Goal: Task Accomplishment & Management: Manage account settings

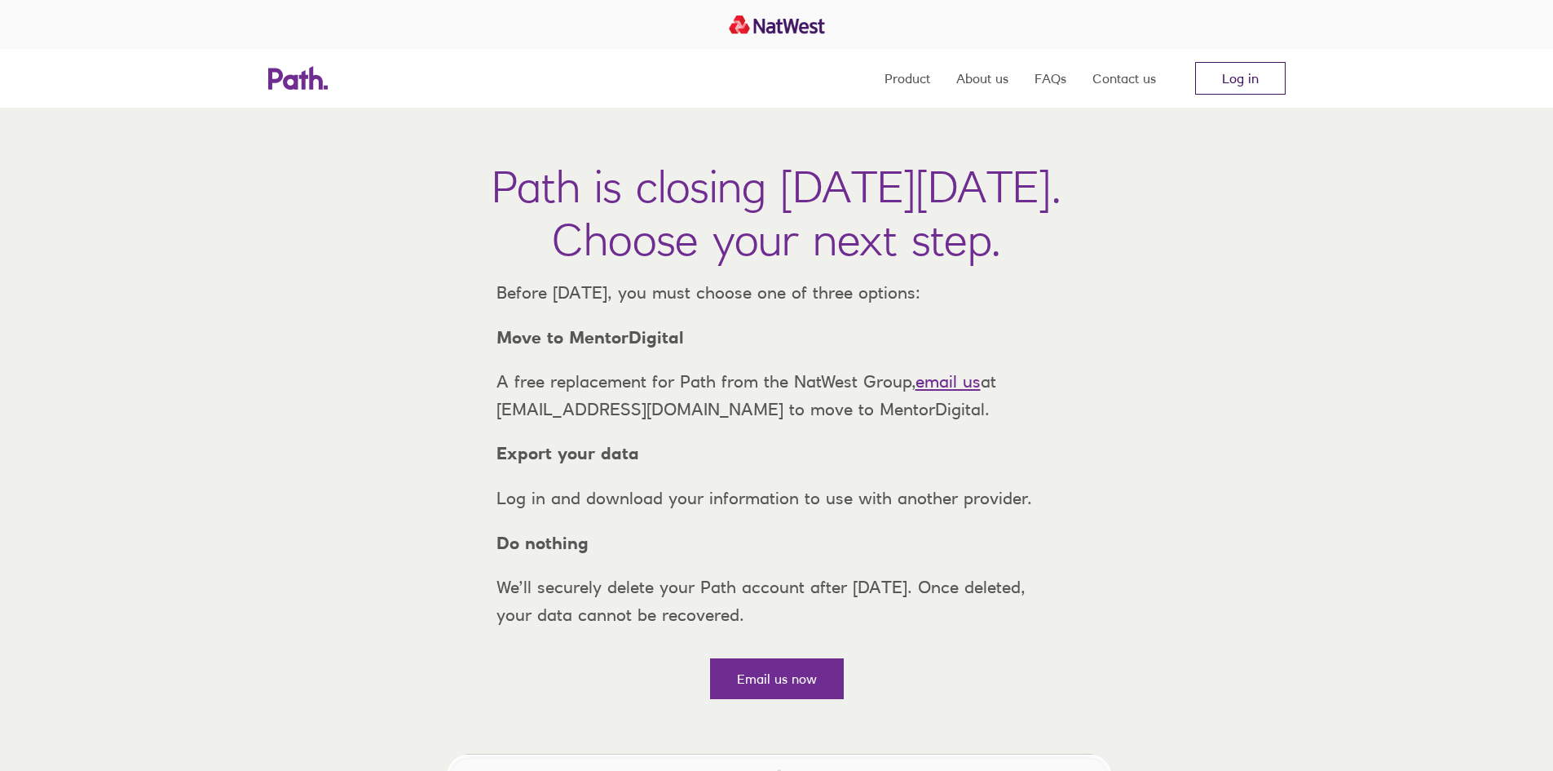
click at [1238, 74] on link "Log in" at bounding box center [1240, 78] width 91 height 33
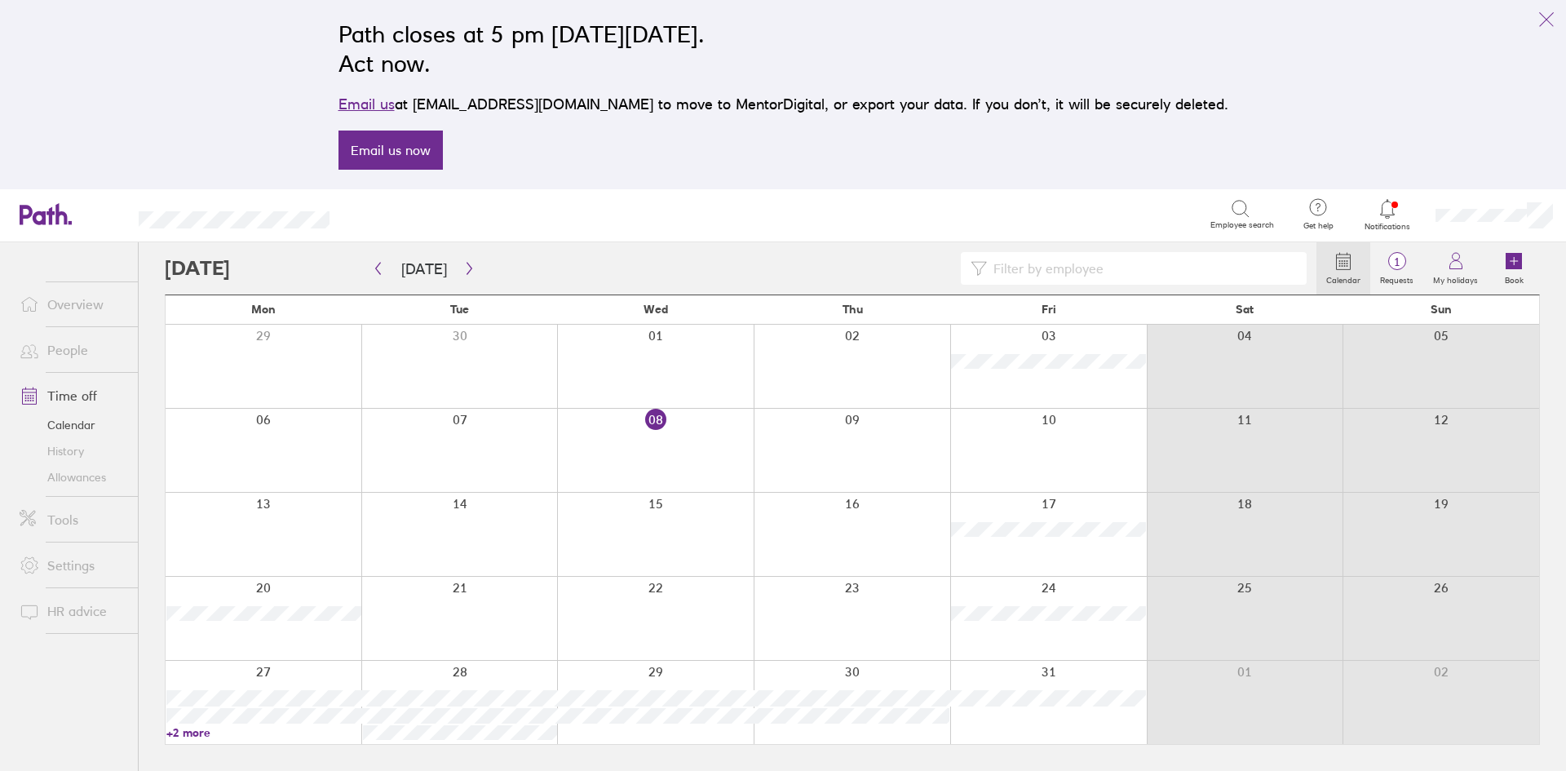
click at [1390, 217] on icon at bounding box center [1387, 209] width 20 height 20
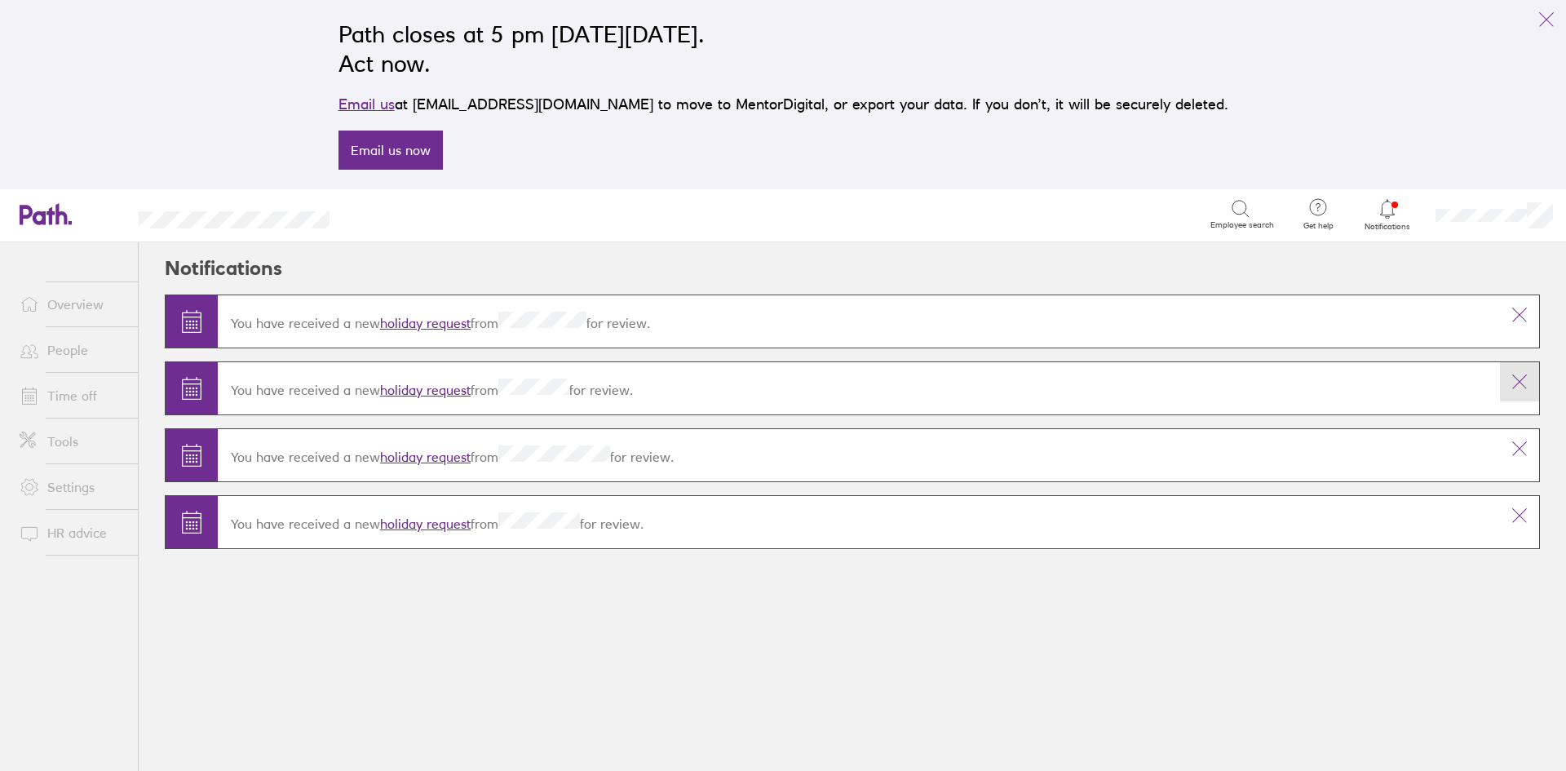
click at [1527, 381] on icon at bounding box center [1519, 382] width 20 height 20
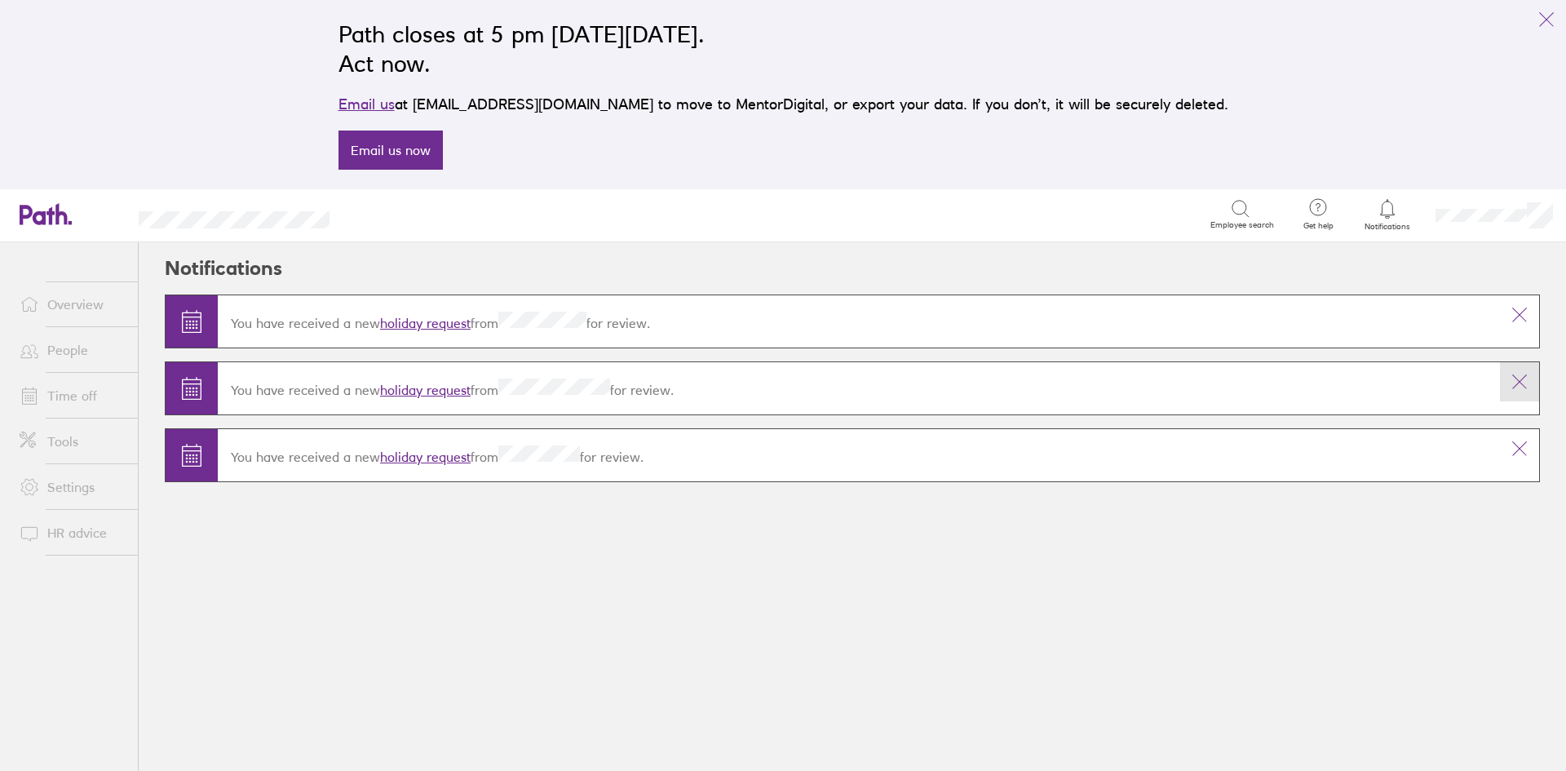
click at [1517, 384] on icon at bounding box center [1519, 382] width 20 height 20
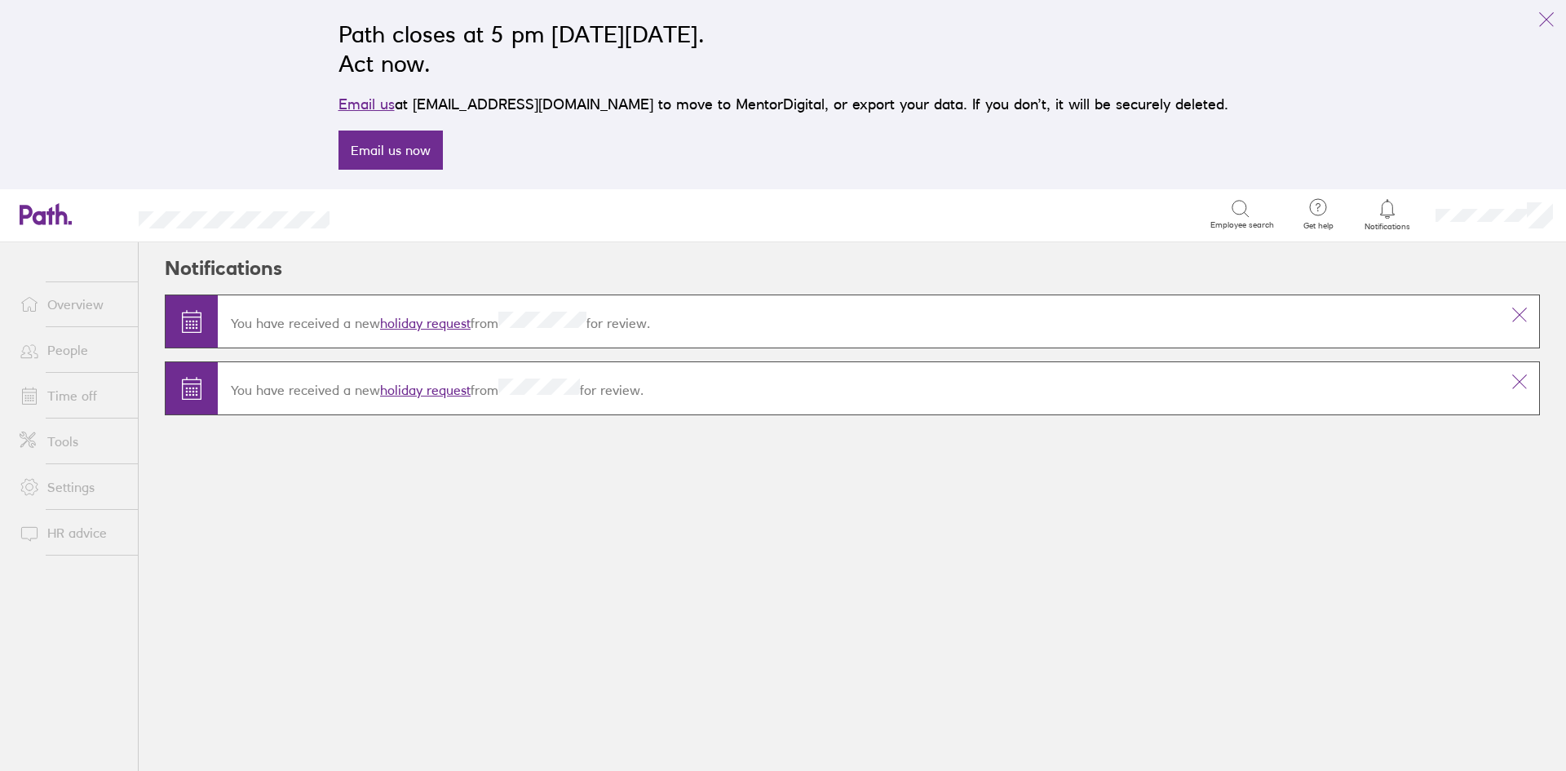
click at [1517, 384] on icon at bounding box center [1519, 382] width 20 height 20
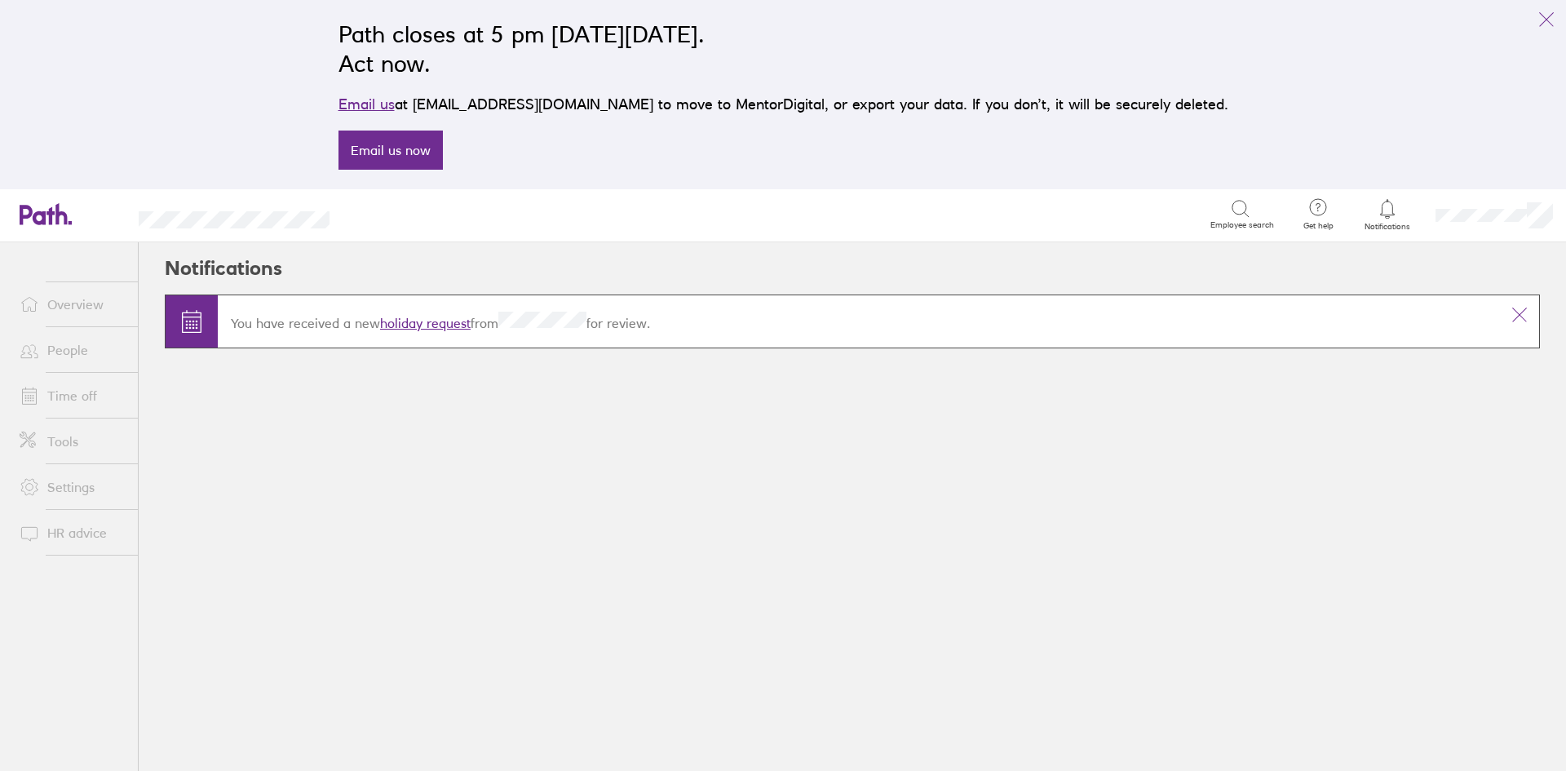
click at [409, 312] on div "You have received a new holiday request from for review." at bounding box center [859, 321] width 1282 height 46
click at [412, 321] on link "holiday request" at bounding box center [425, 323] width 91 height 16
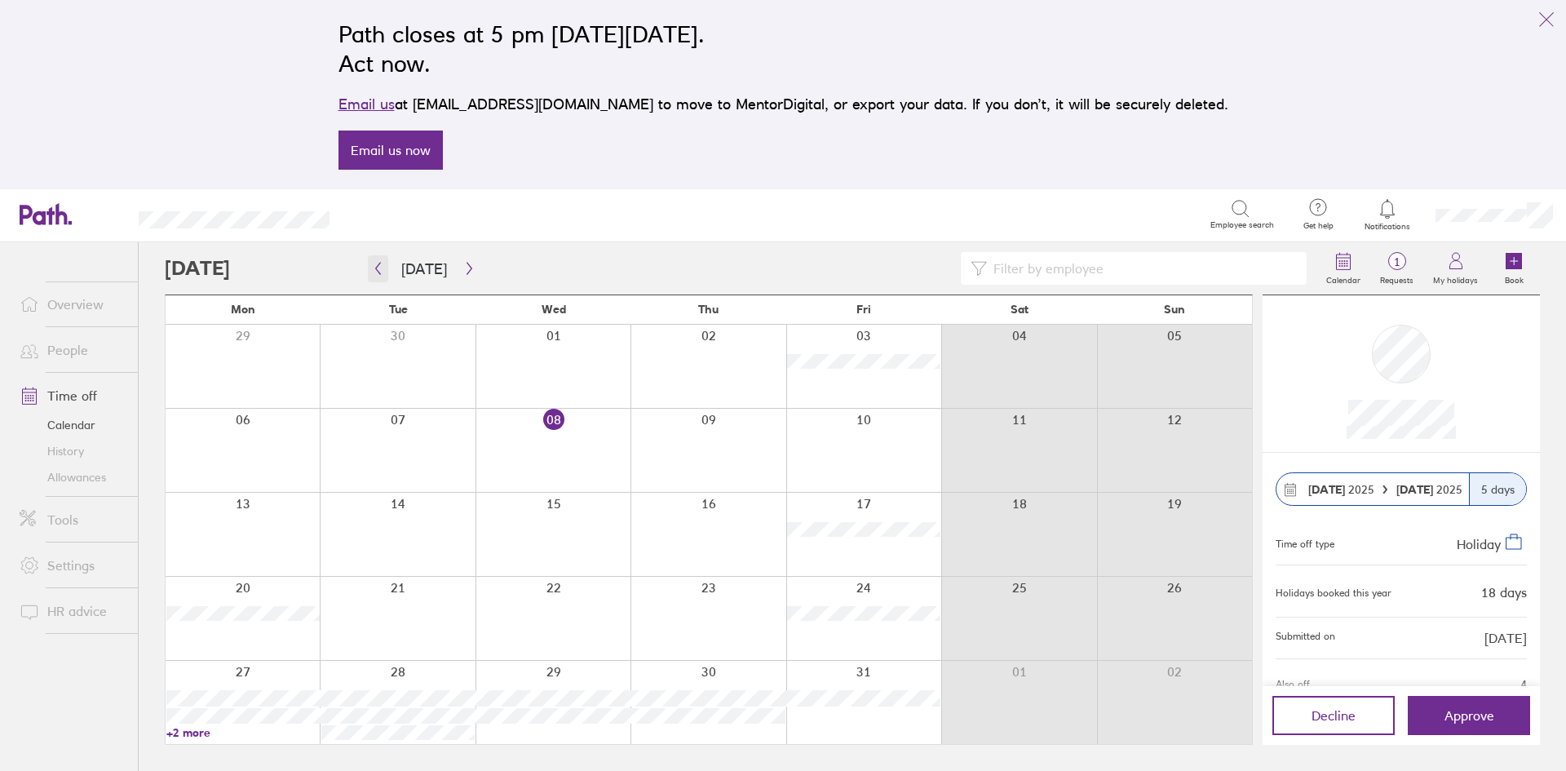
click at [378, 265] on icon "button" at bounding box center [378, 268] width 12 height 13
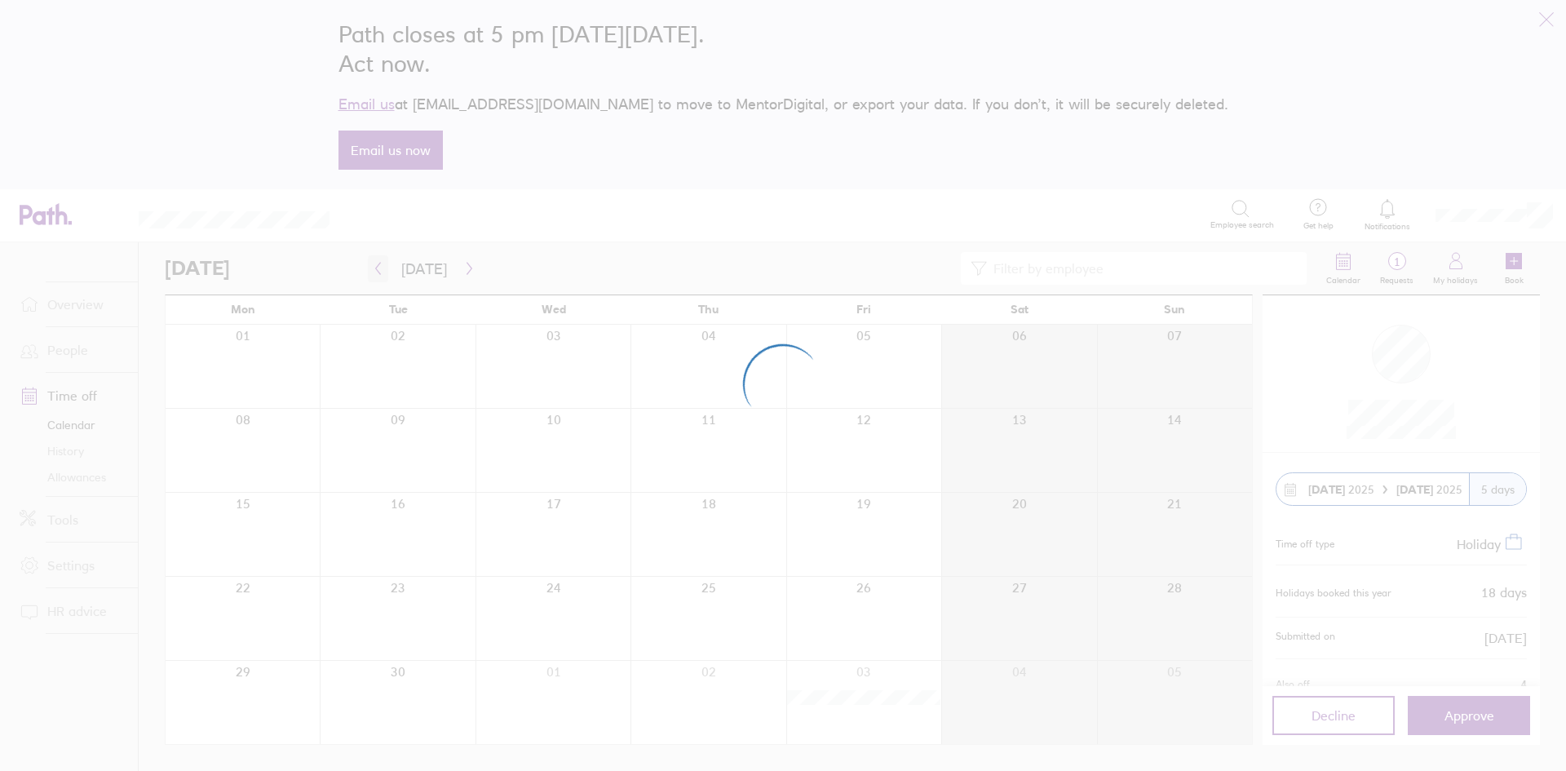
click at [378, 265] on div at bounding box center [783, 385] width 1566 height 771
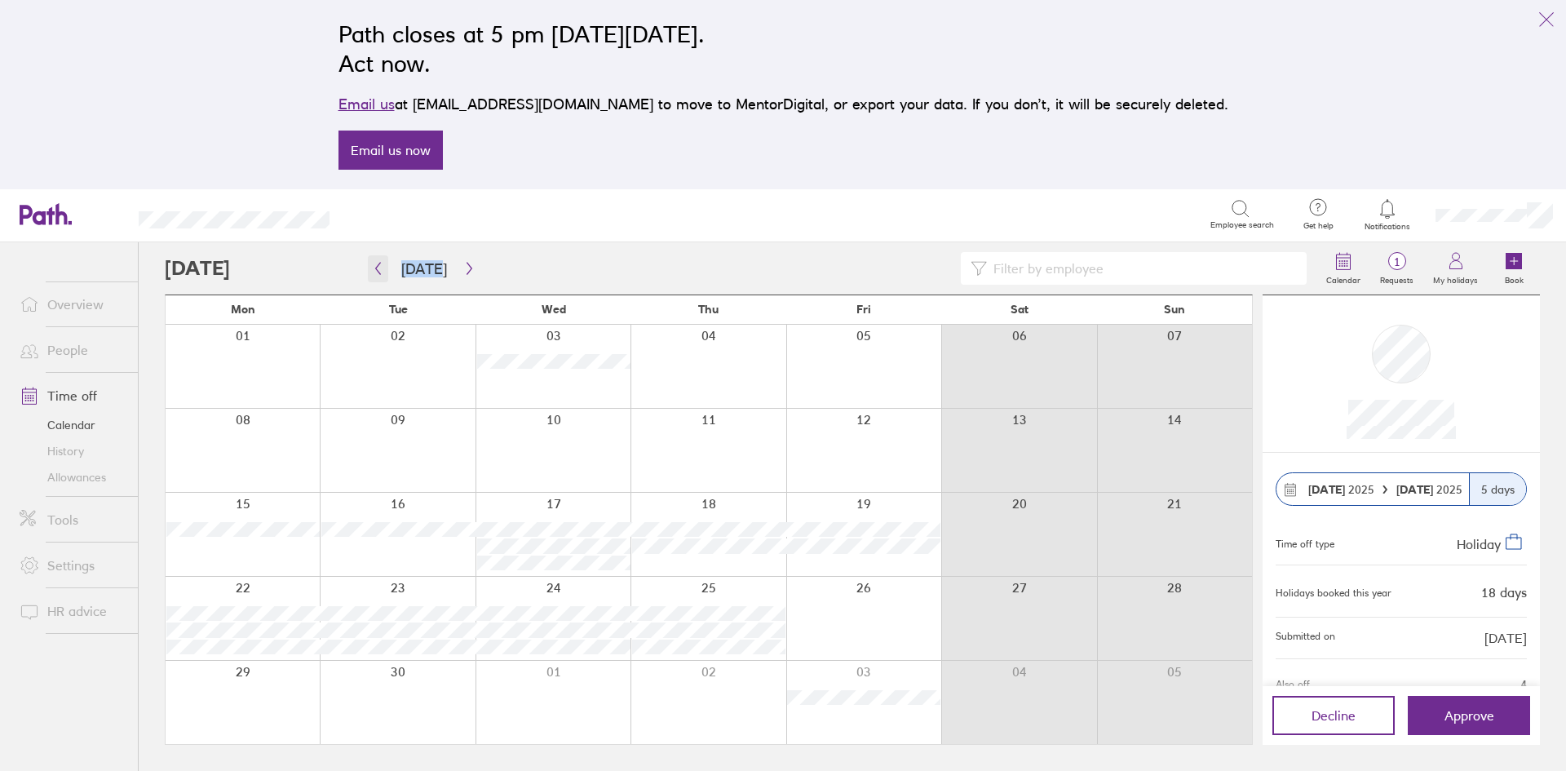
click at [374, 267] on icon "button" at bounding box center [378, 268] width 12 height 13
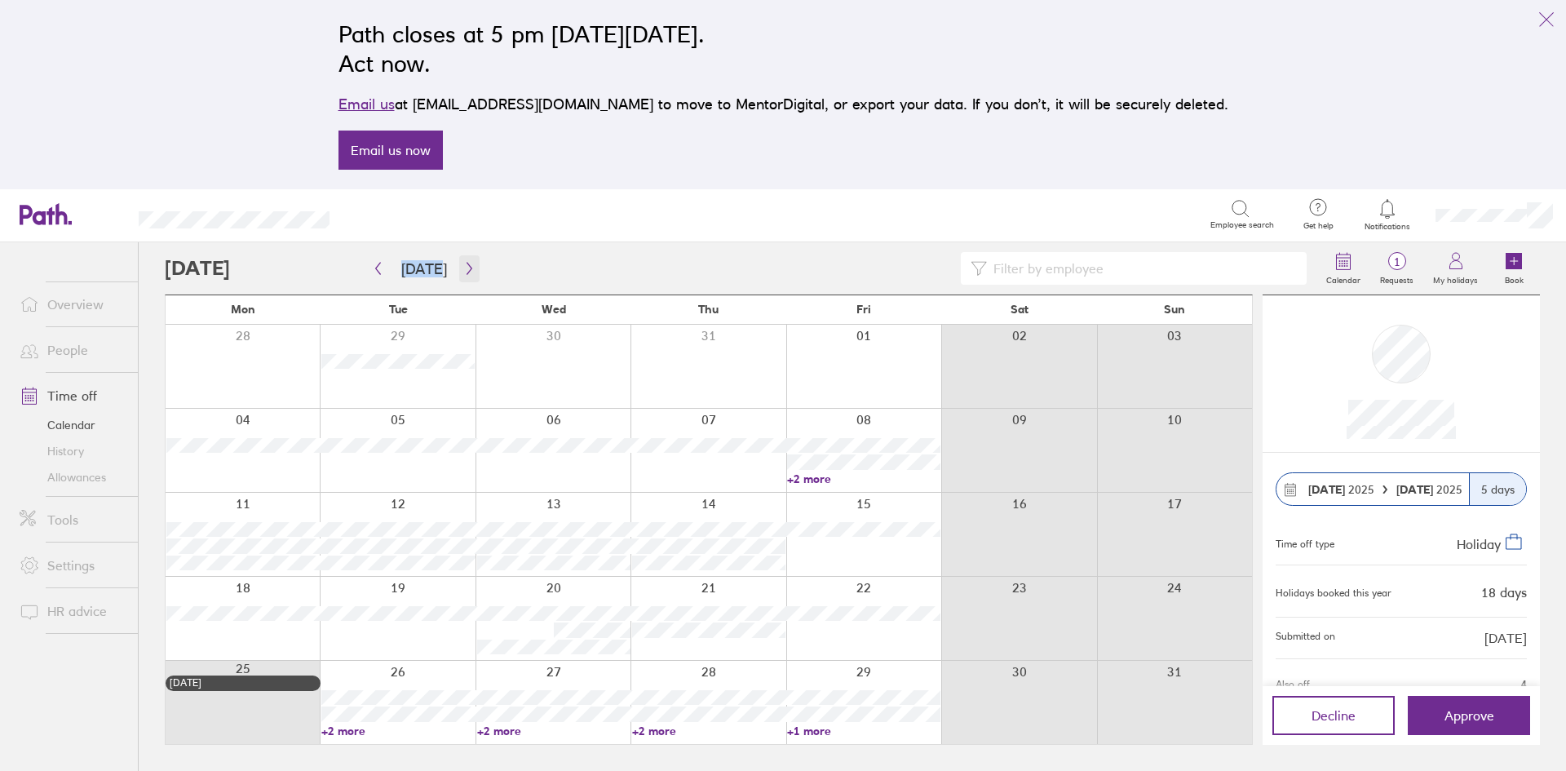
click at [466, 272] on icon "button" at bounding box center [468, 269] width 5 height 12
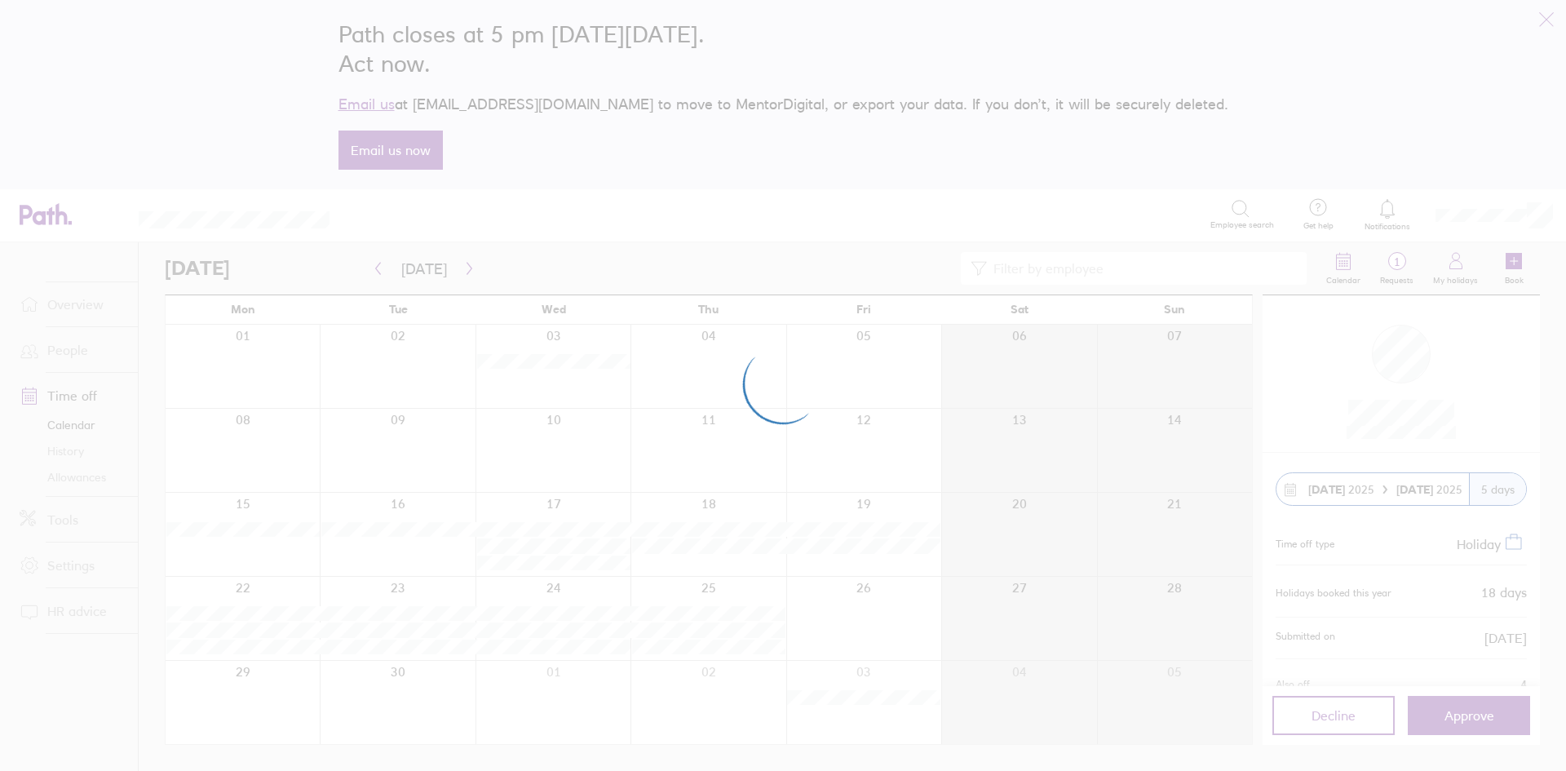
click at [462, 271] on div at bounding box center [783, 385] width 1566 height 771
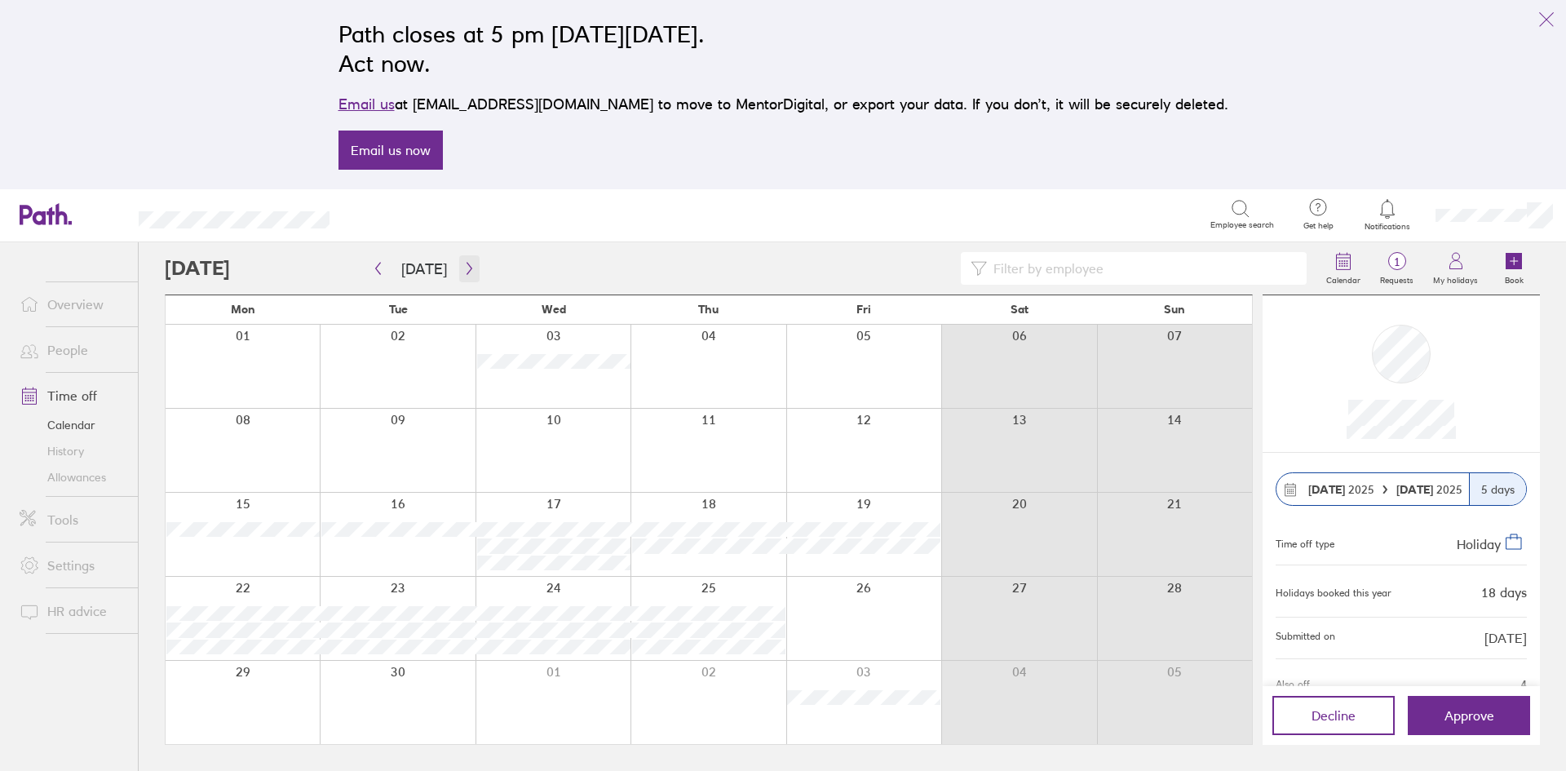
click at [463, 271] on icon "button" at bounding box center [469, 268] width 12 height 13
click at [77, 393] on link "Time off" at bounding box center [72, 395] width 131 height 33
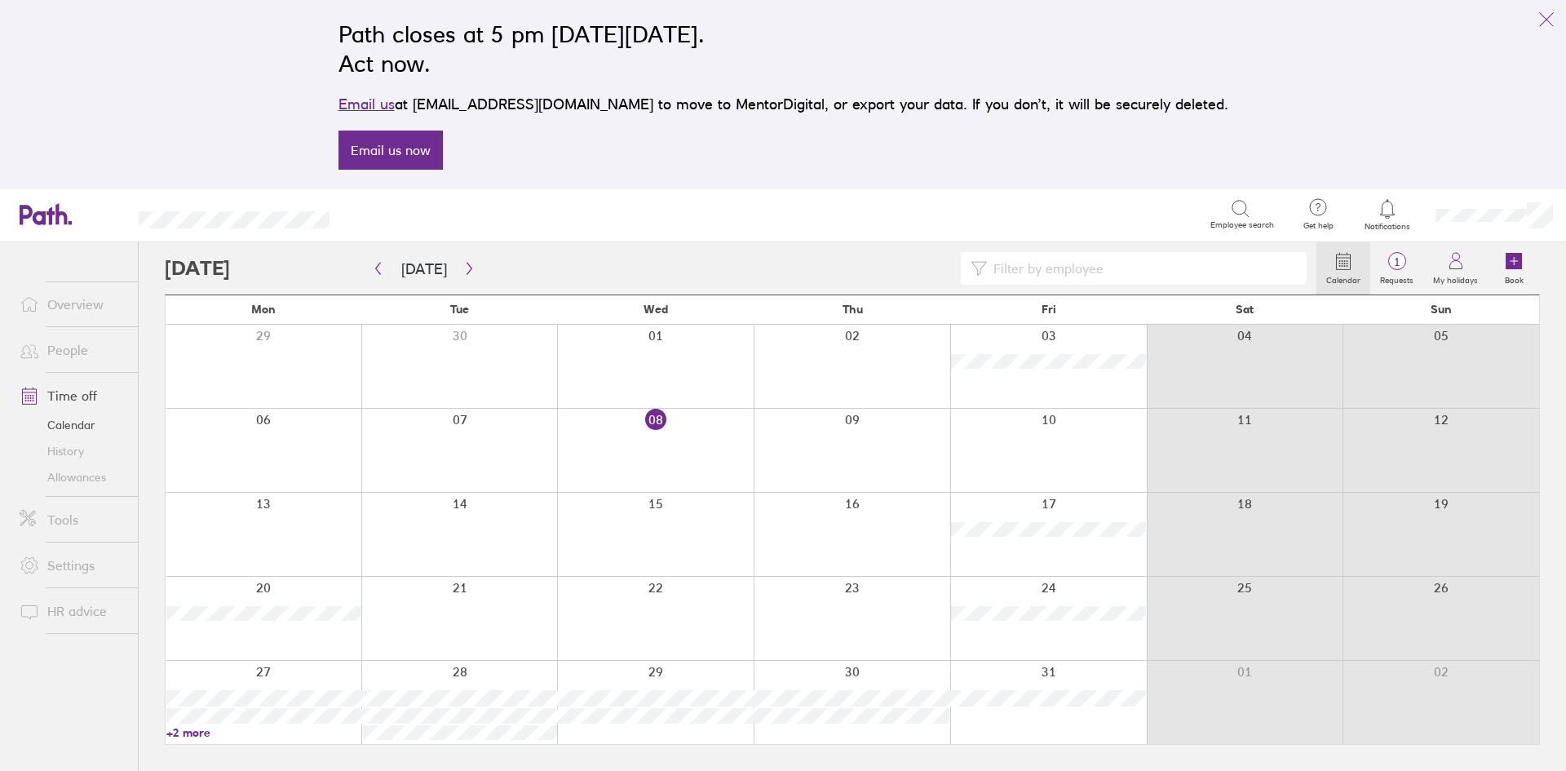
click at [1245, 203] on icon at bounding box center [1240, 209] width 20 height 20
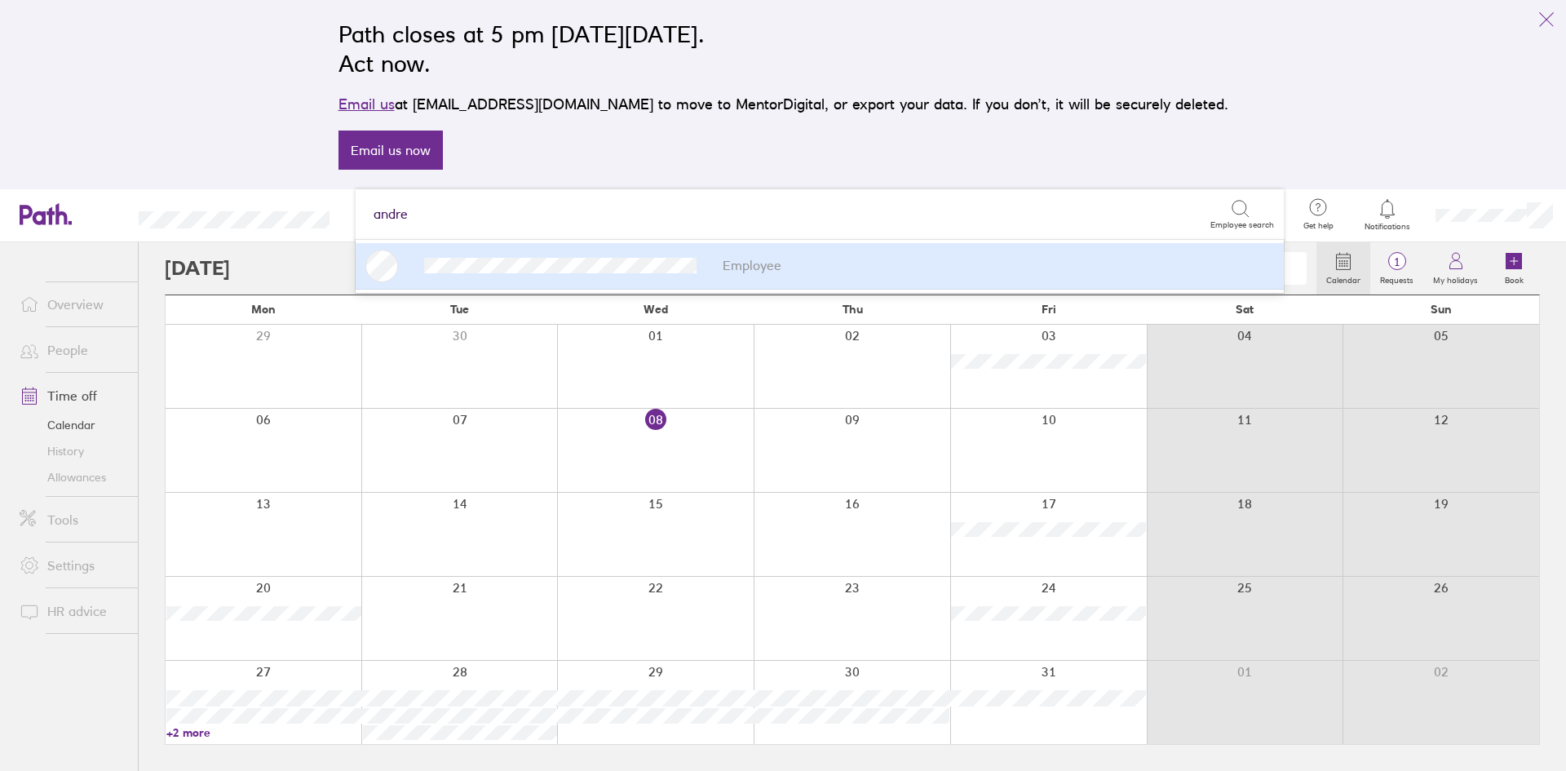
type input "[PERSON_NAME]"
click at [489, 273] on div "Employee" at bounding box center [819, 266] width 908 height 33
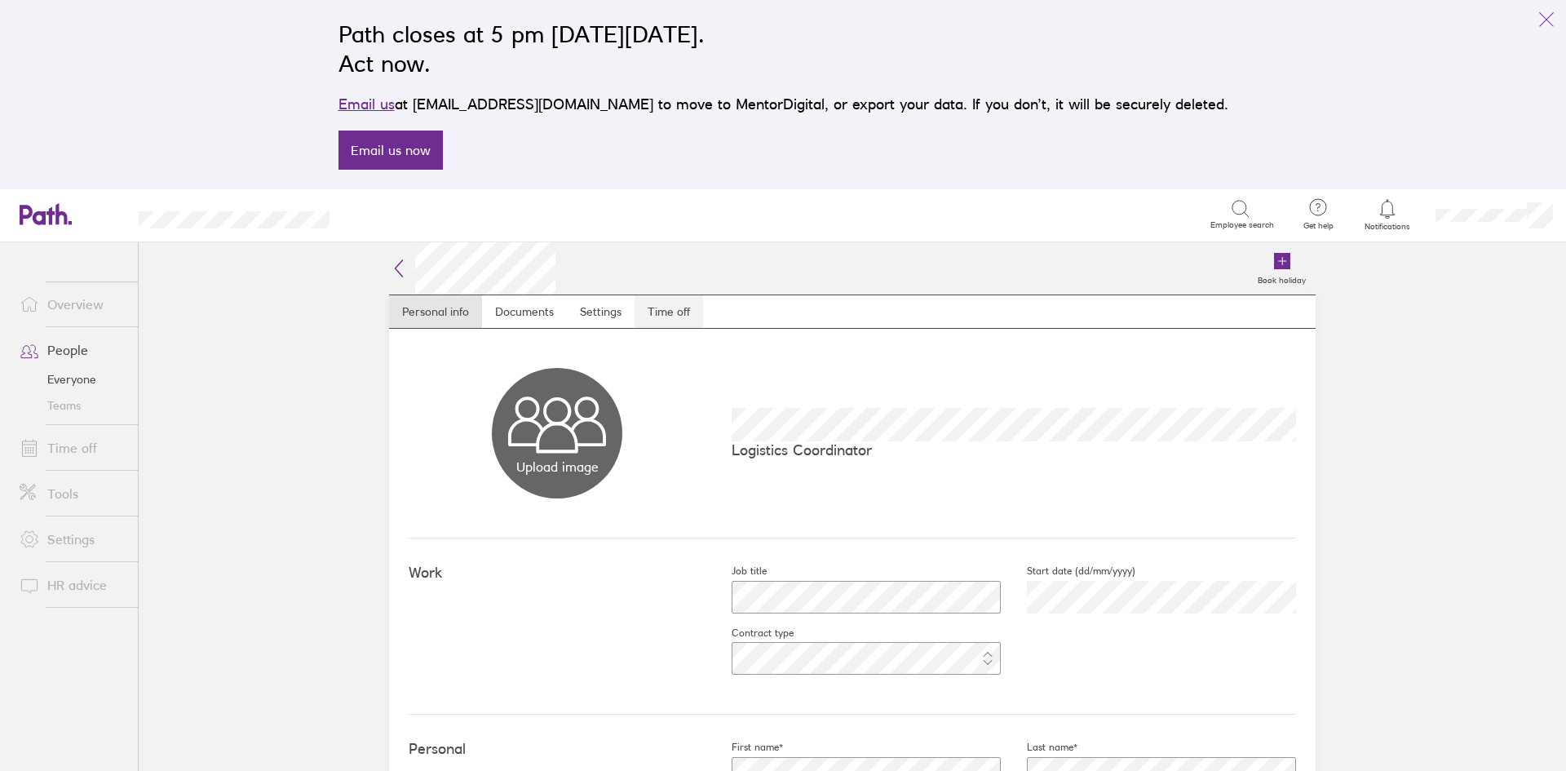
click at [655, 310] on link "Time off" at bounding box center [668, 311] width 68 height 33
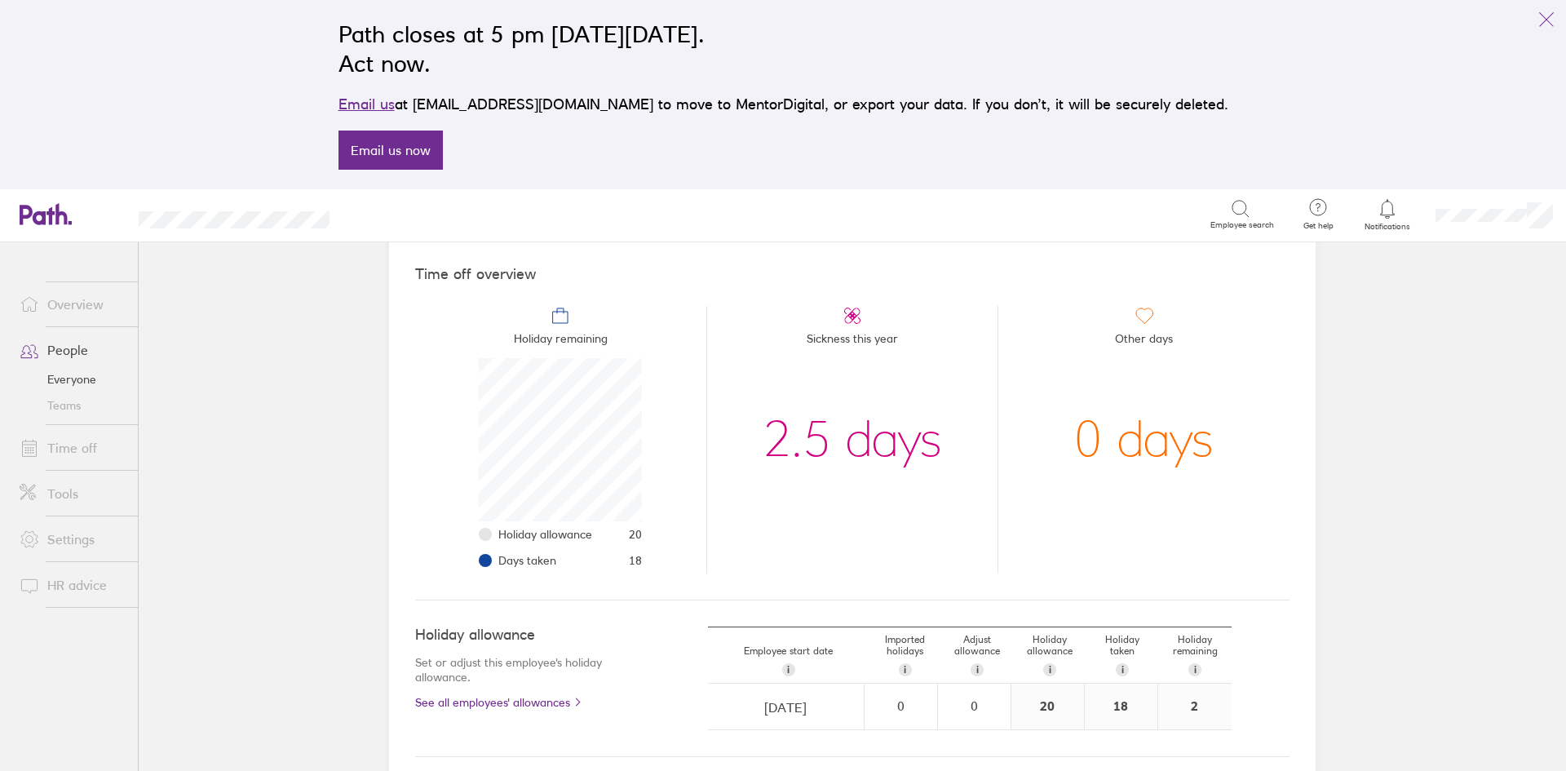
scroll to position [163, 0]
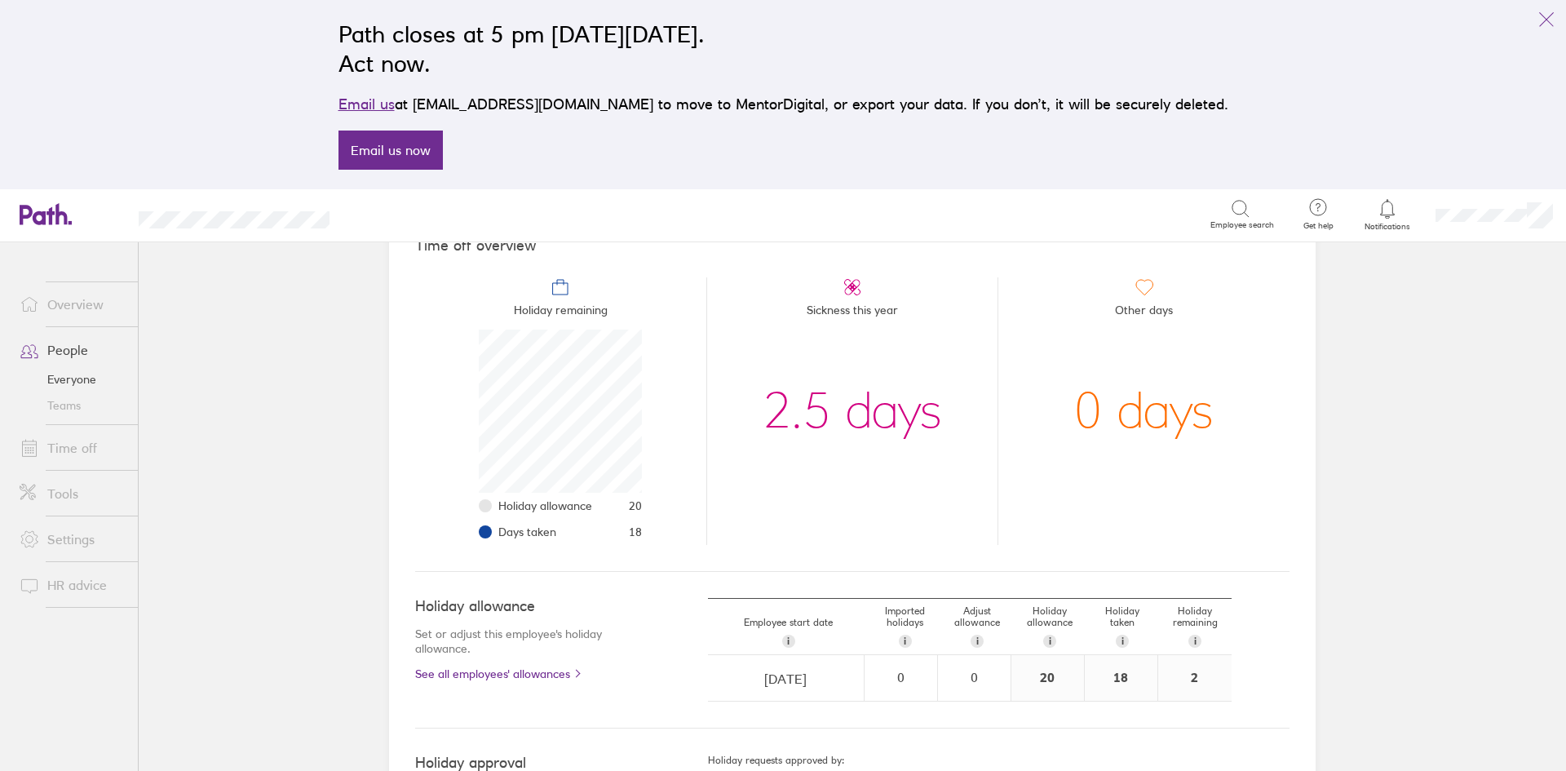
click at [1116, 678] on div "18" at bounding box center [1120, 678] width 73 height 46
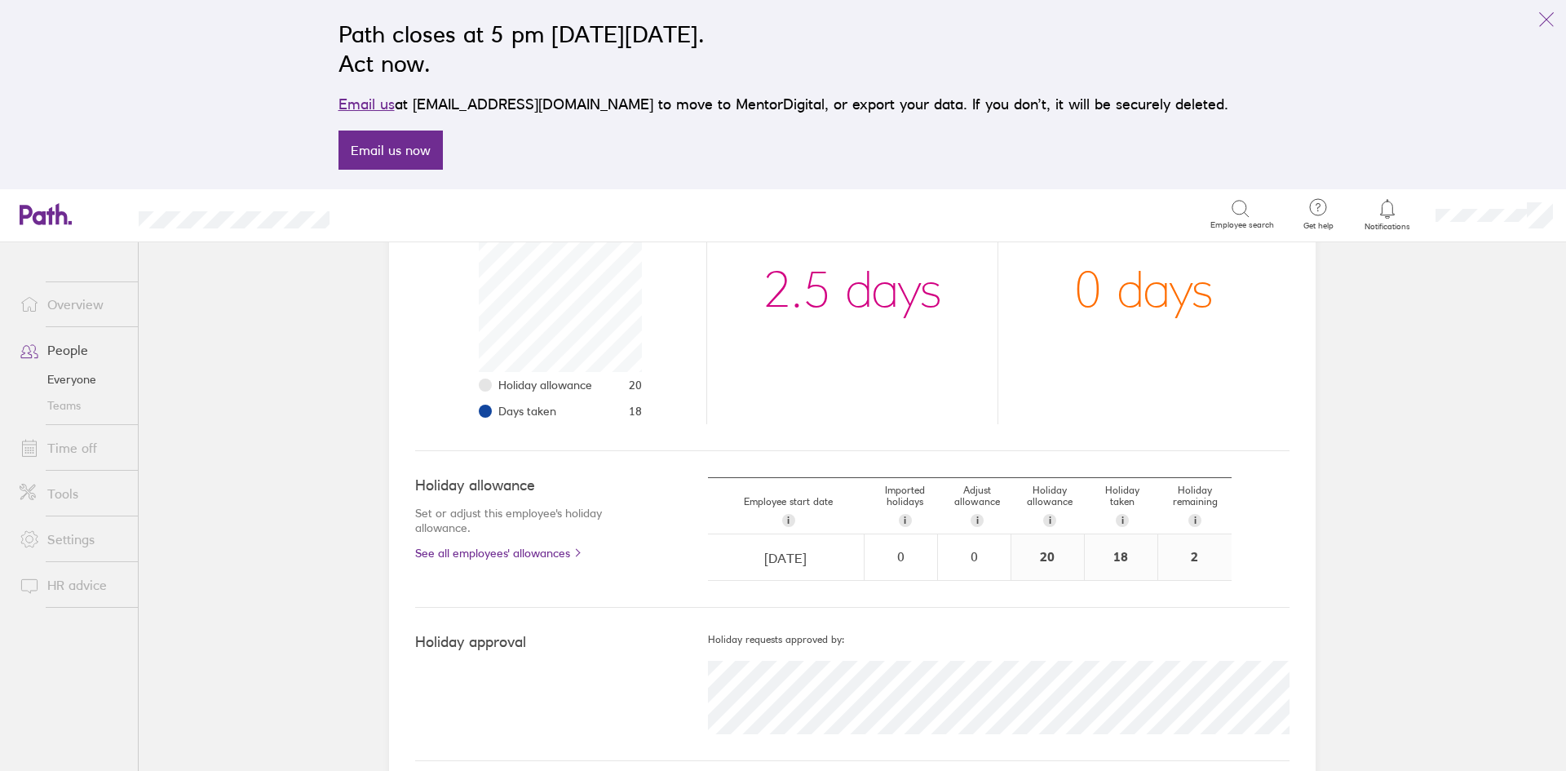
scroll to position [300, 0]
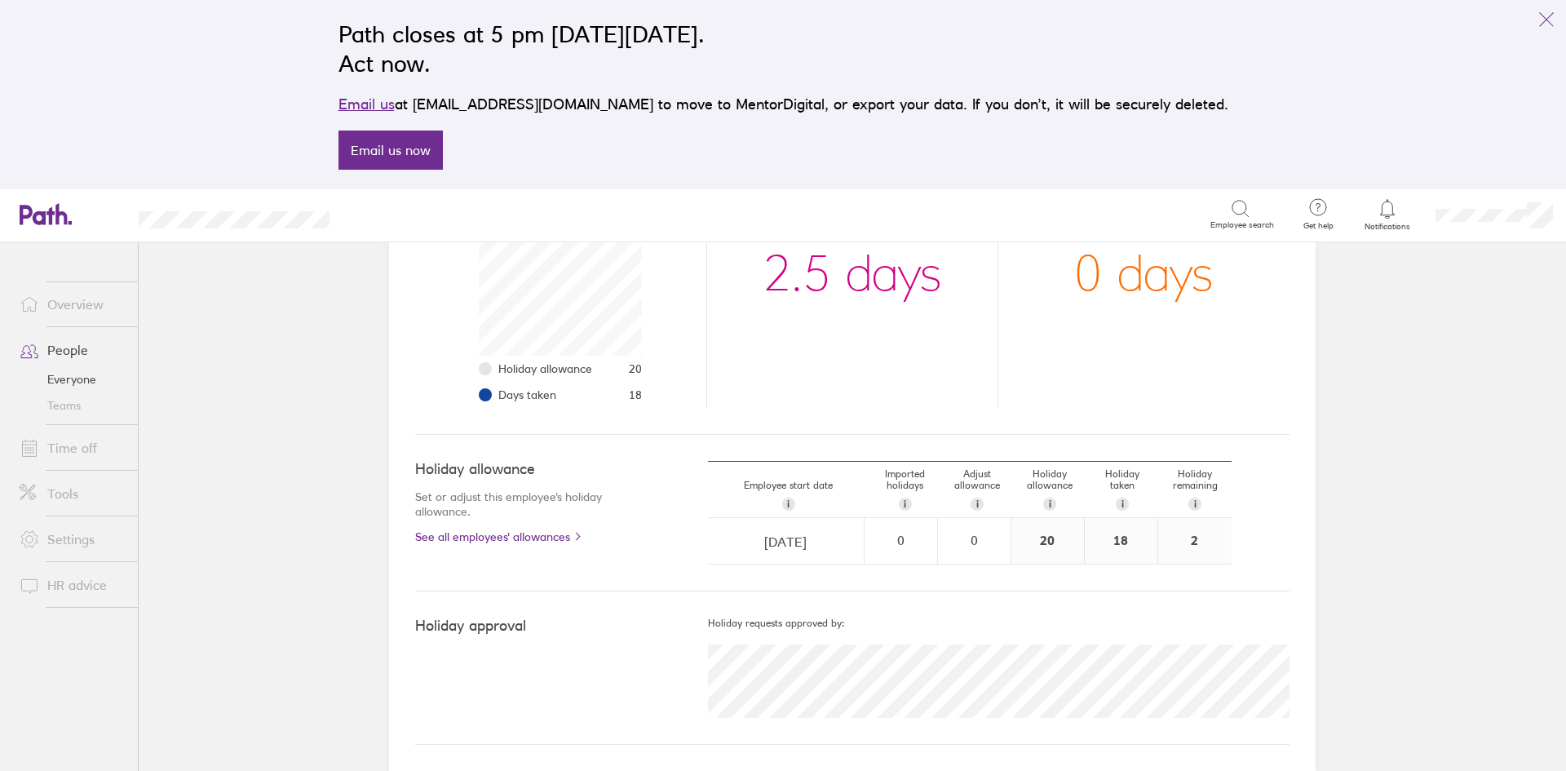
click at [1108, 483] on div "Holiday taken i Holiday taken this company calendar year (excluding bank holida…" at bounding box center [1122, 489] width 73 height 55
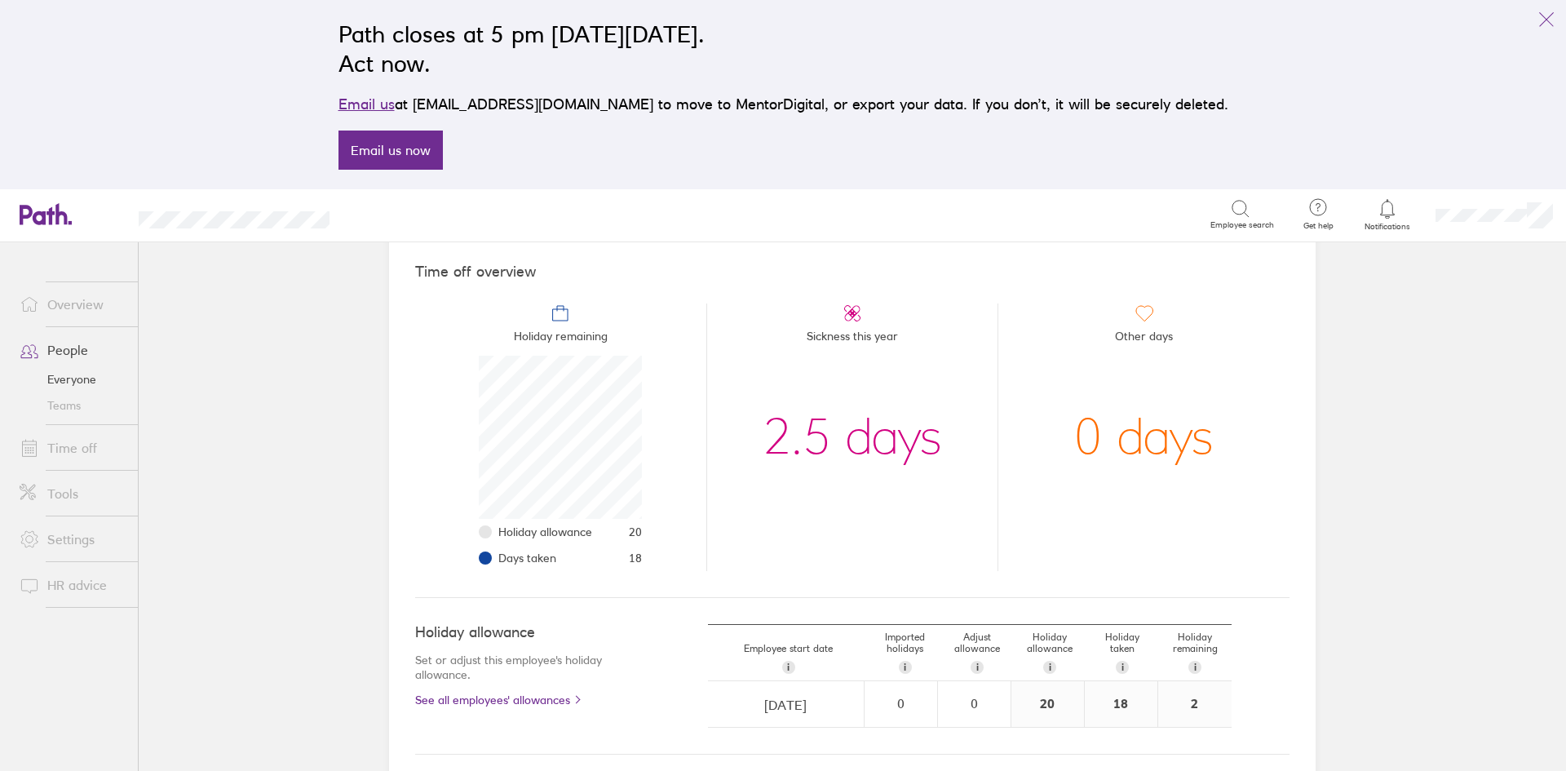
click at [1117, 643] on div "Holiday taken i Holiday taken this company calendar year (excluding bank holida…" at bounding box center [1122, 652] width 73 height 55
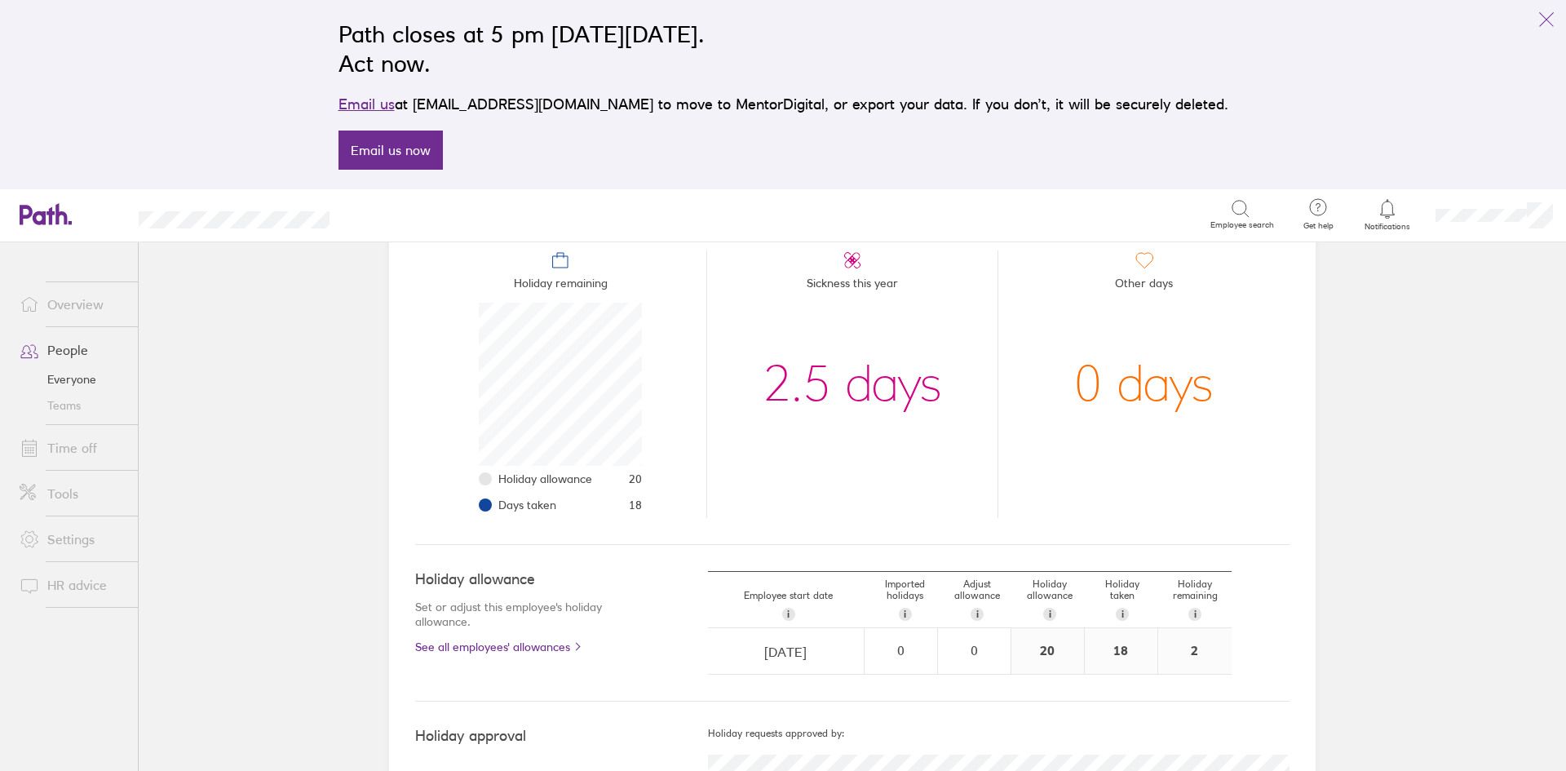
scroll to position [300, 0]
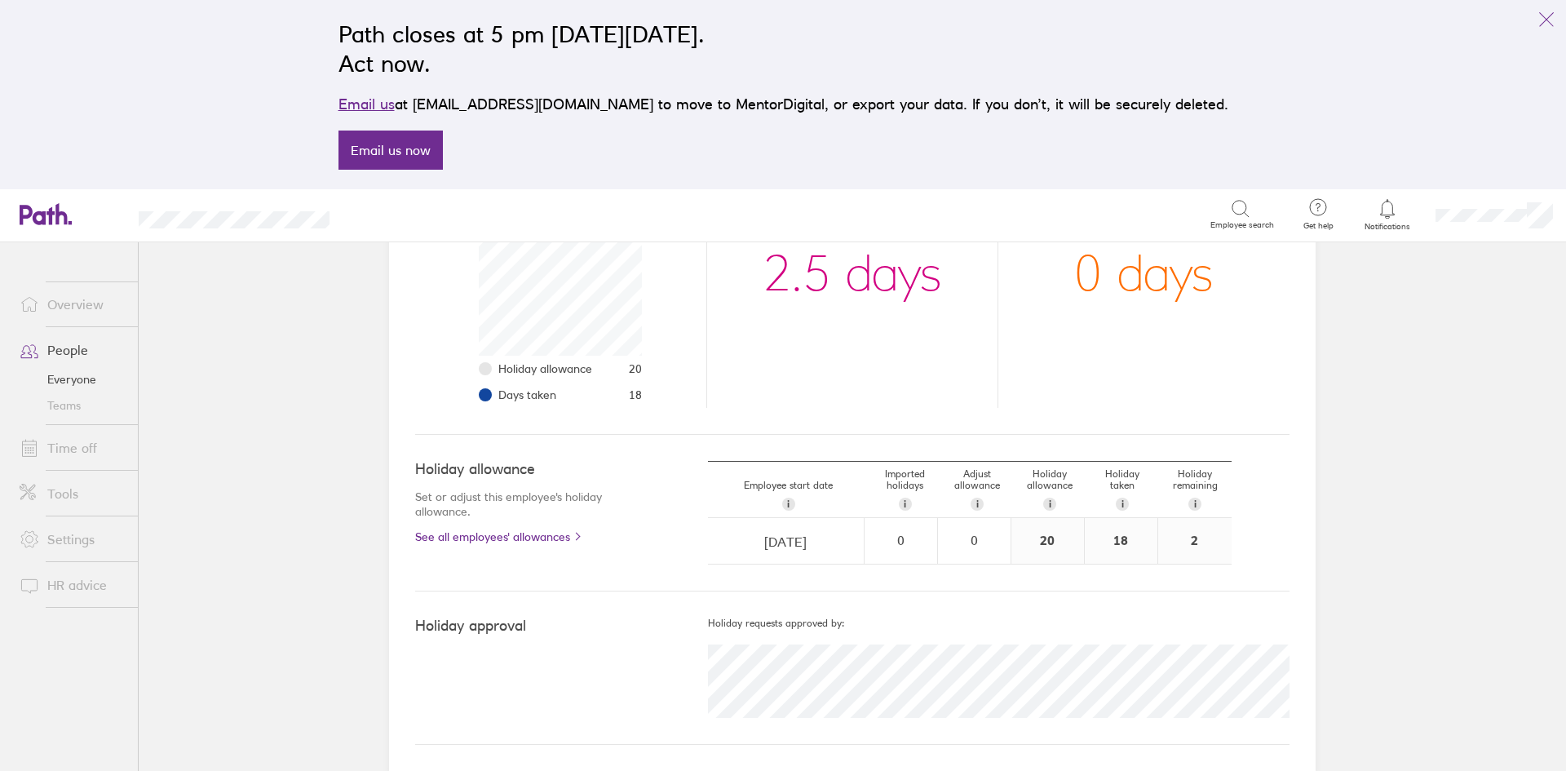
click at [1116, 541] on div "18" at bounding box center [1120, 541] width 73 height 46
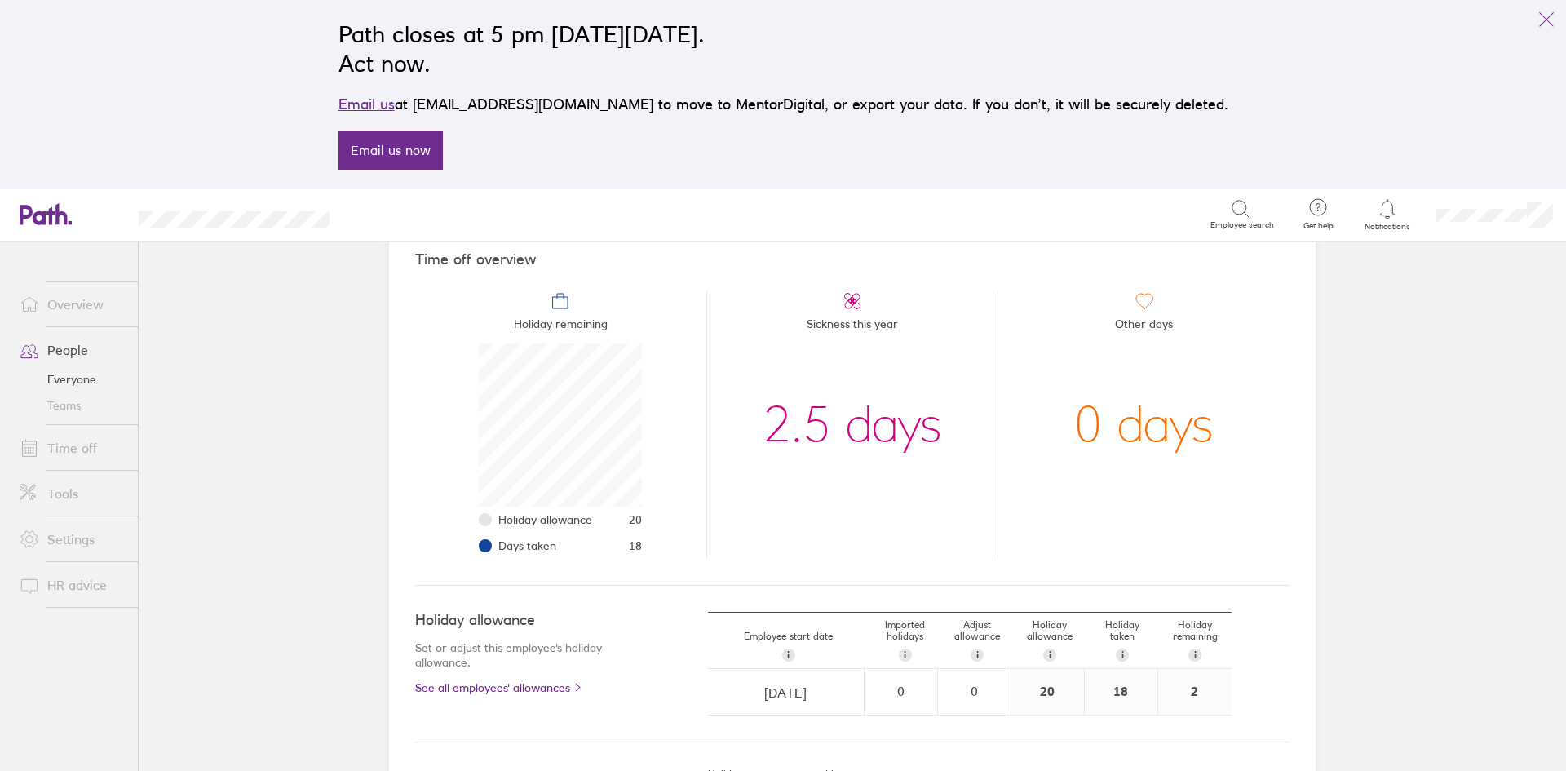
scroll to position [137, 0]
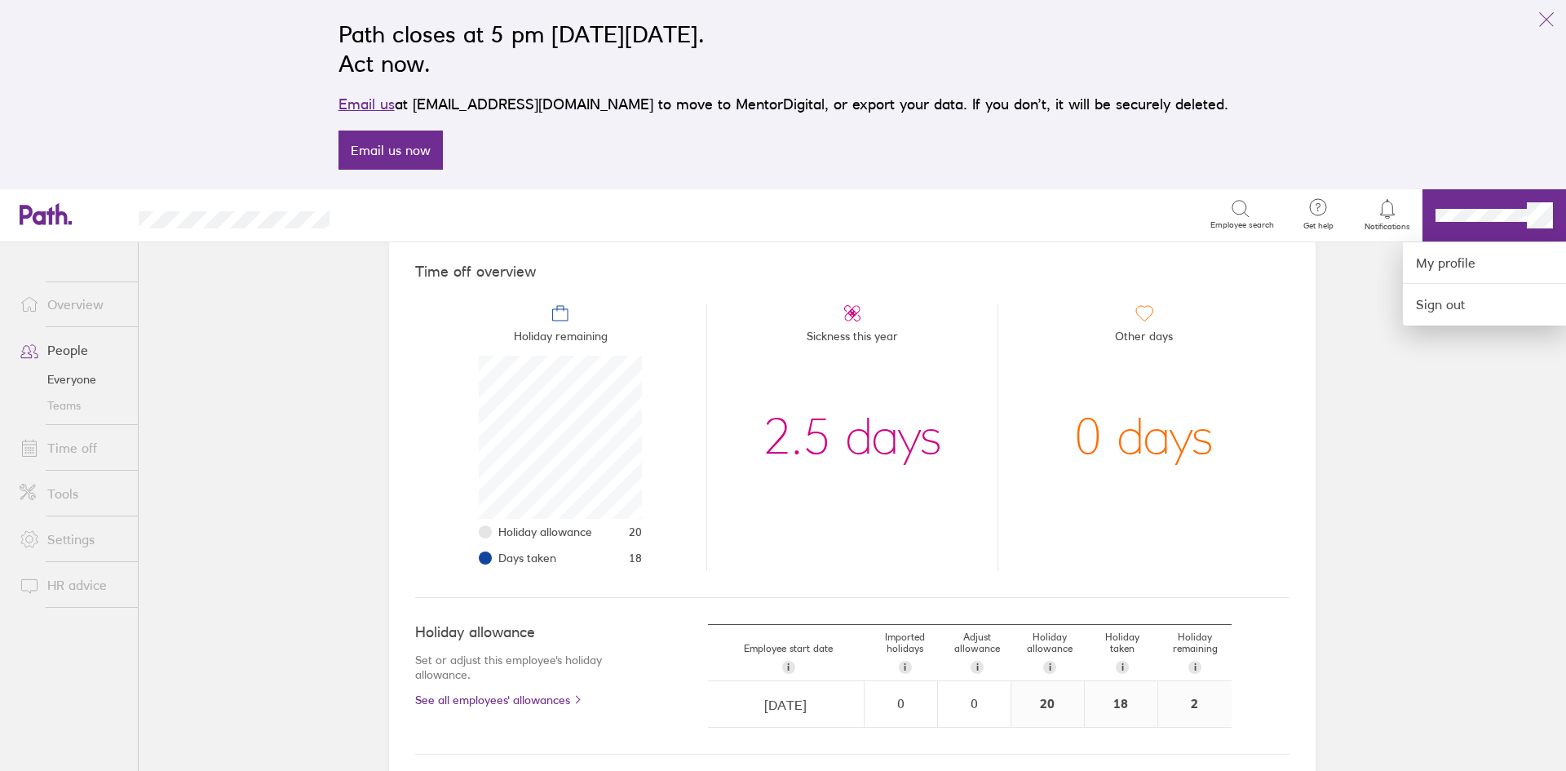
click at [1367, 341] on div at bounding box center [783, 385] width 1566 height 771
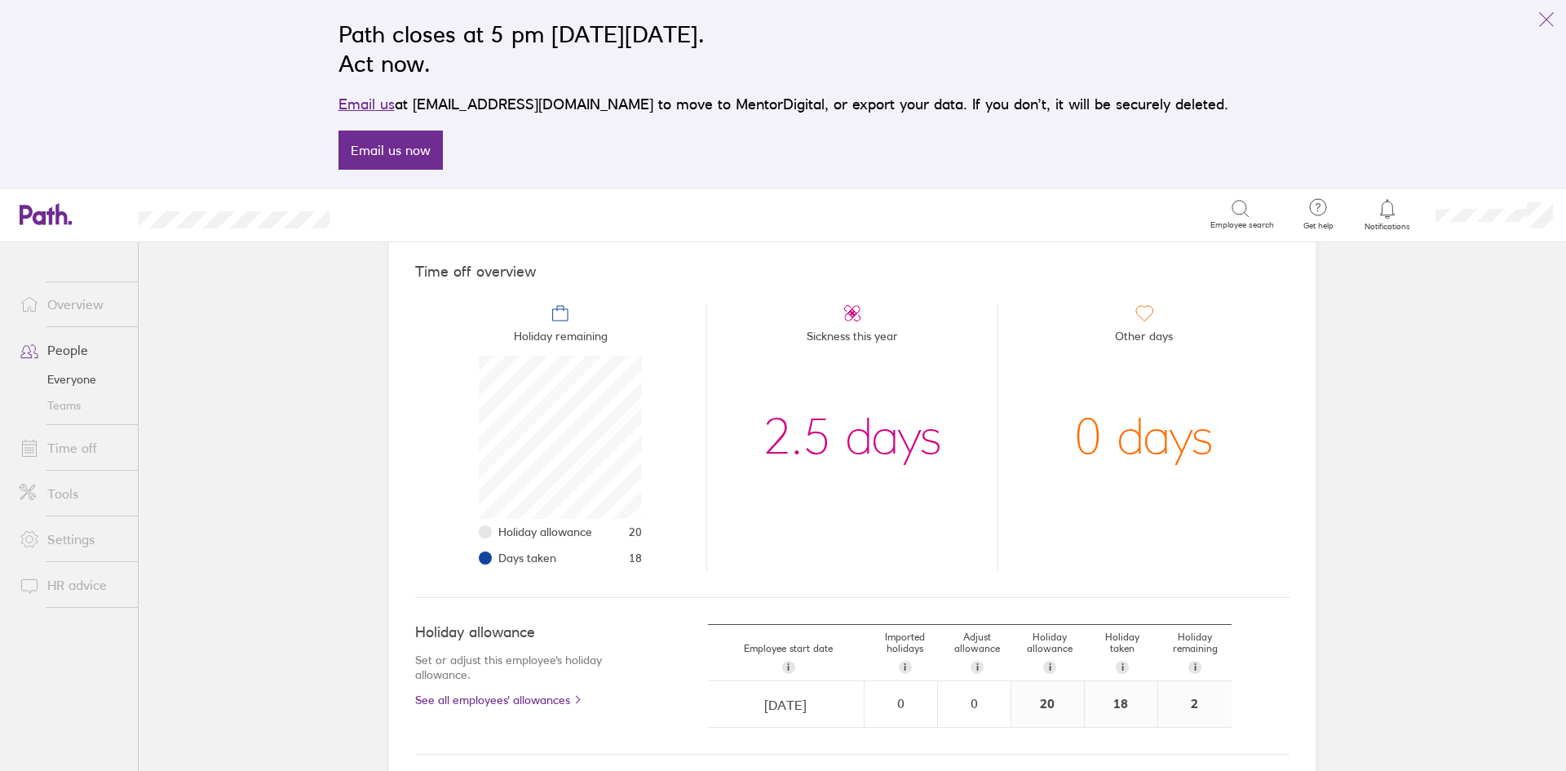
click at [1235, 219] on div "Employee search" at bounding box center [1242, 214] width 64 height 31
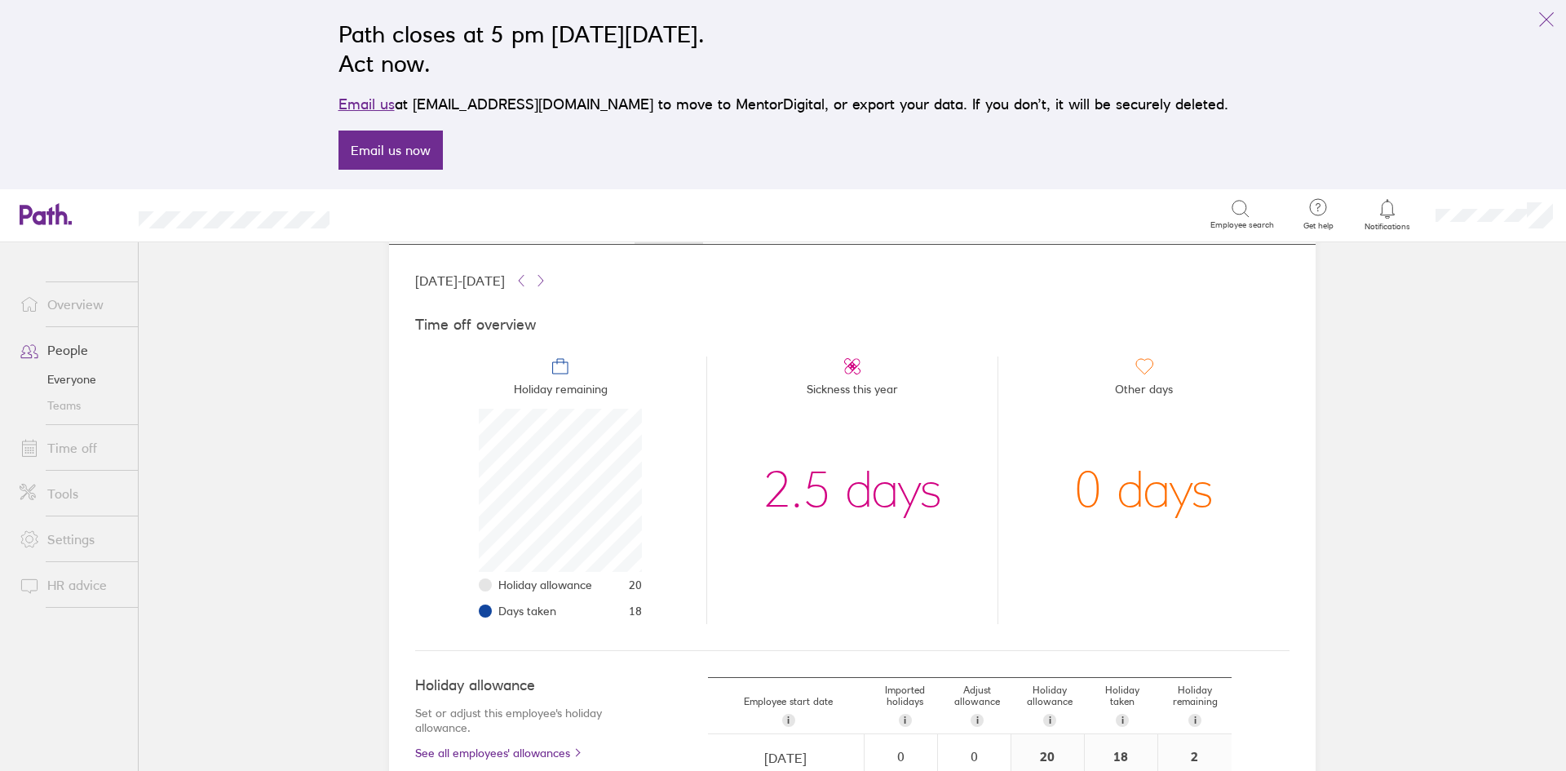
scroll to position [55, 0]
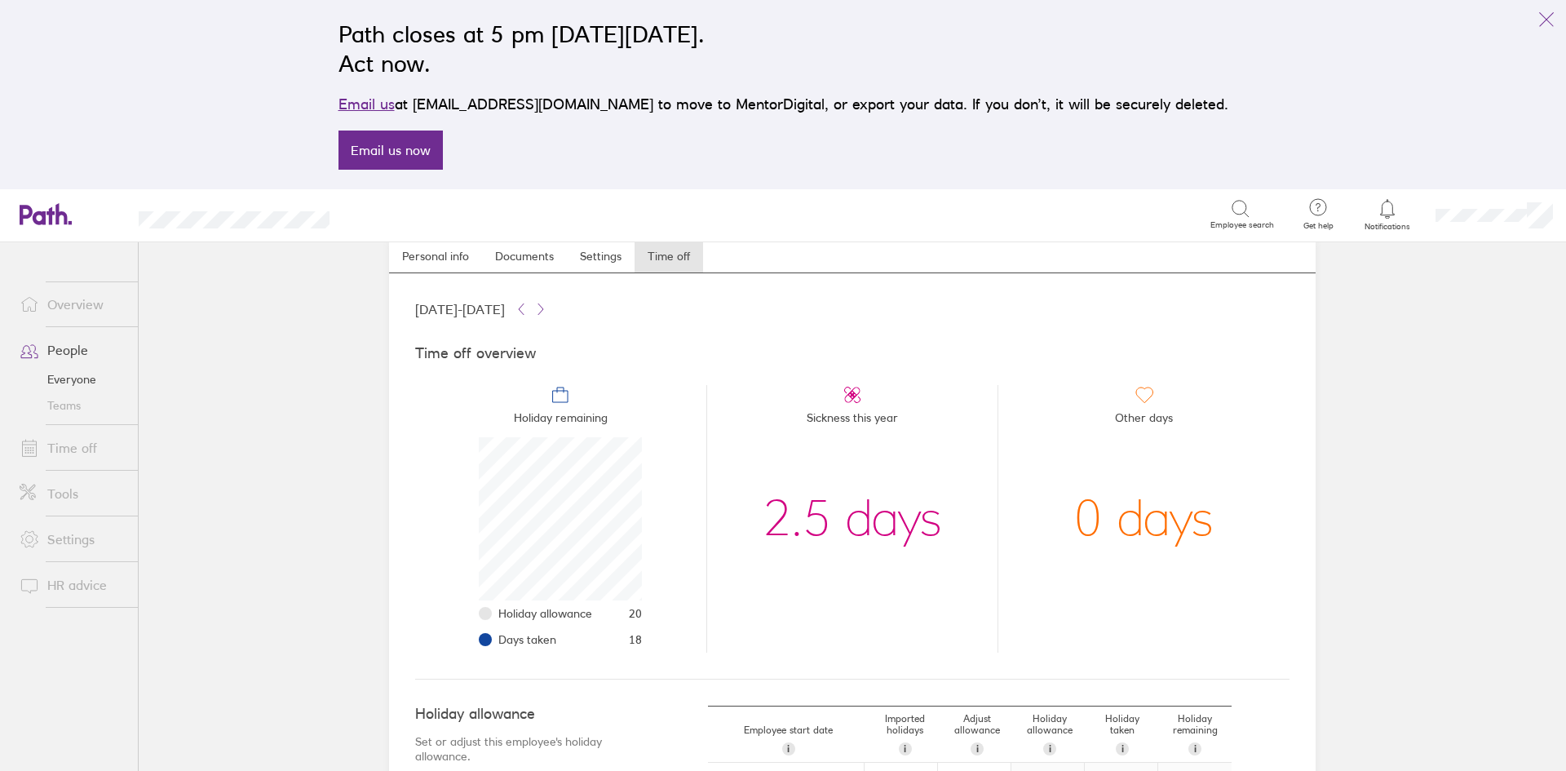
click at [77, 448] on link "Time off" at bounding box center [72, 447] width 131 height 33
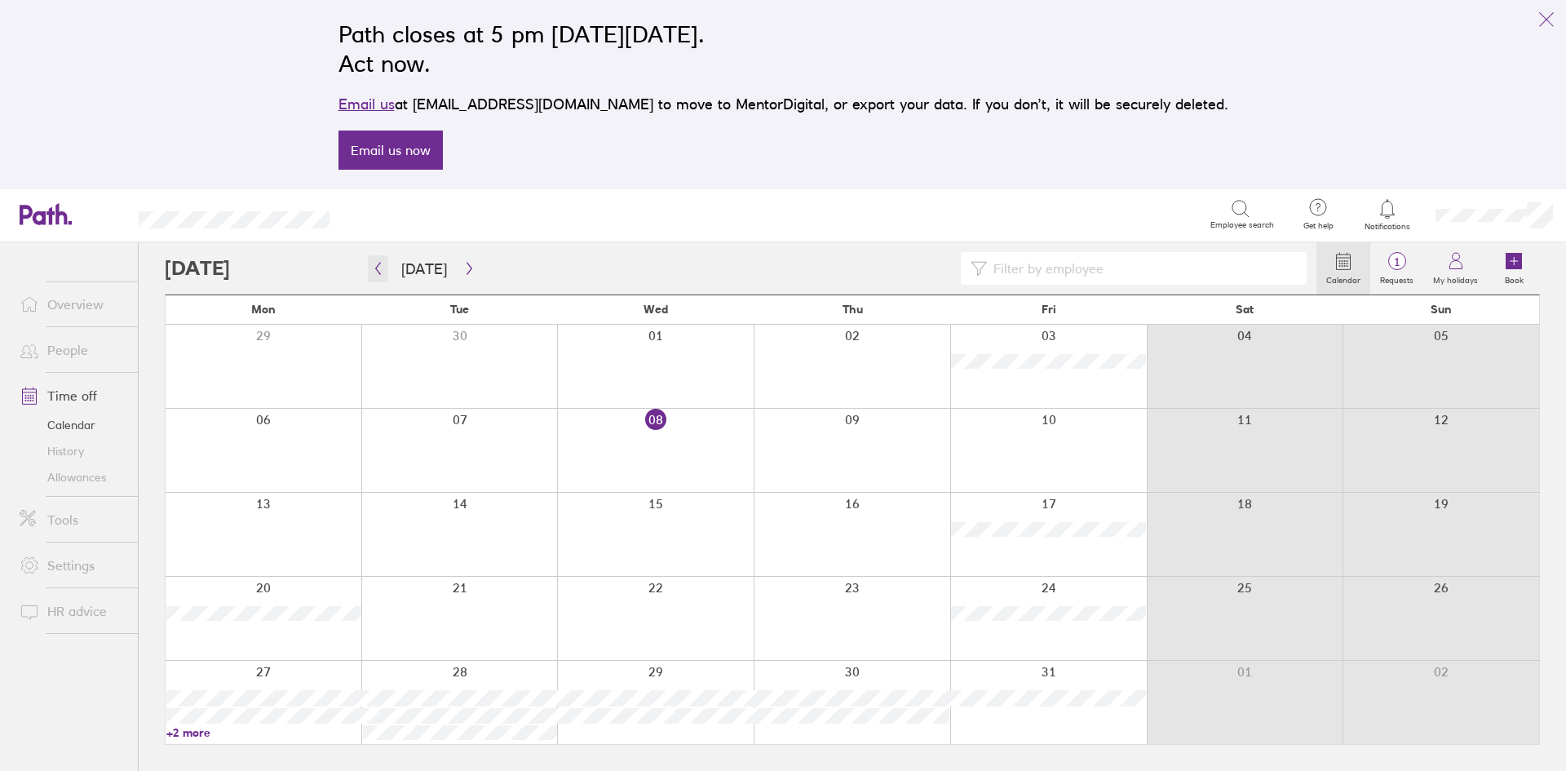
click at [373, 266] on icon "button" at bounding box center [378, 268] width 12 height 13
click at [375, 266] on icon "button" at bounding box center [378, 268] width 12 height 13
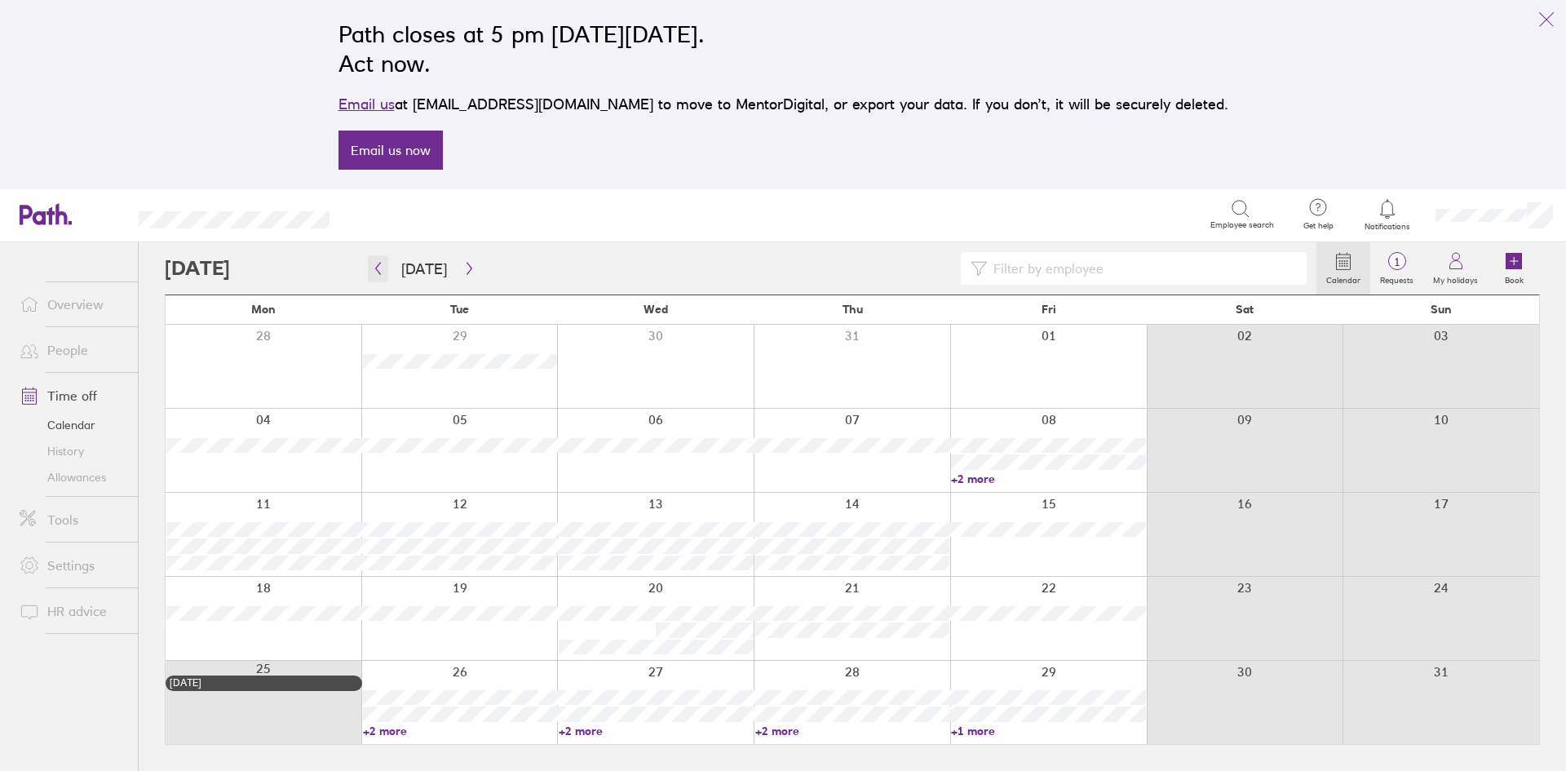
click at [375, 266] on icon "button" at bounding box center [378, 268] width 12 height 13
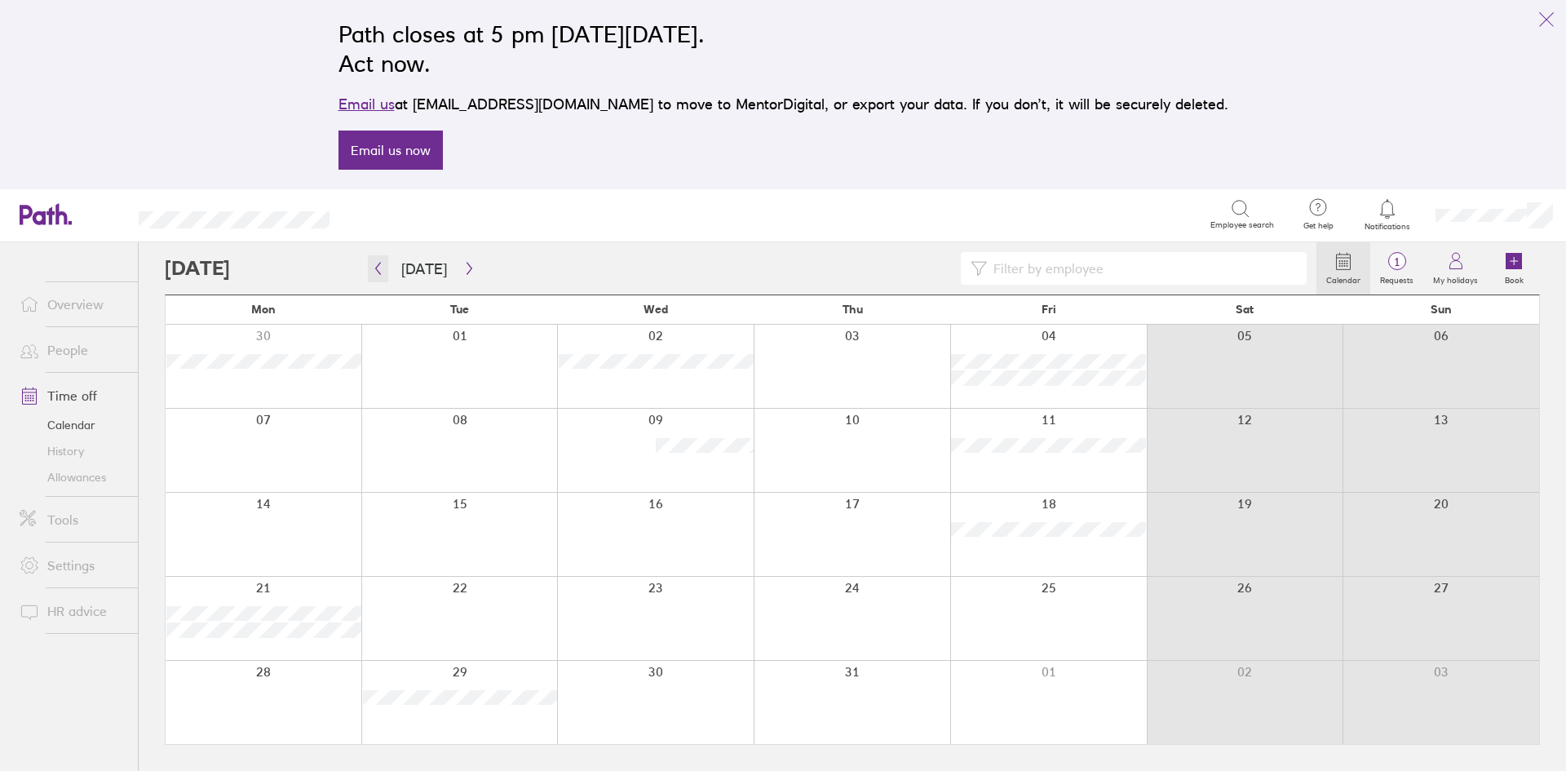
click at [375, 267] on icon "button" at bounding box center [378, 268] width 12 height 13
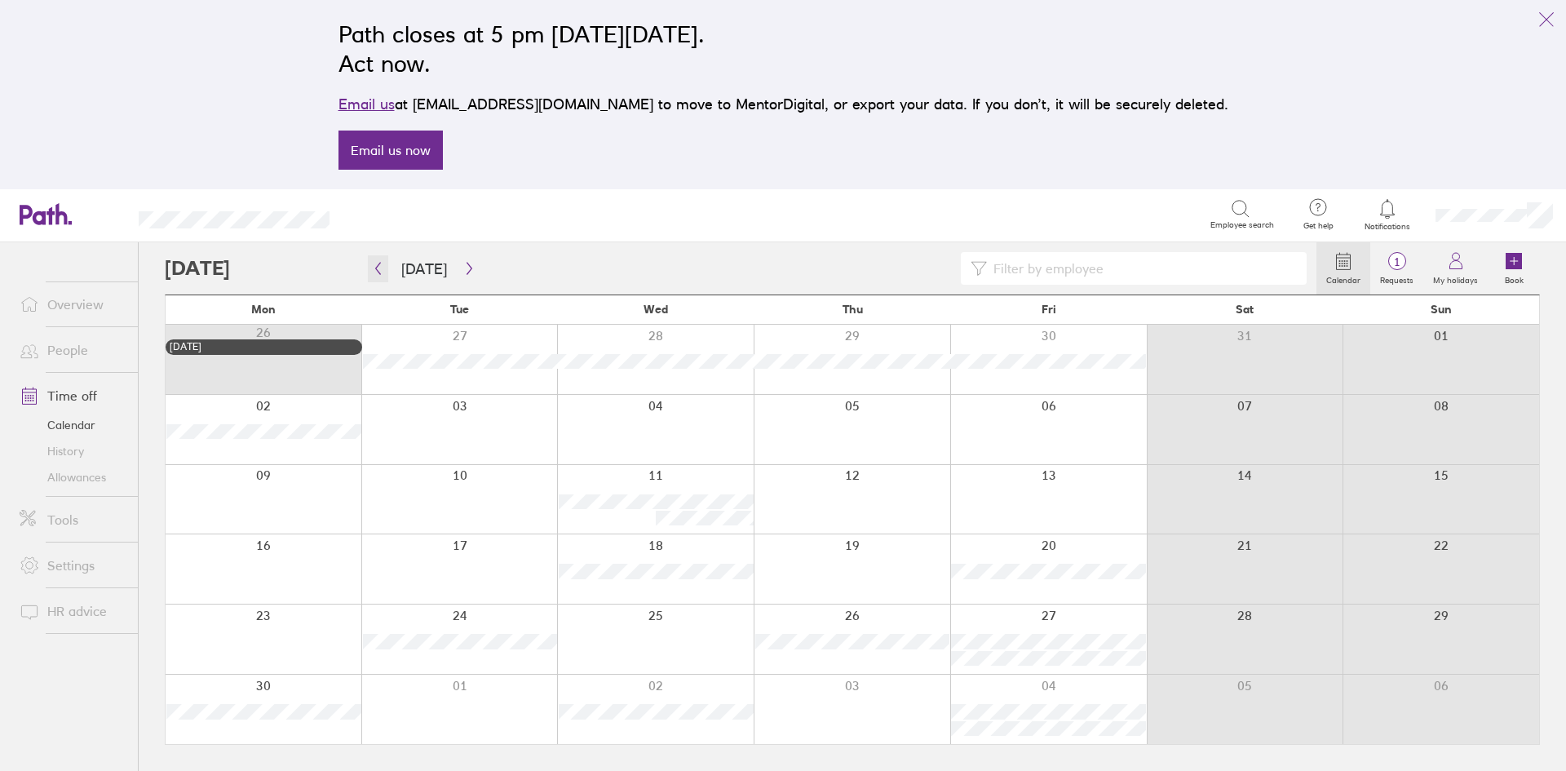
click at [375, 267] on icon "button" at bounding box center [378, 268] width 12 height 13
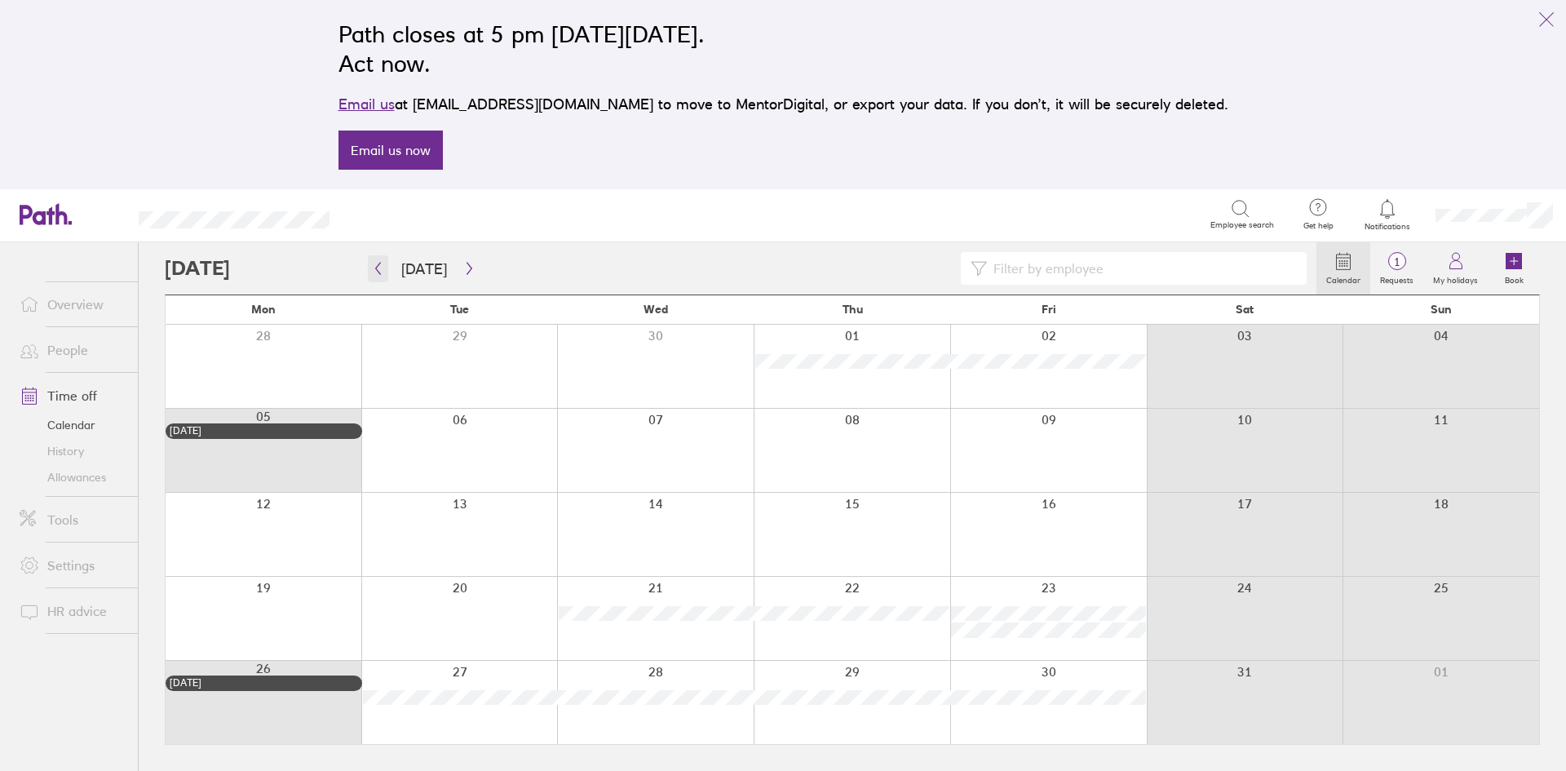
click at [371, 270] on button "button" at bounding box center [378, 268] width 20 height 27
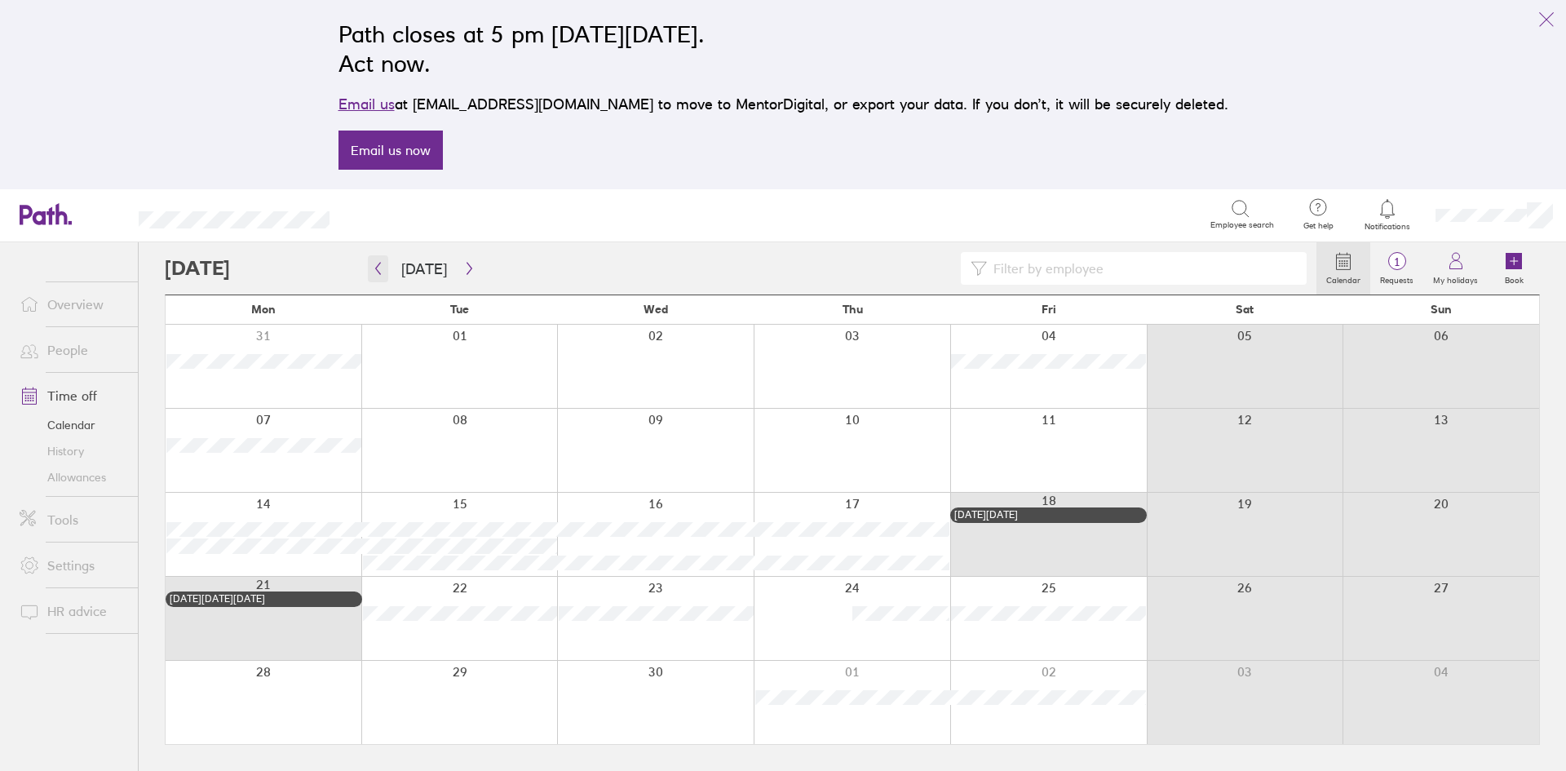
click at [378, 263] on icon "button" at bounding box center [378, 268] width 12 height 13
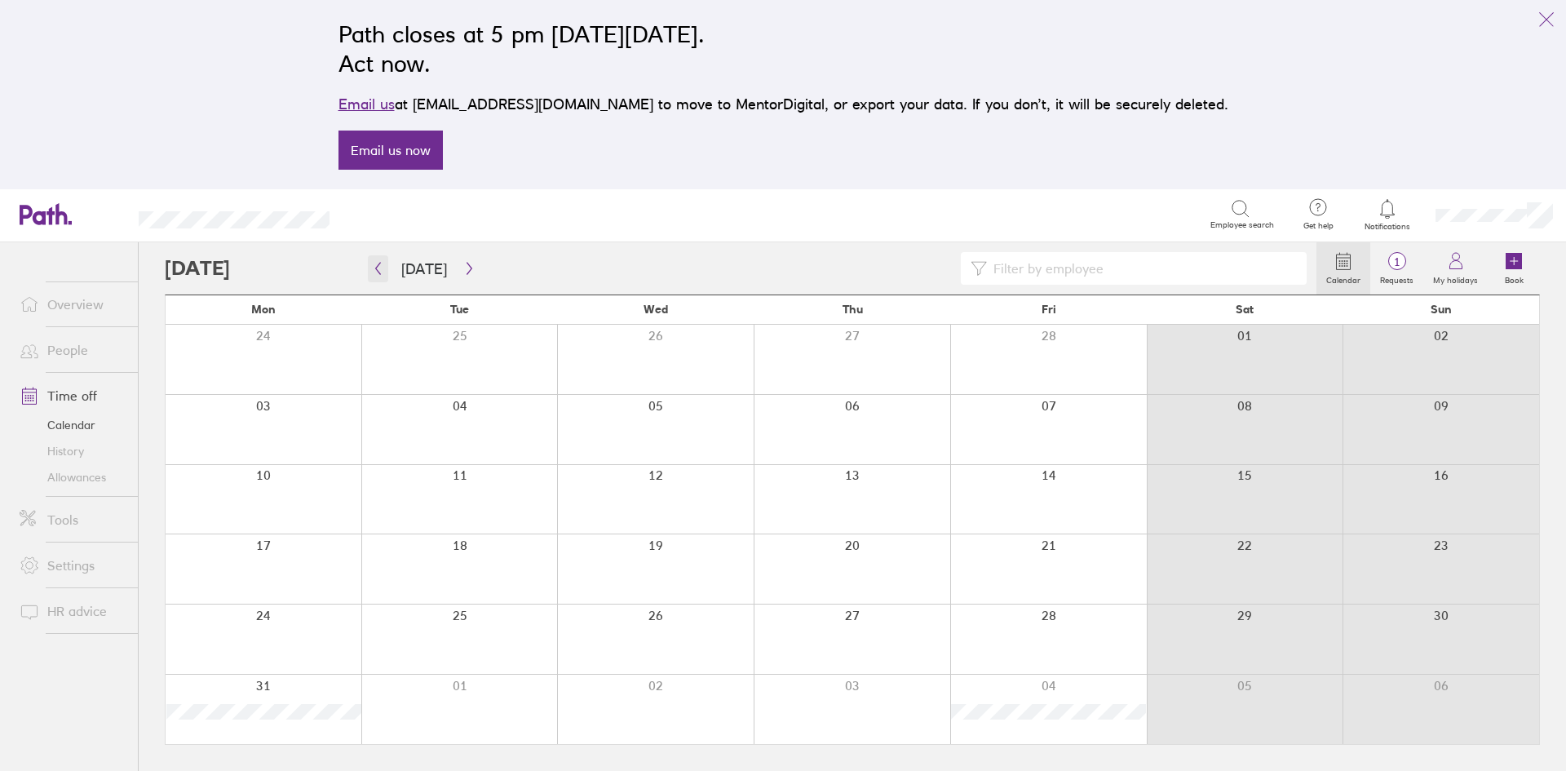
click at [382, 263] on icon "button" at bounding box center [378, 268] width 12 height 13
click at [381, 267] on icon "button" at bounding box center [378, 268] width 12 height 13
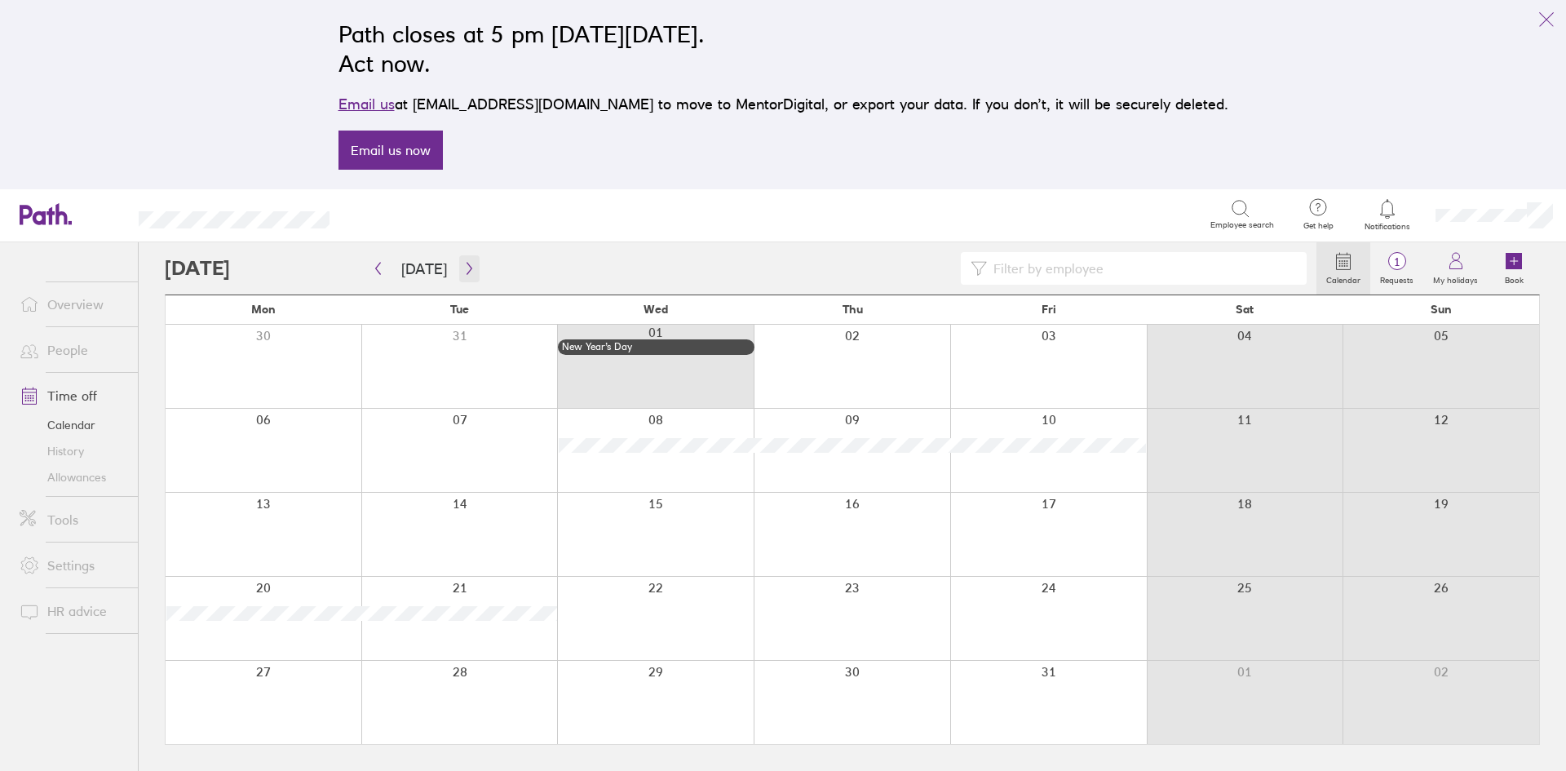
click at [468, 269] on icon "button" at bounding box center [469, 268] width 12 height 13
click at [463, 265] on icon "button" at bounding box center [469, 268] width 12 height 13
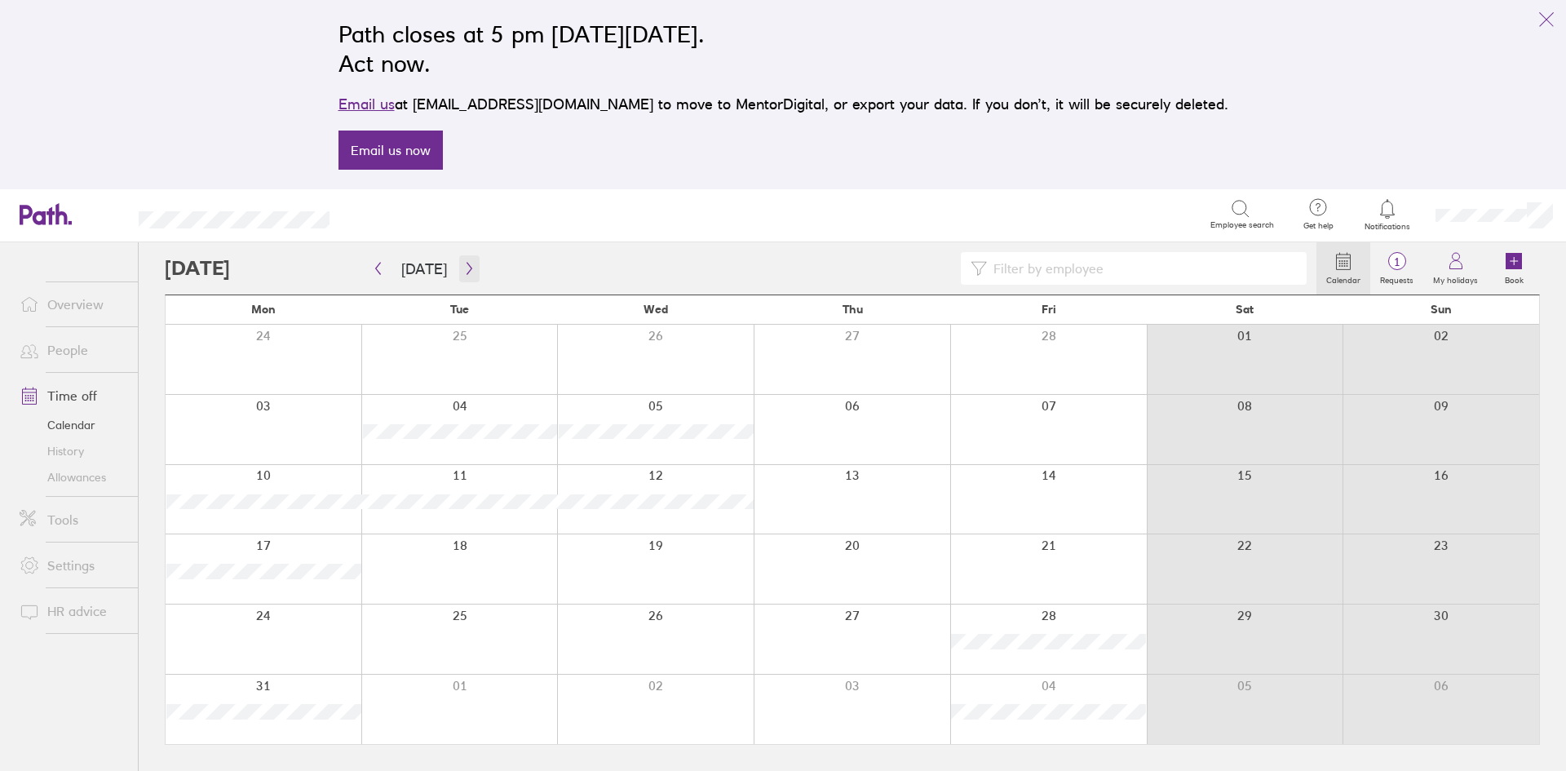
click at [463, 266] on icon "button" at bounding box center [469, 268] width 12 height 13
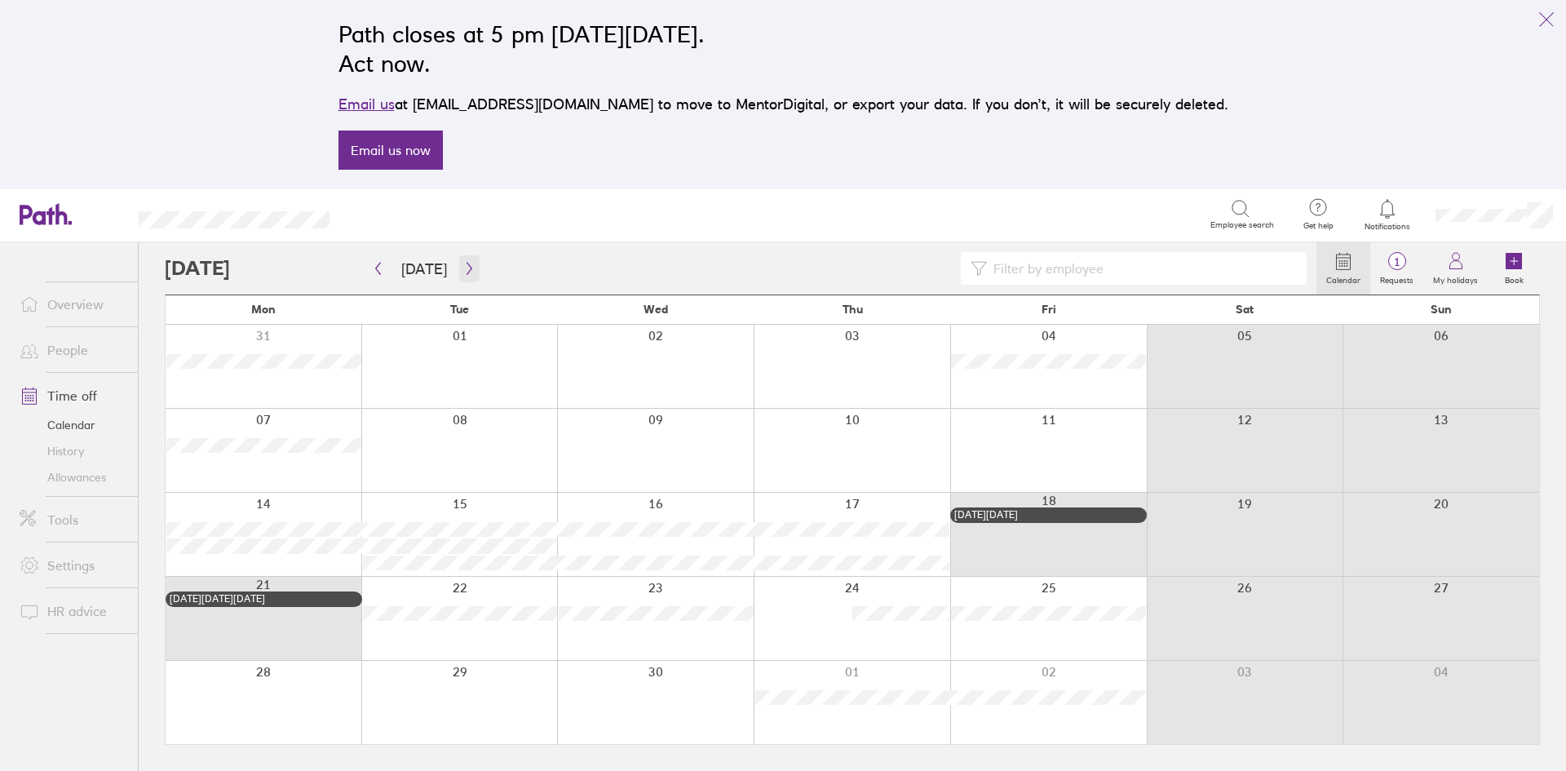
click at [466, 265] on icon "button" at bounding box center [469, 268] width 12 height 13
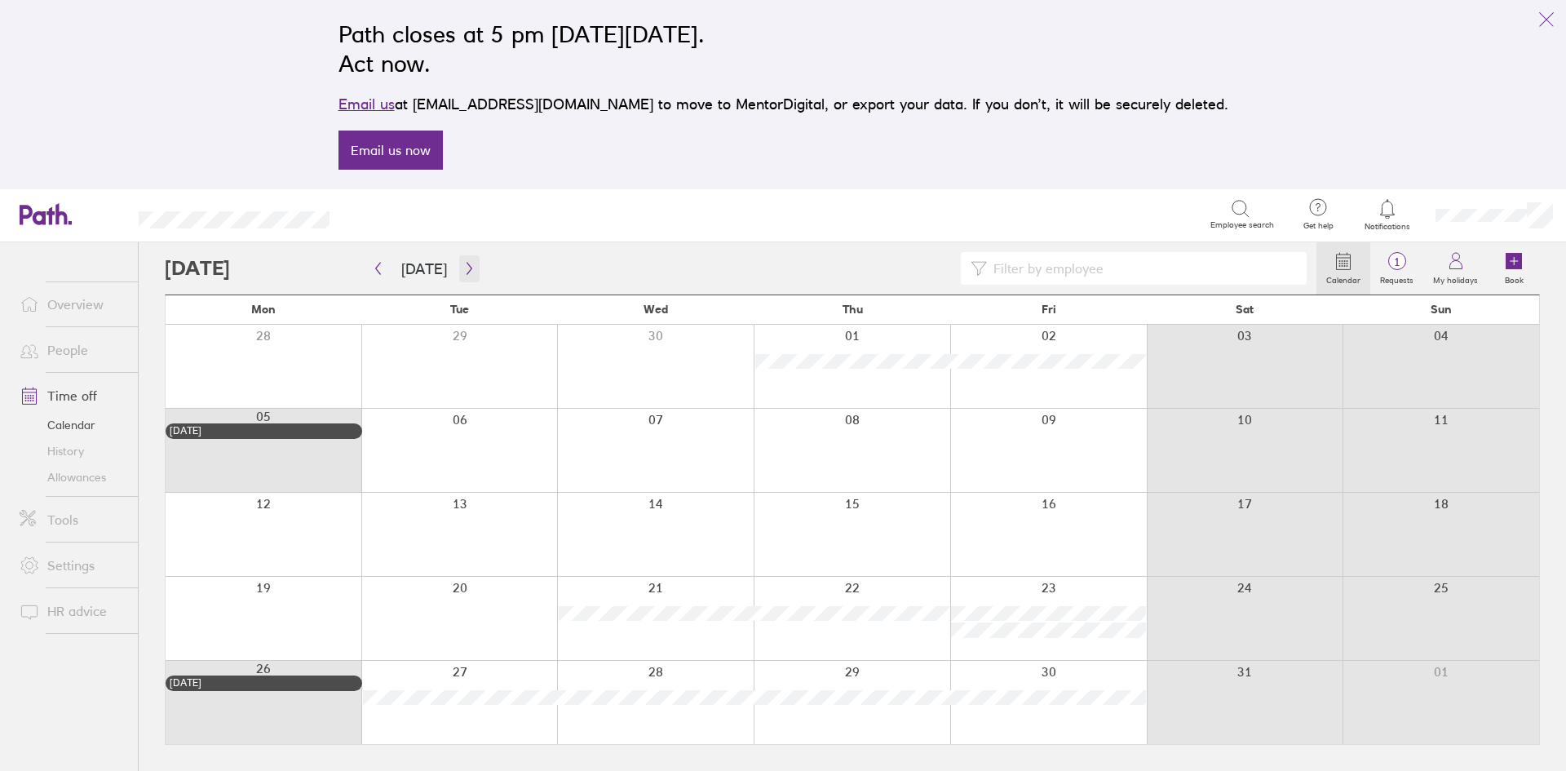
click at [467, 265] on icon "button" at bounding box center [469, 268] width 12 height 13
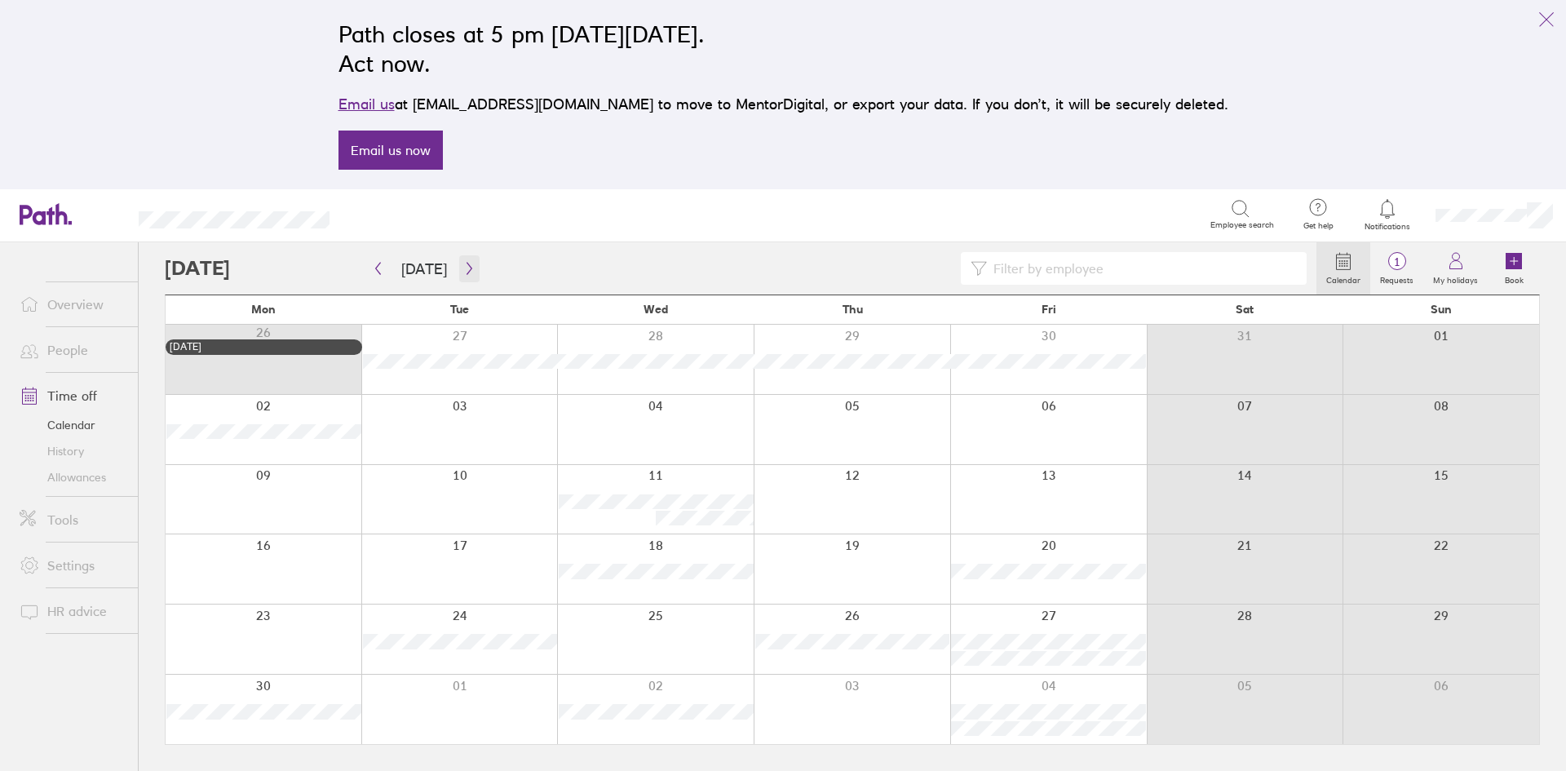
click at [463, 266] on icon "button" at bounding box center [469, 268] width 12 height 13
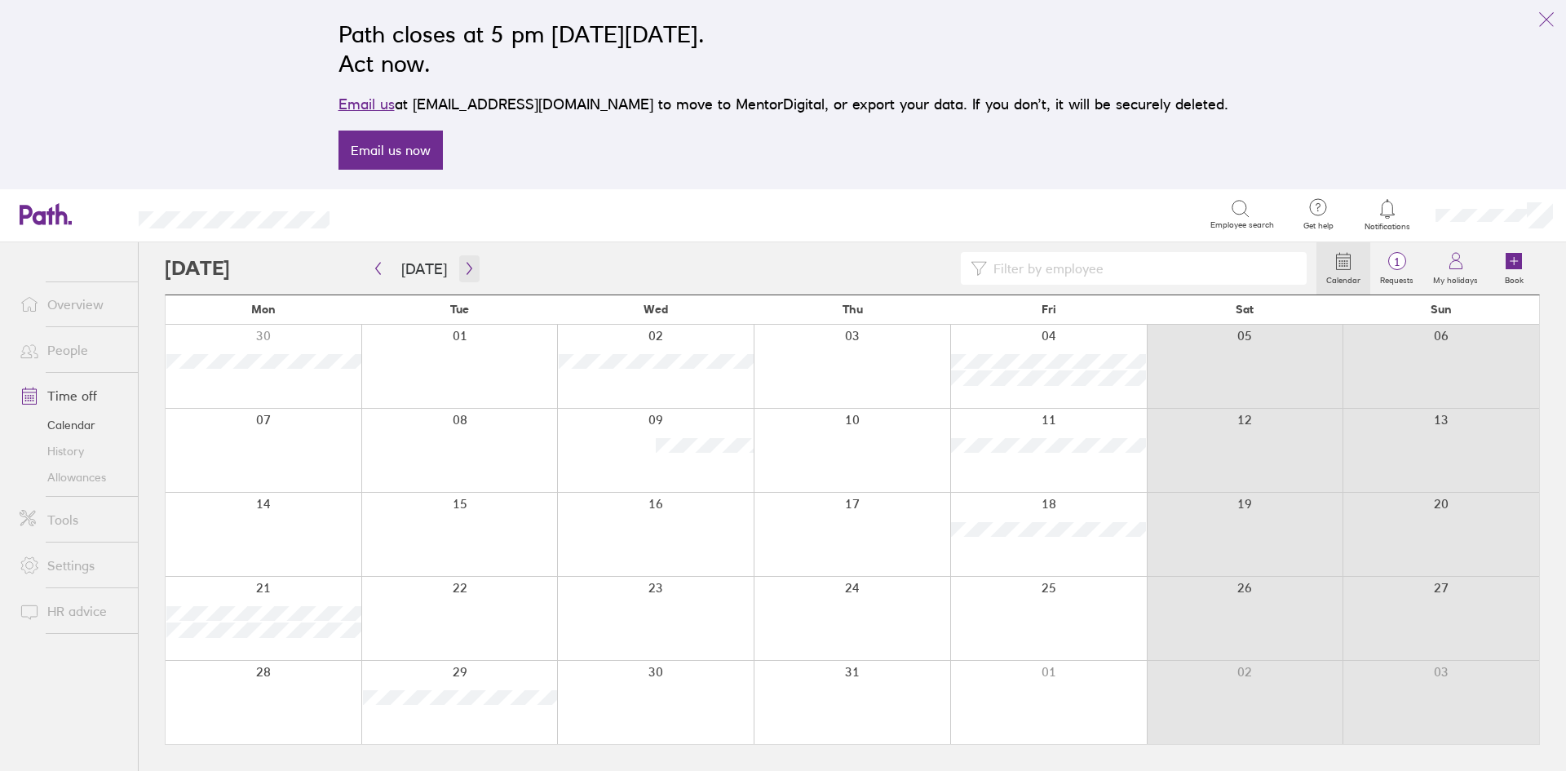
click at [466, 267] on icon "button" at bounding box center [469, 268] width 12 height 13
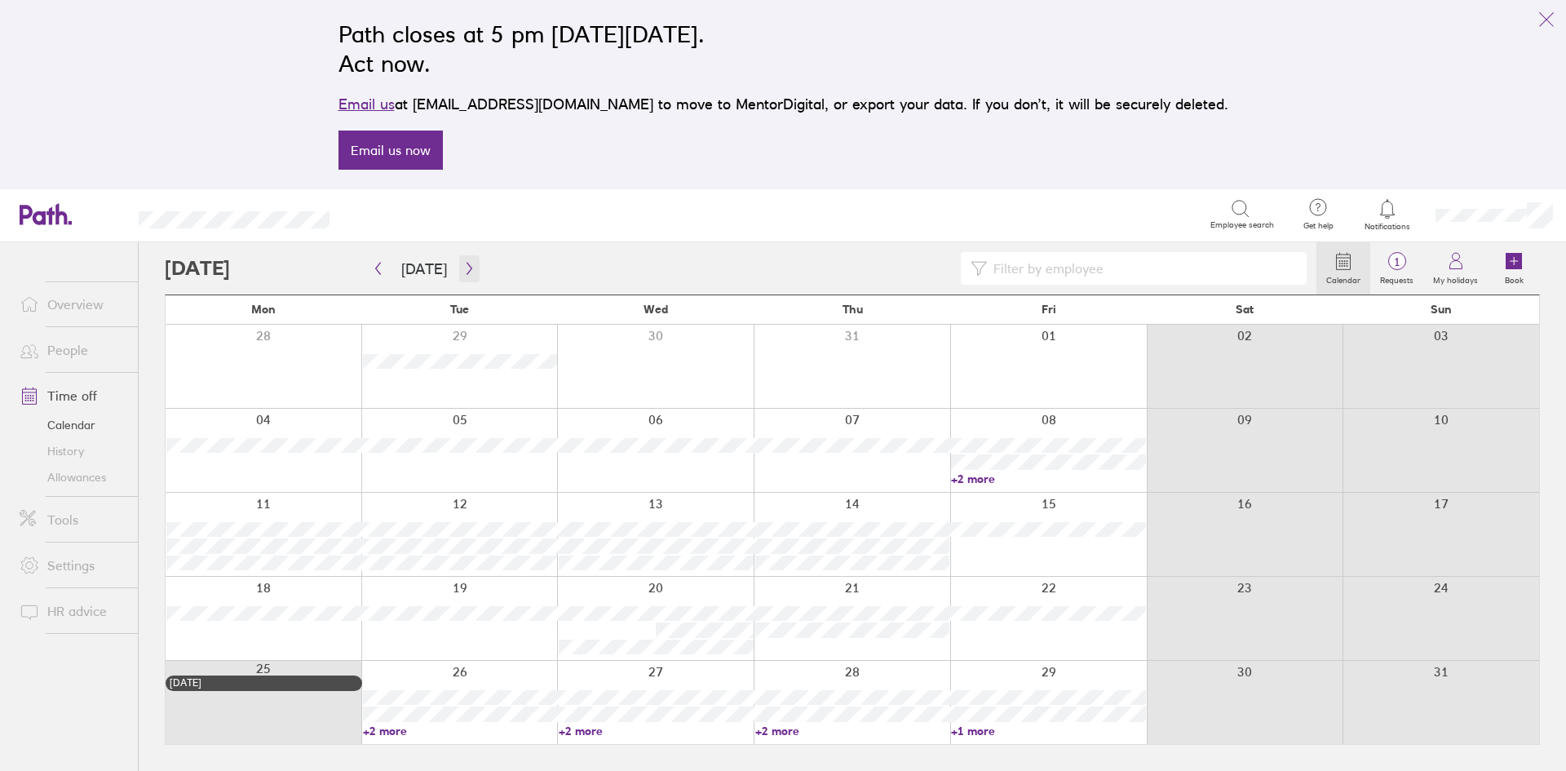
click at [463, 267] on icon "button" at bounding box center [469, 268] width 12 height 13
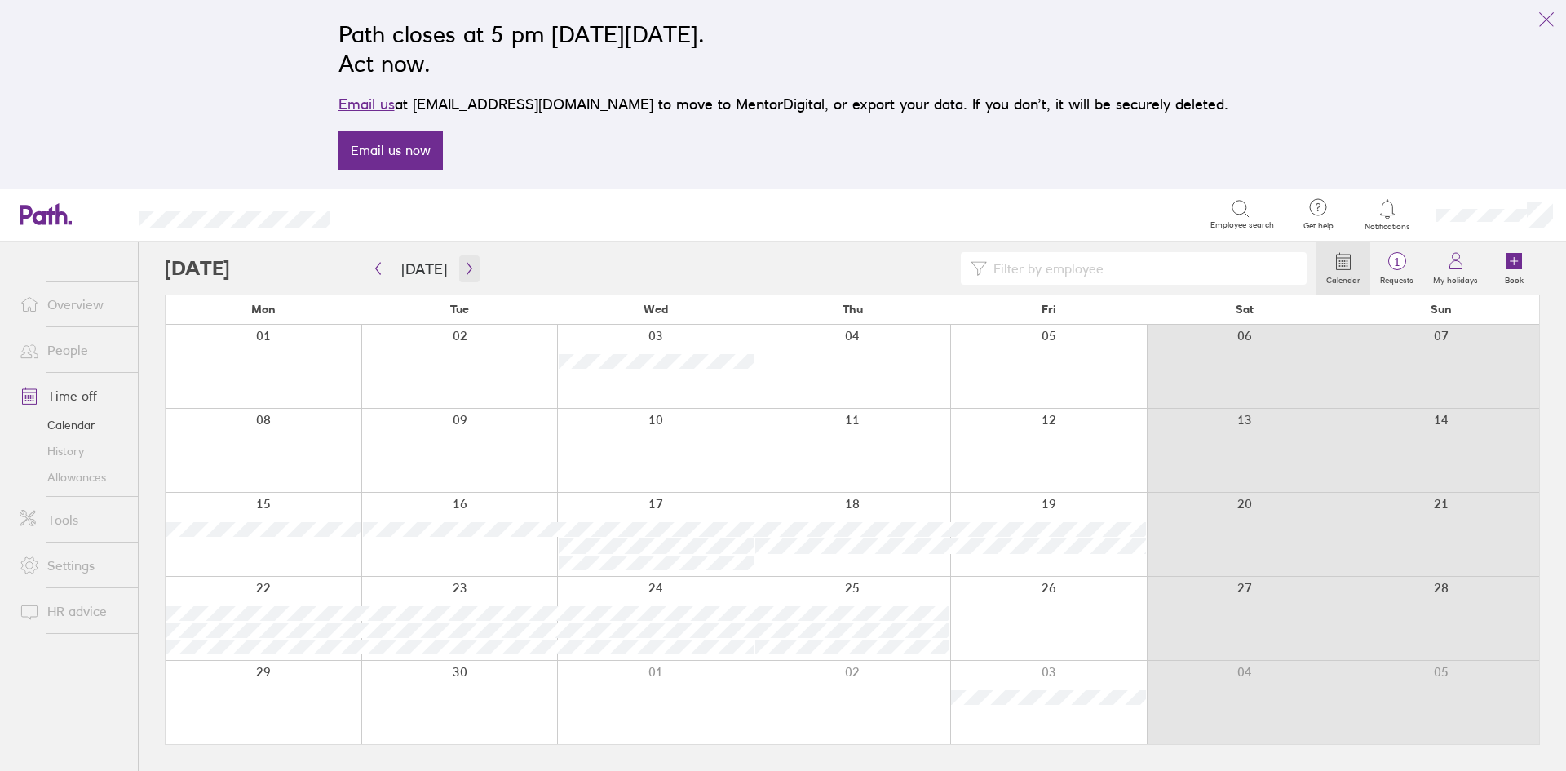
click at [463, 267] on icon "button" at bounding box center [469, 268] width 12 height 13
click at [73, 305] on link "Overview" at bounding box center [72, 304] width 131 height 33
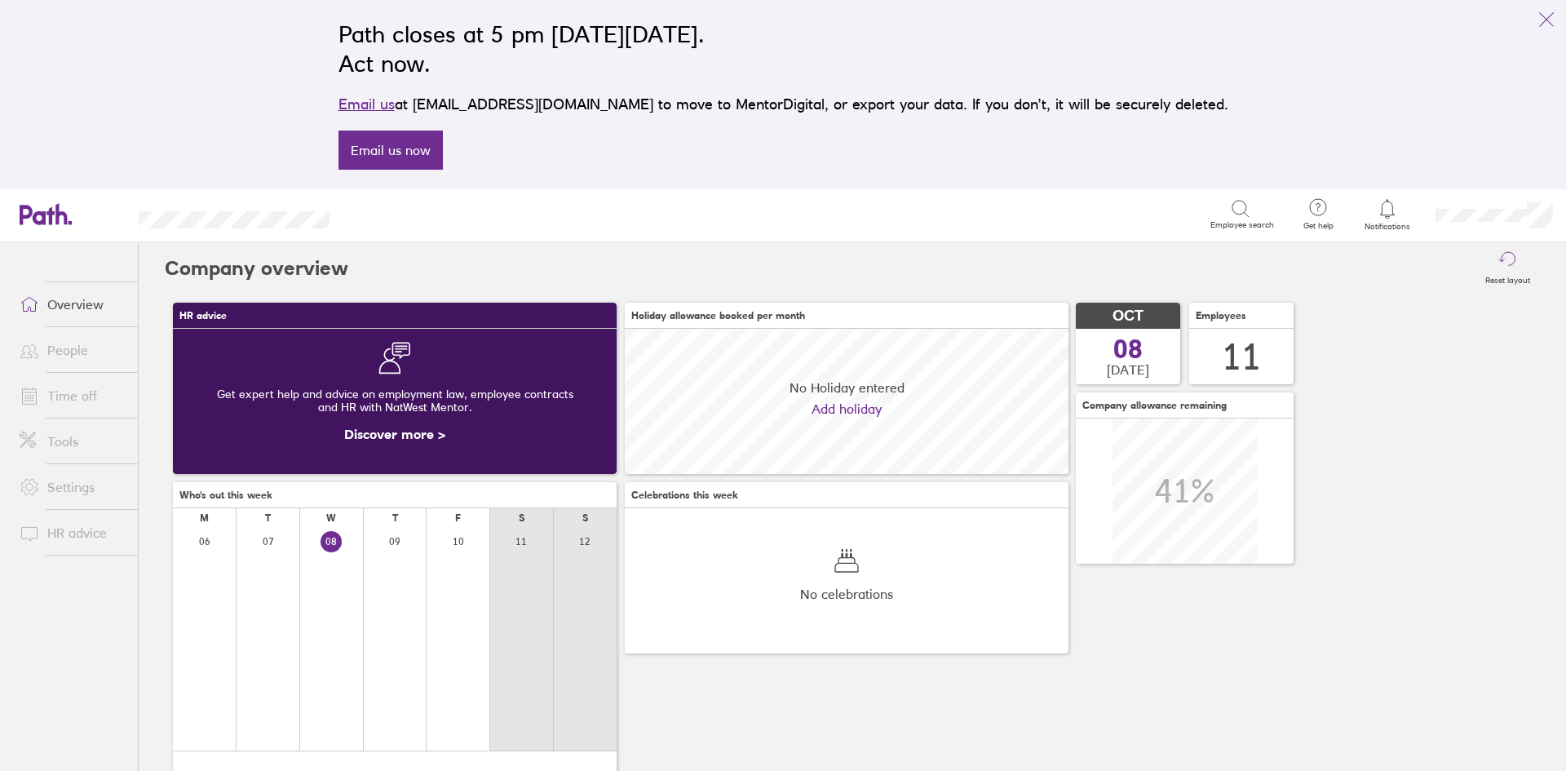
scroll to position [145, 444]
click at [64, 395] on link "Time off" at bounding box center [72, 395] width 131 height 33
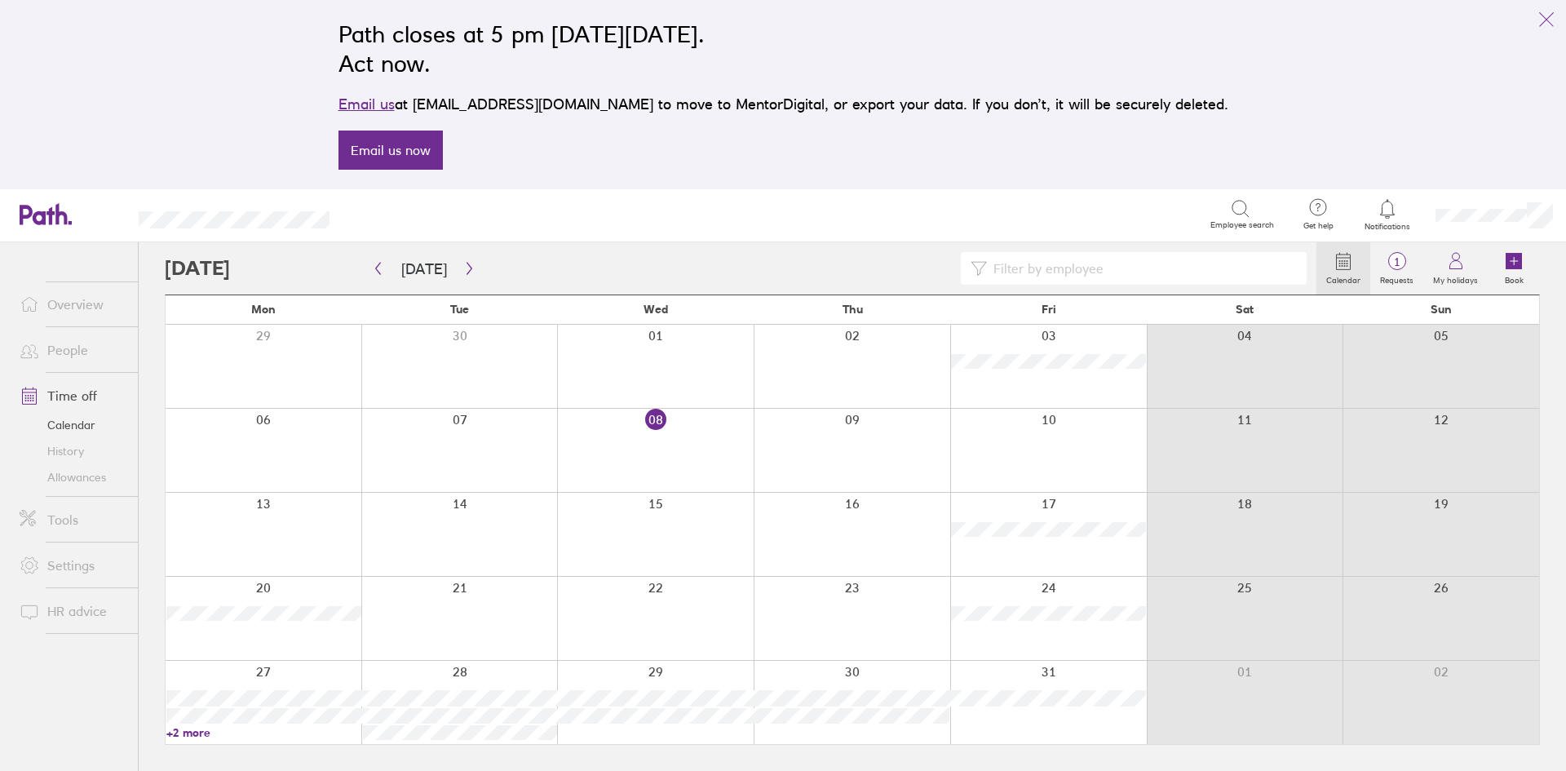
click at [61, 352] on link "People" at bounding box center [72, 349] width 131 height 33
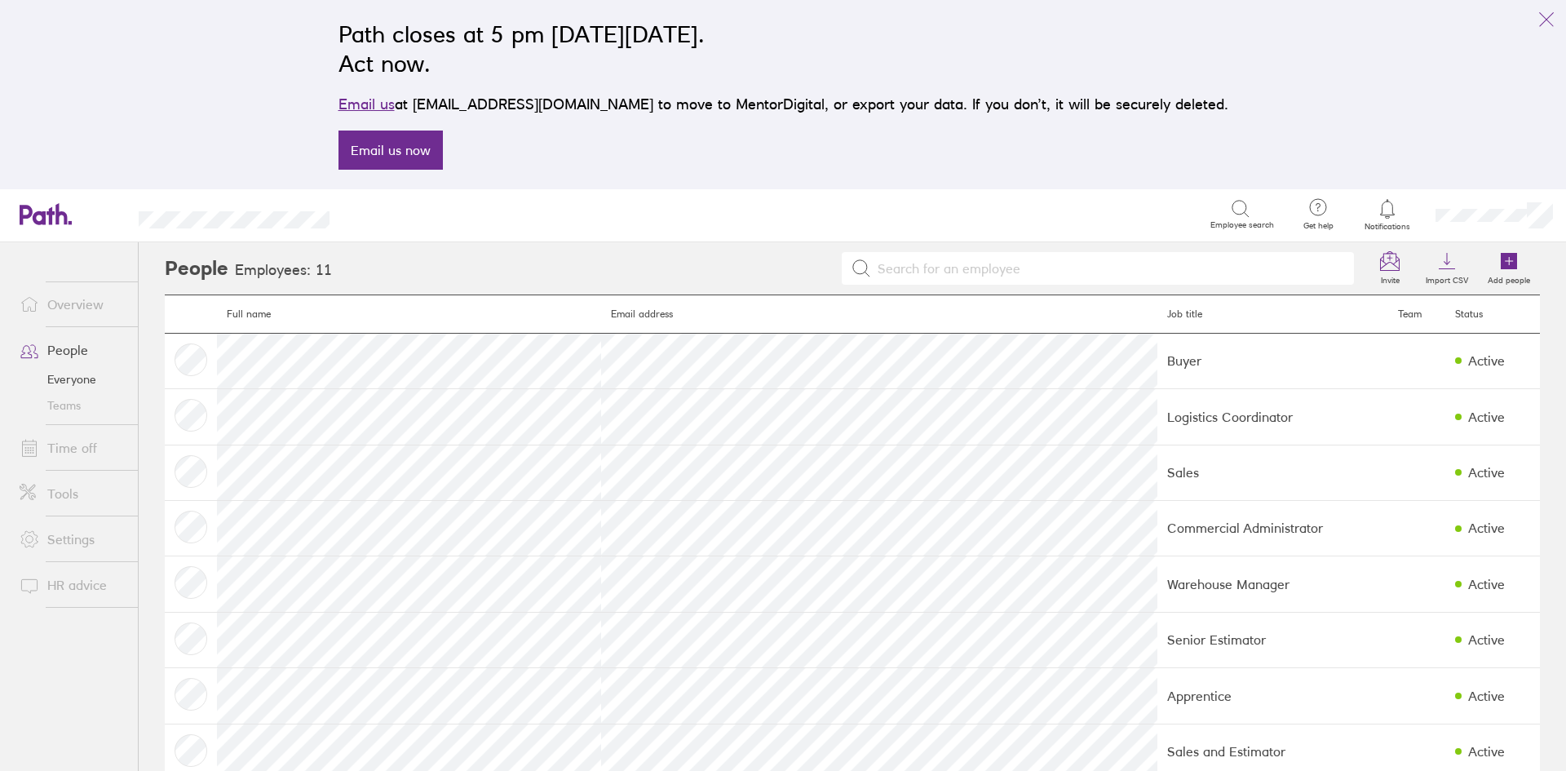
click at [61, 307] on link "Overview" at bounding box center [72, 304] width 131 height 33
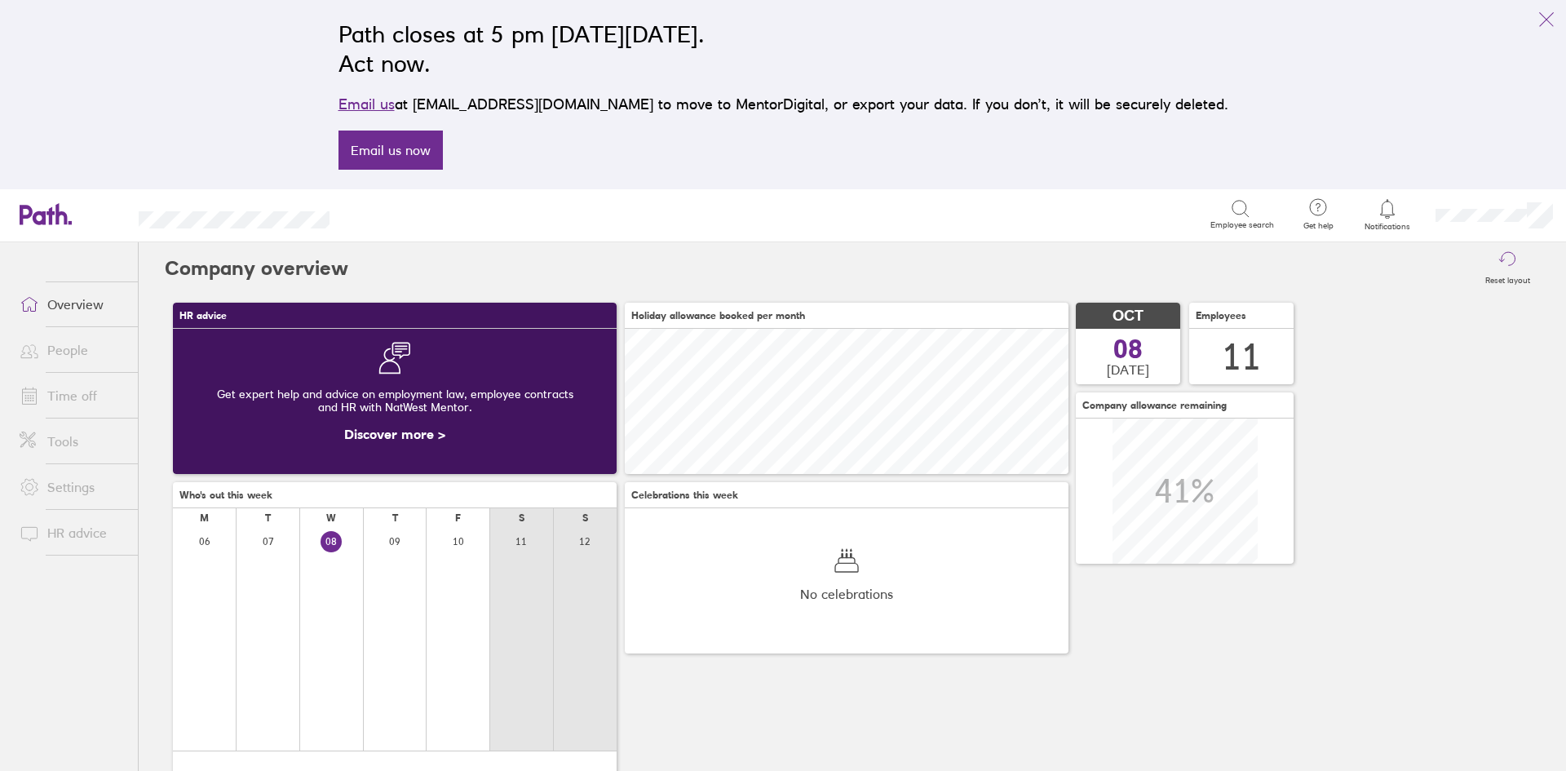
scroll to position [145, 444]
click at [68, 347] on link "People" at bounding box center [72, 349] width 131 height 33
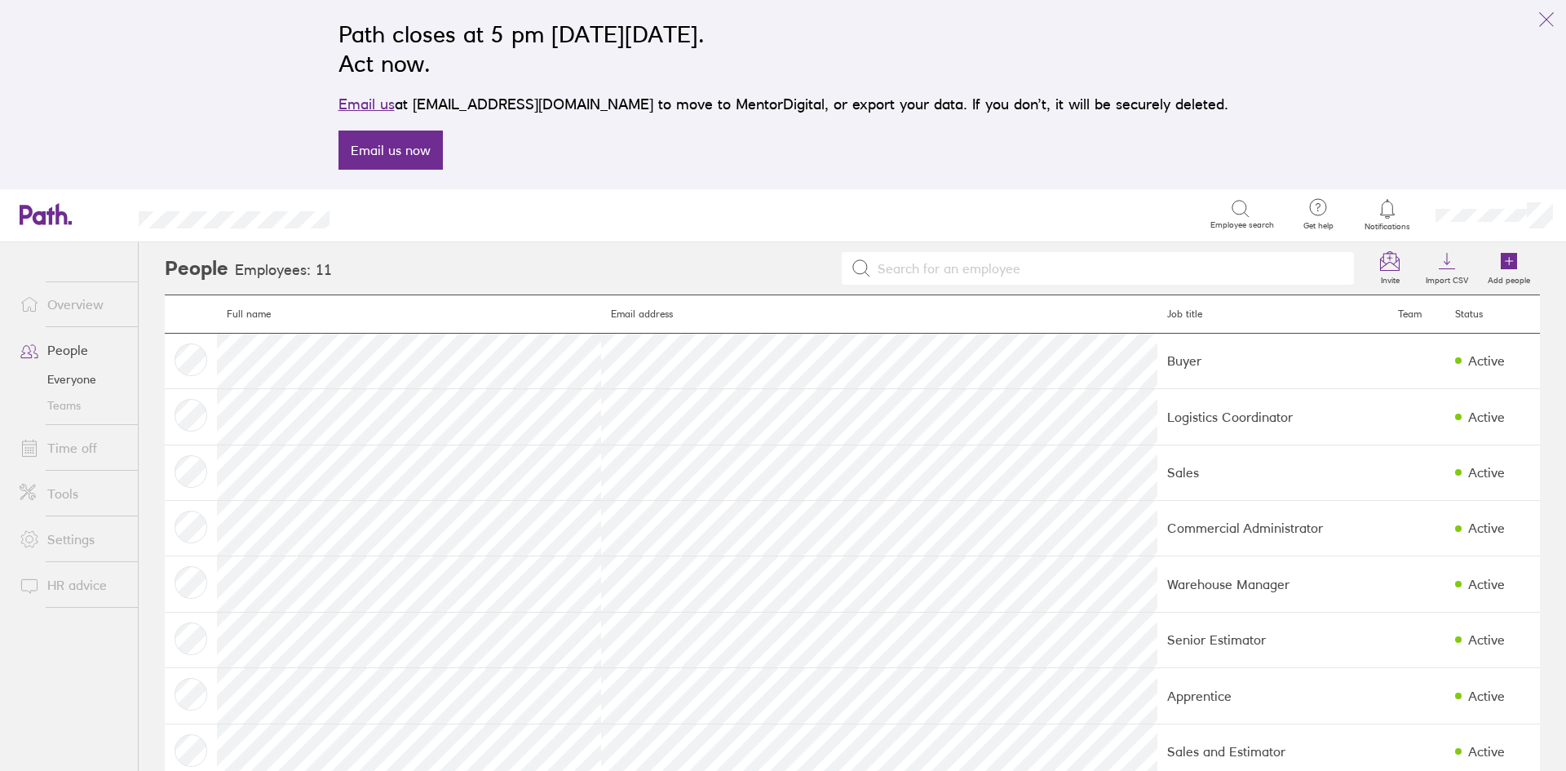
click at [58, 376] on link "Everyone" at bounding box center [72, 379] width 131 height 26
click at [66, 305] on link "Overview" at bounding box center [72, 304] width 131 height 33
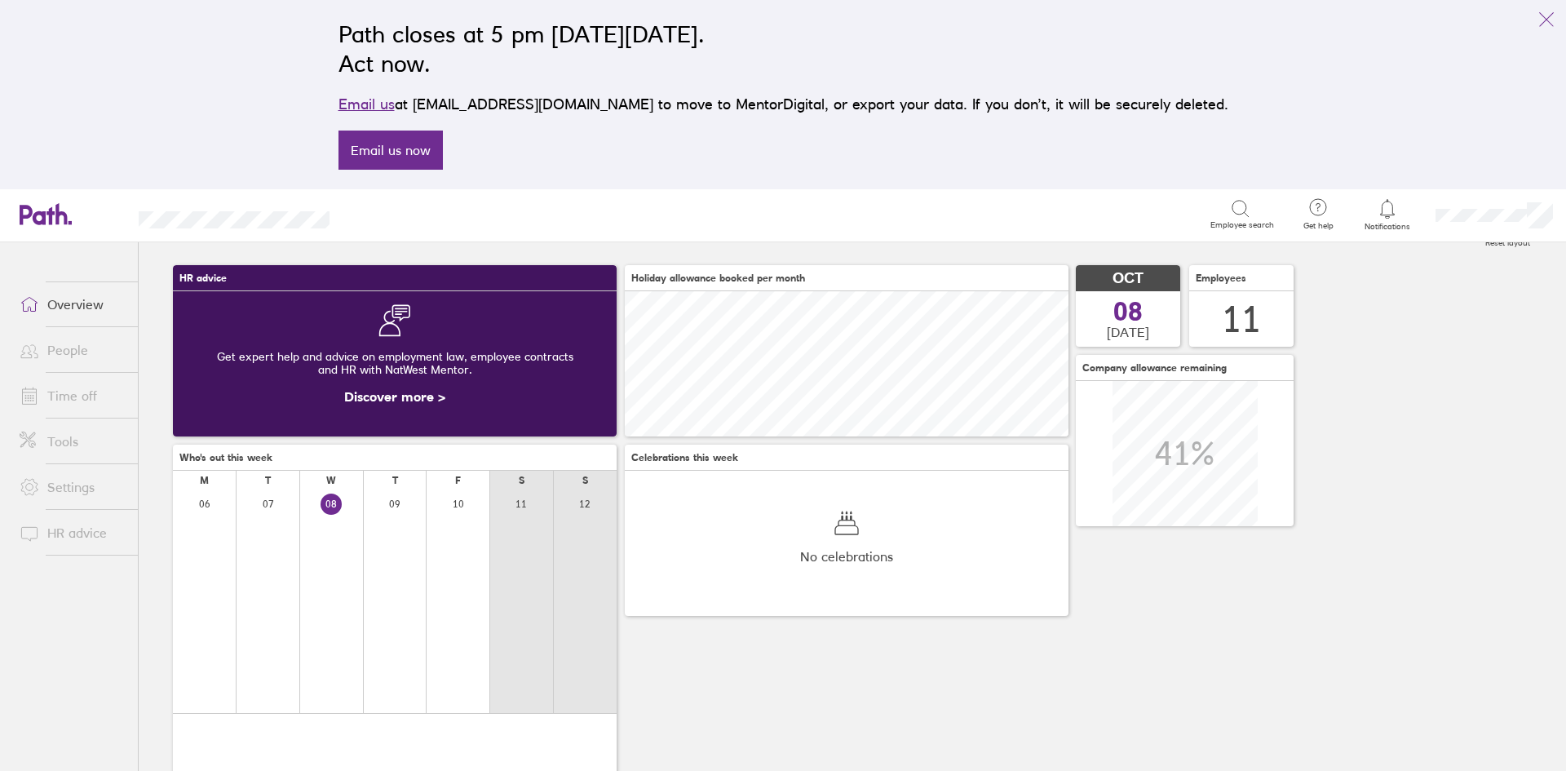
scroll to position [23, 0]
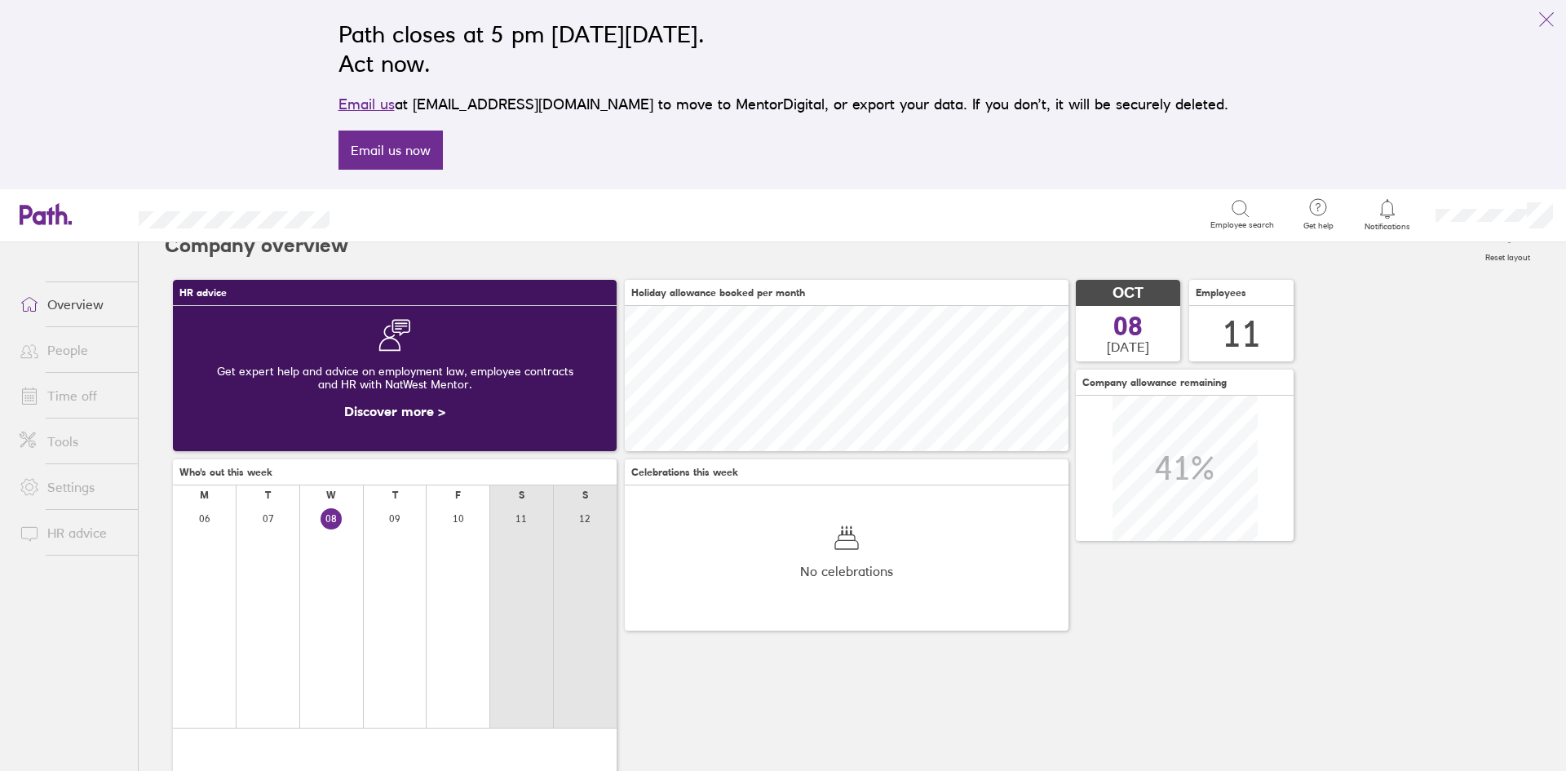
click at [69, 405] on link "Time off" at bounding box center [72, 395] width 131 height 33
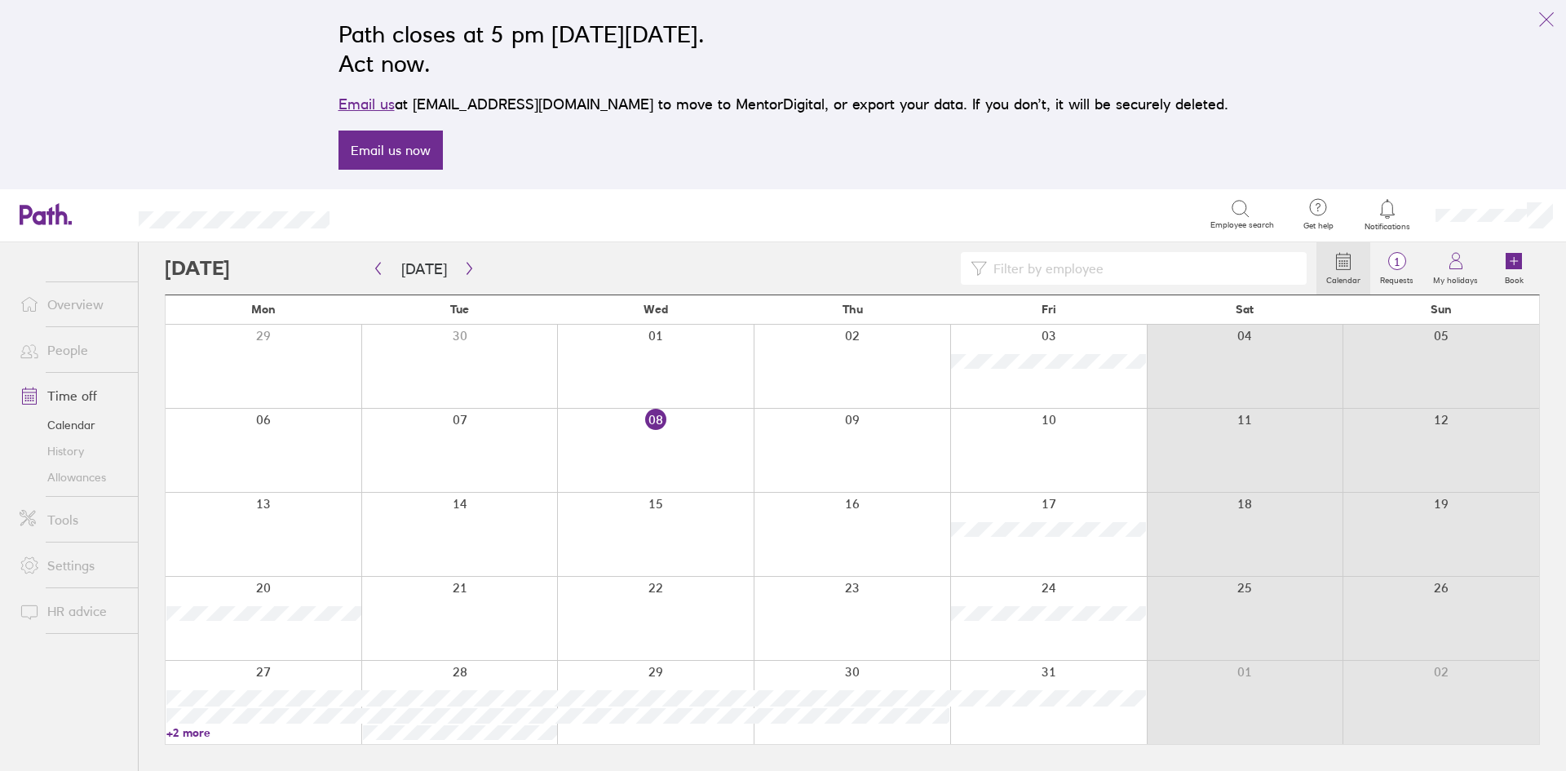
click at [66, 344] on link "People" at bounding box center [72, 349] width 131 height 33
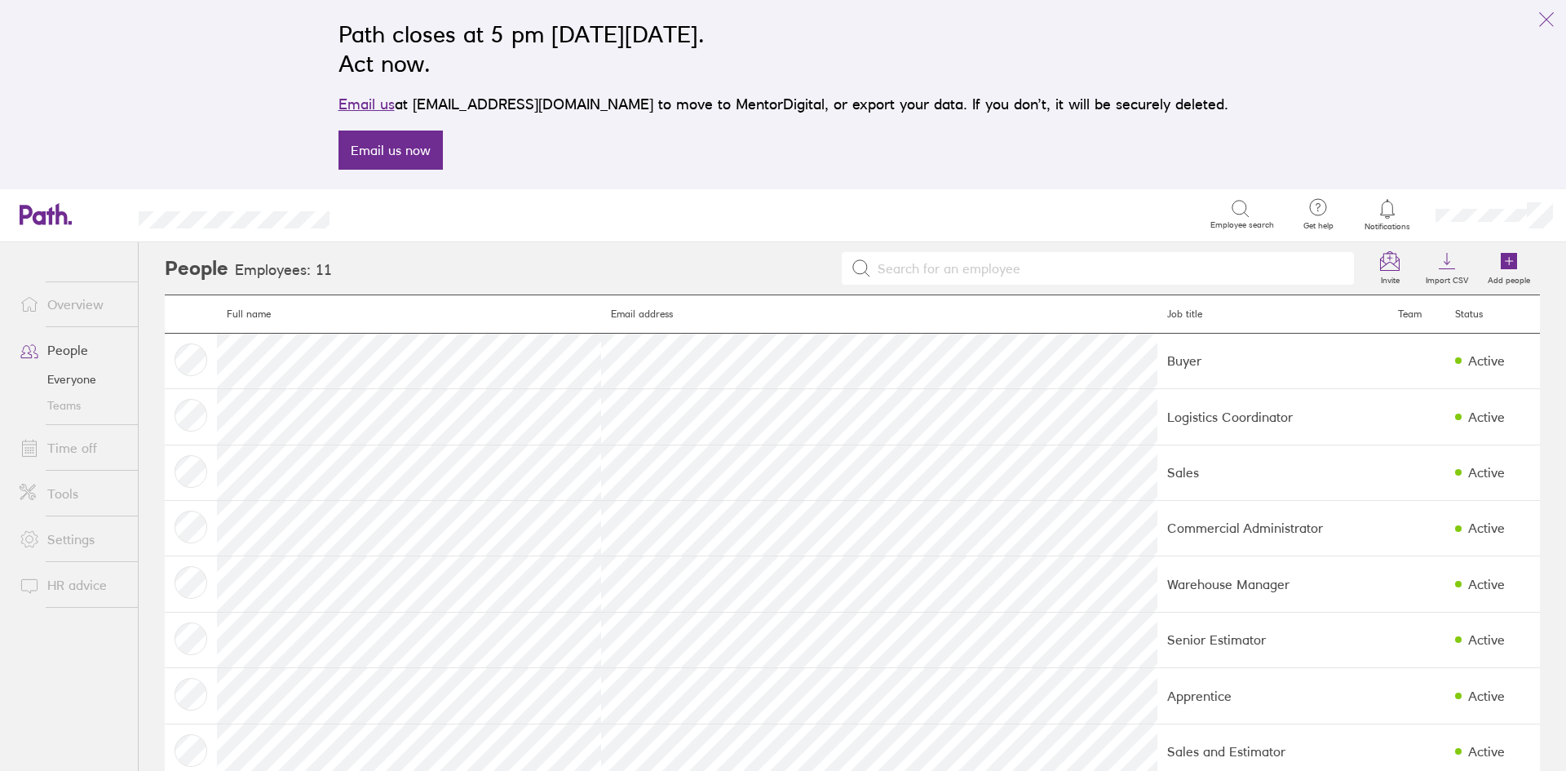
click at [86, 300] on link "Overview" at bounding box center [72, 304] width 131 height 33
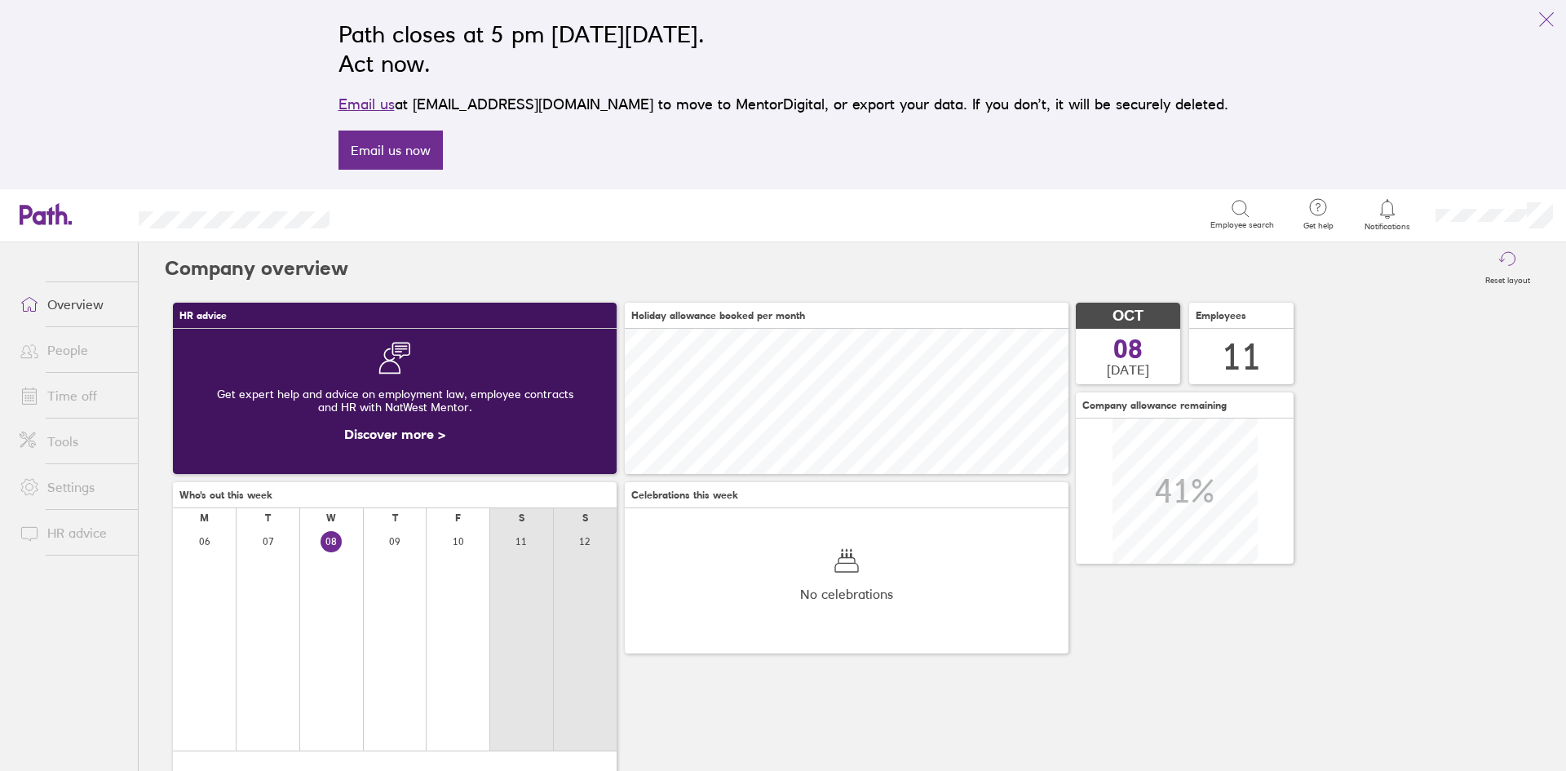
click at [78, 346] on link "People" at bounding box center [72, 349] width 131 height 33
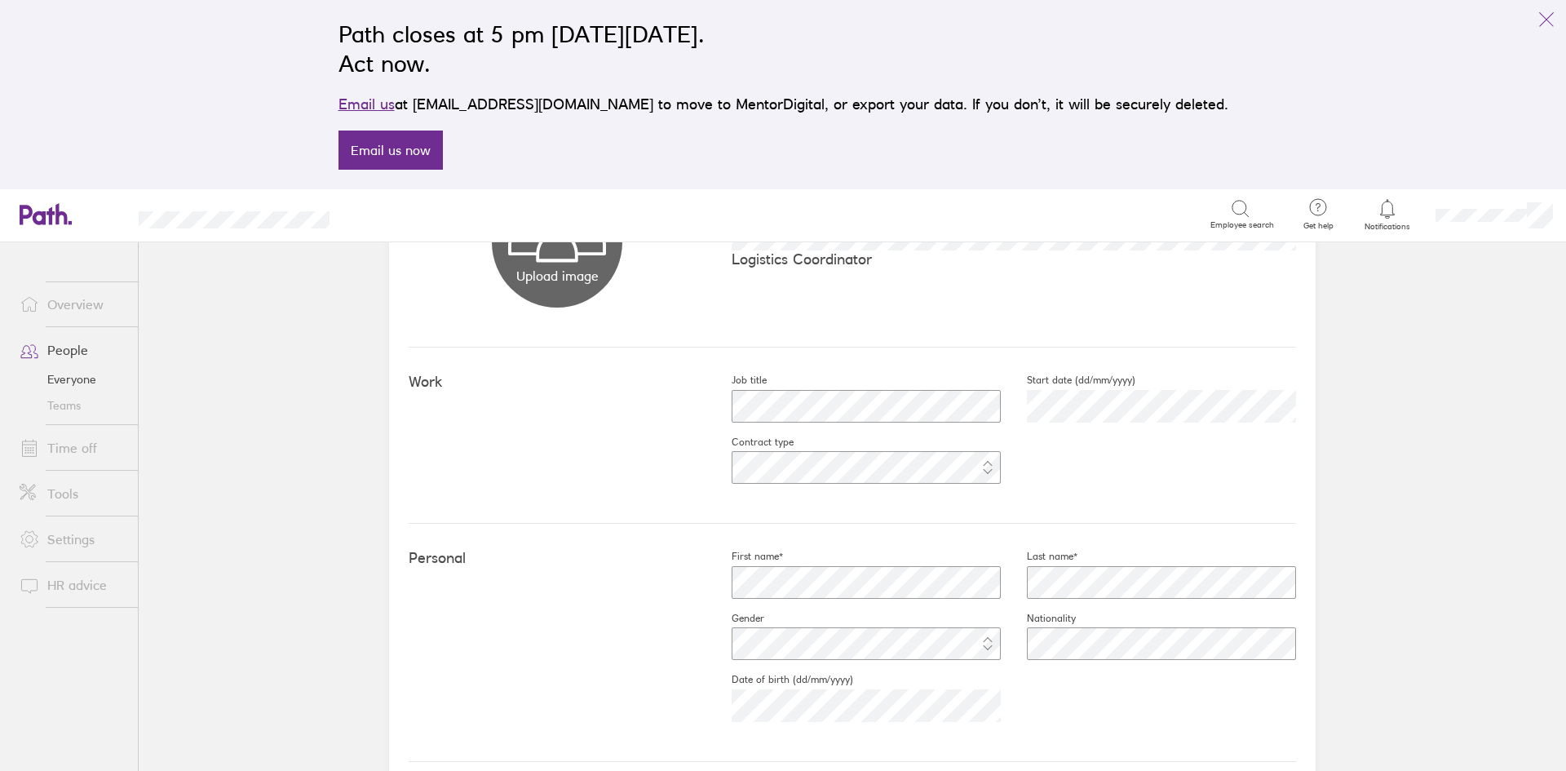
scroll to position [22, 0]
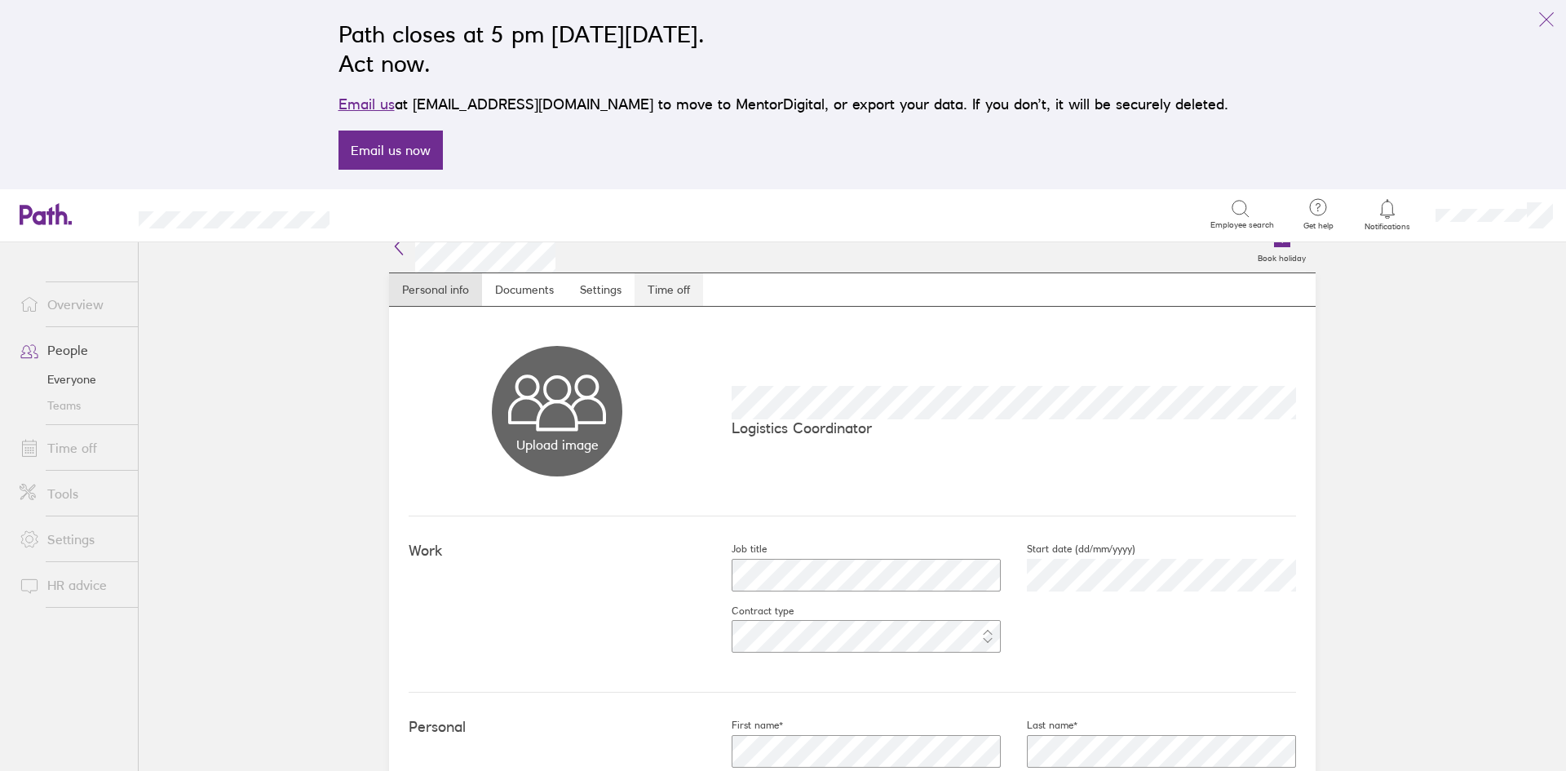
click at [651, 289] on link "Time off" at bounding box center [668, 289] width 68 height 33
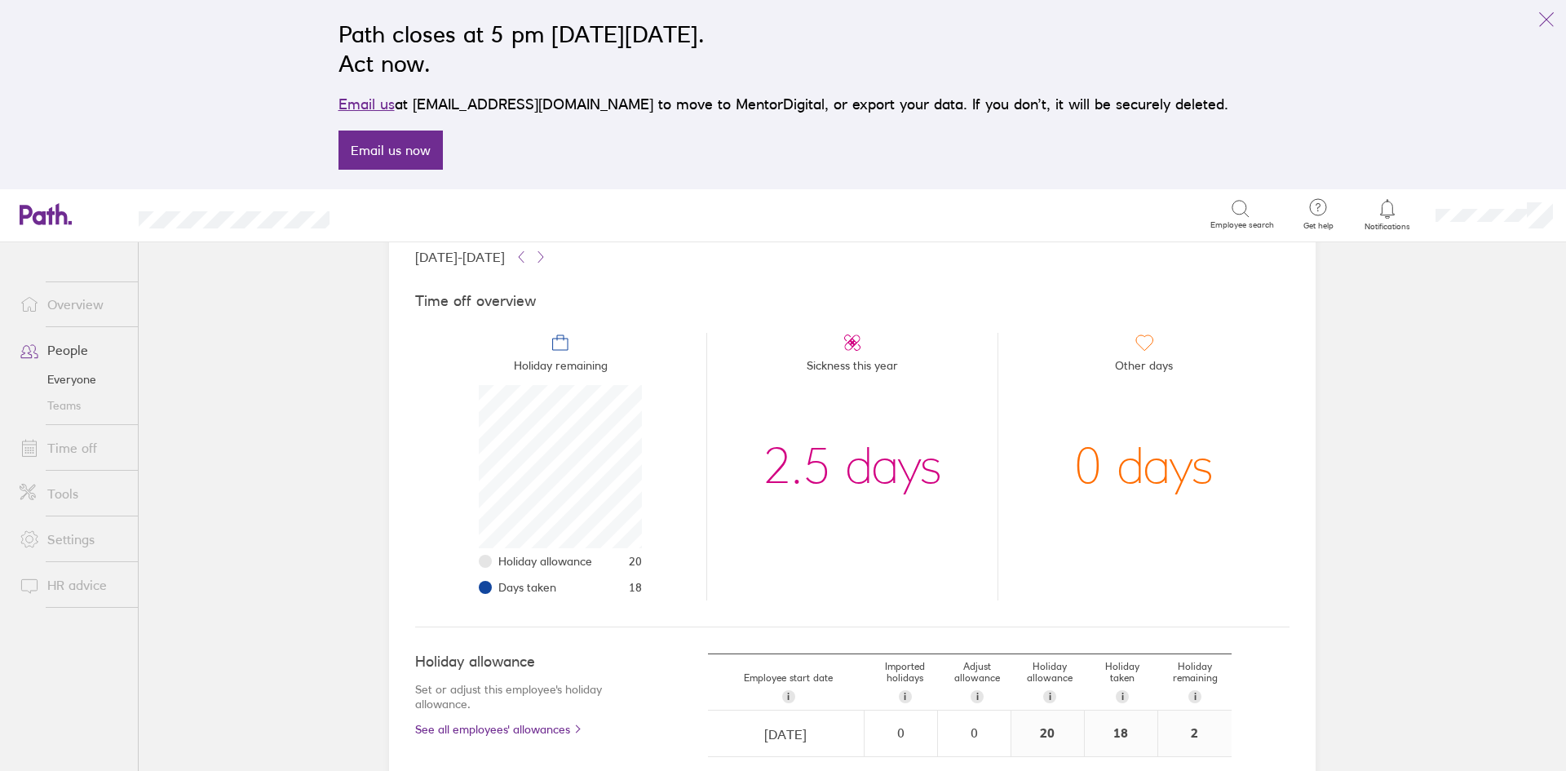
scroll to position [104, 0]
click at [75, 448] on link "Time off" at bounding box center [72, 447] width 131 height 33
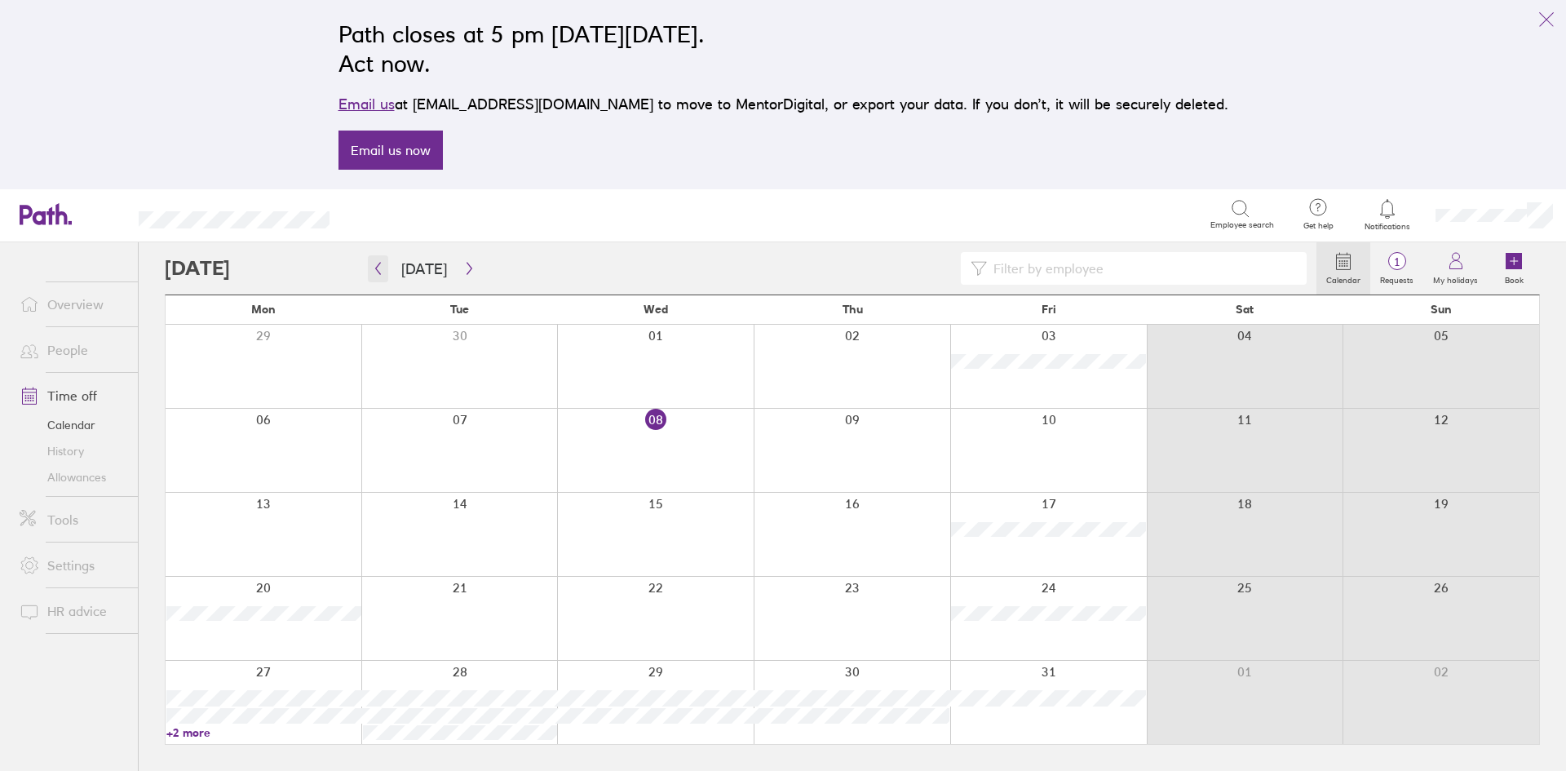
click at [380, 267] on icon "button" at bounding box center [378, 268] width 12 height 13
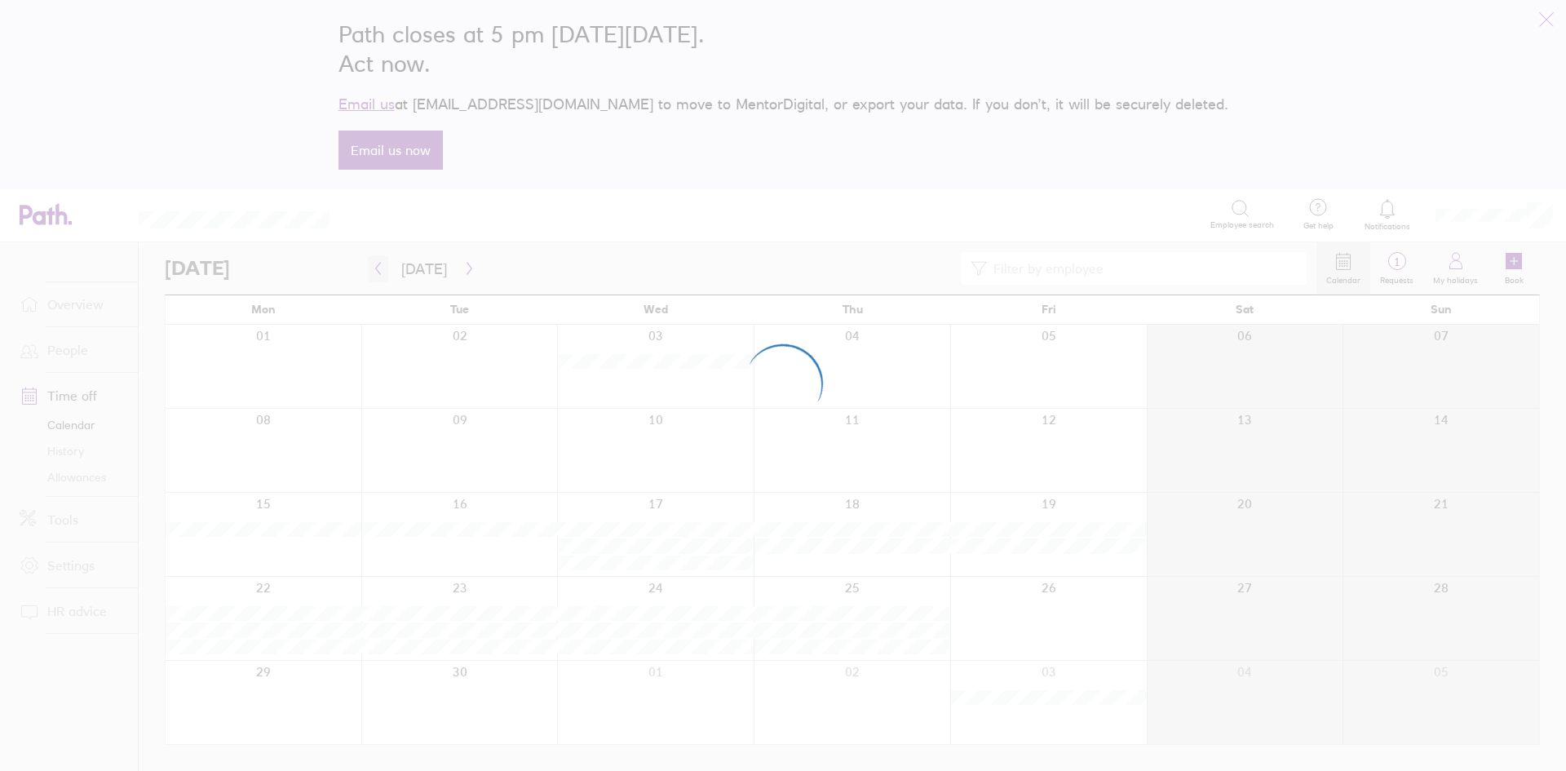
click at [380, 267] on div at bounding box center [783, 385] width 1566 height 771
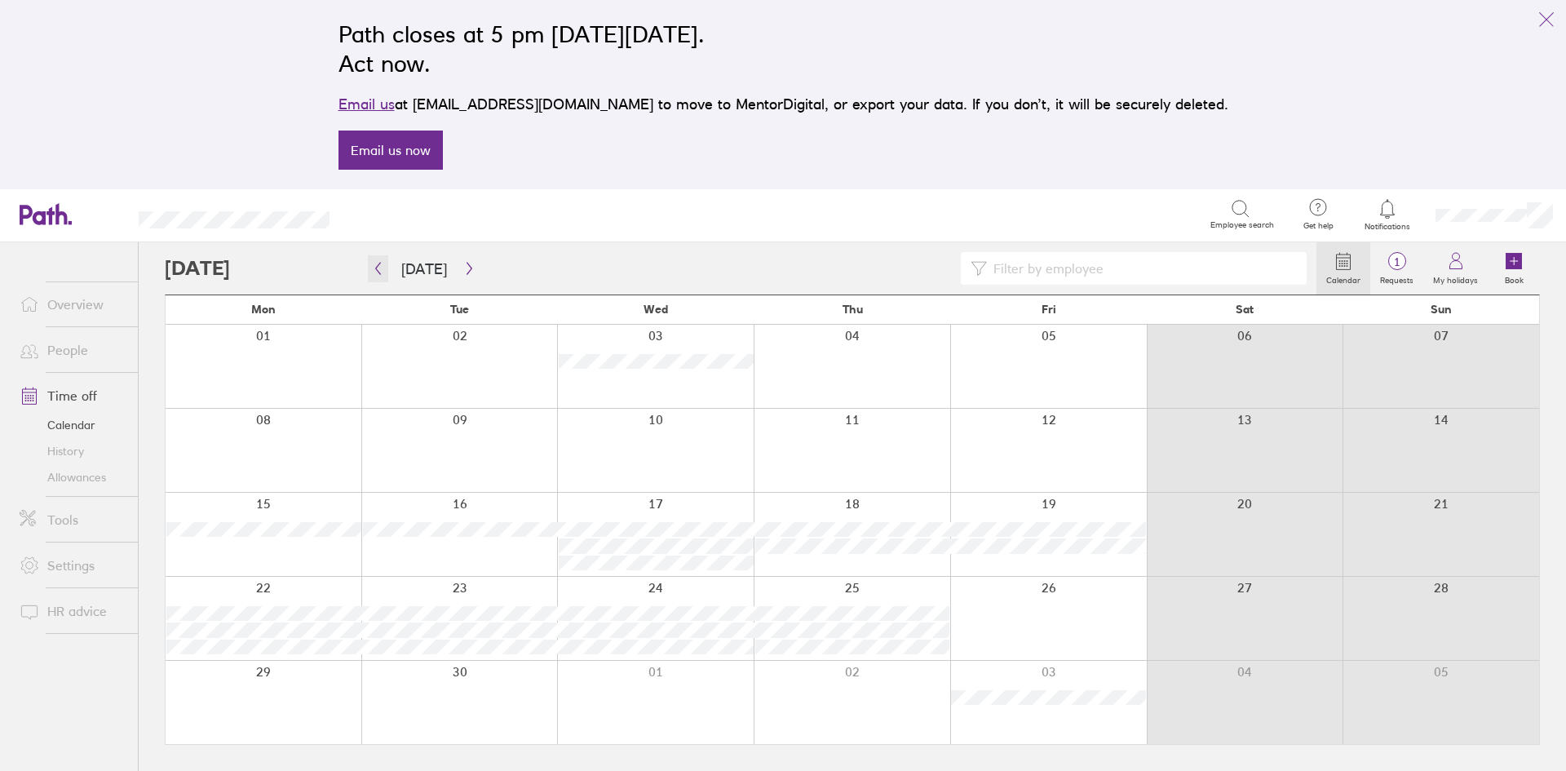
click at [378, 269] on icon "button" at bounding box center [378, 268] width 12 height 13
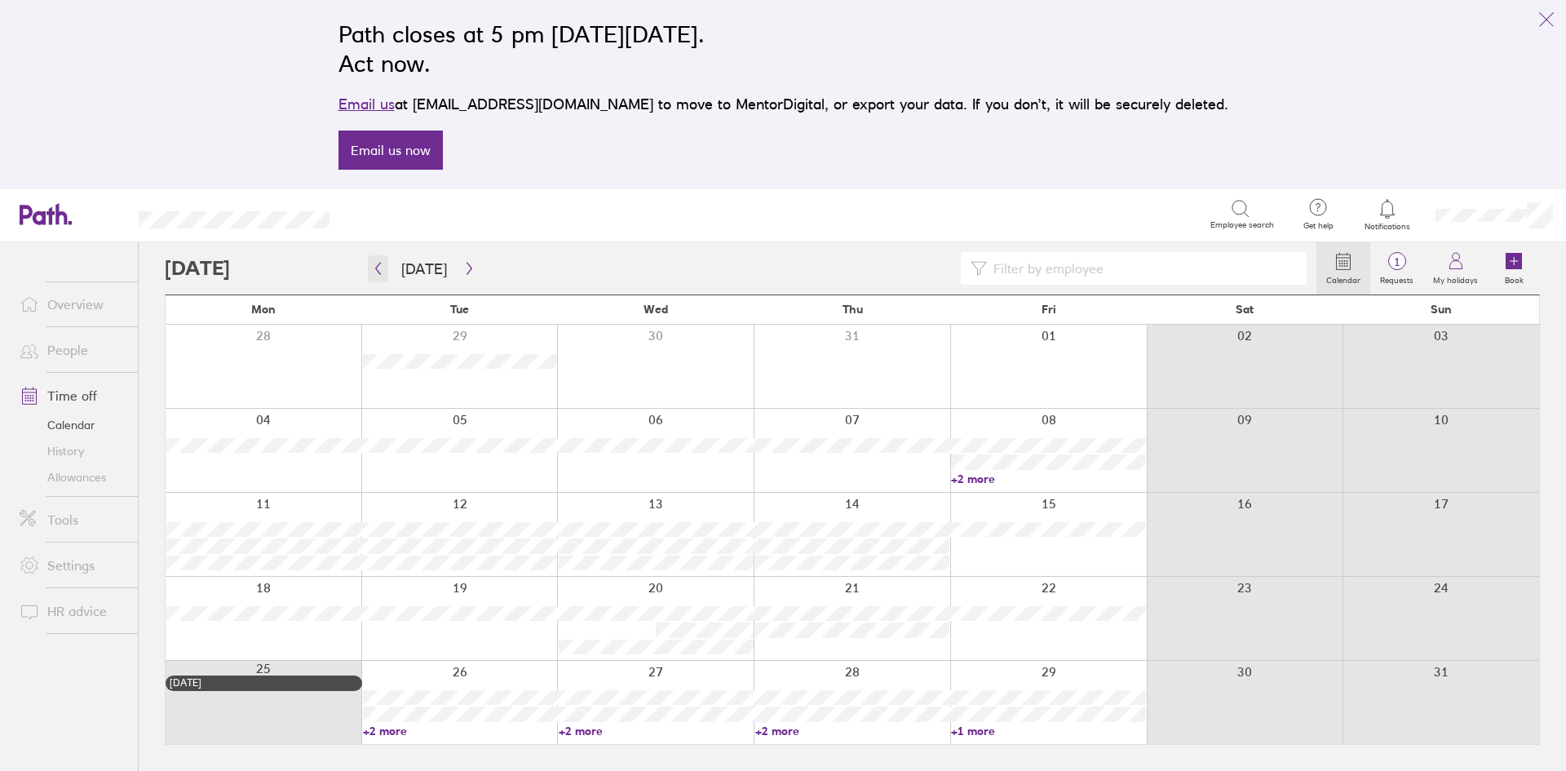
click at [377, 265] on icon "button" at bounding box center [378, 268] width 12 height 13
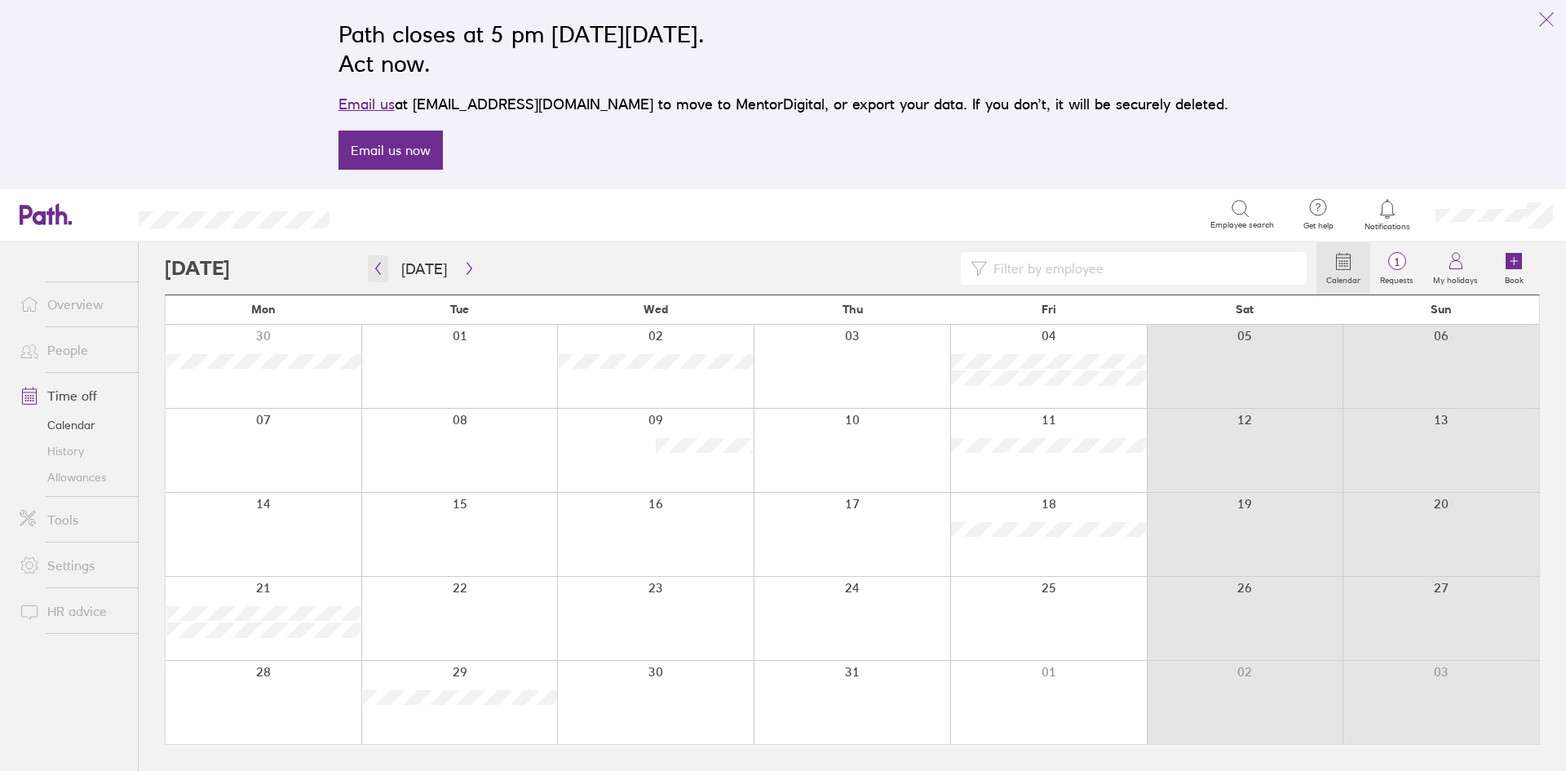
click at [377, 269] on icon "button" at bounding box center [378, 269] width 5 height 12
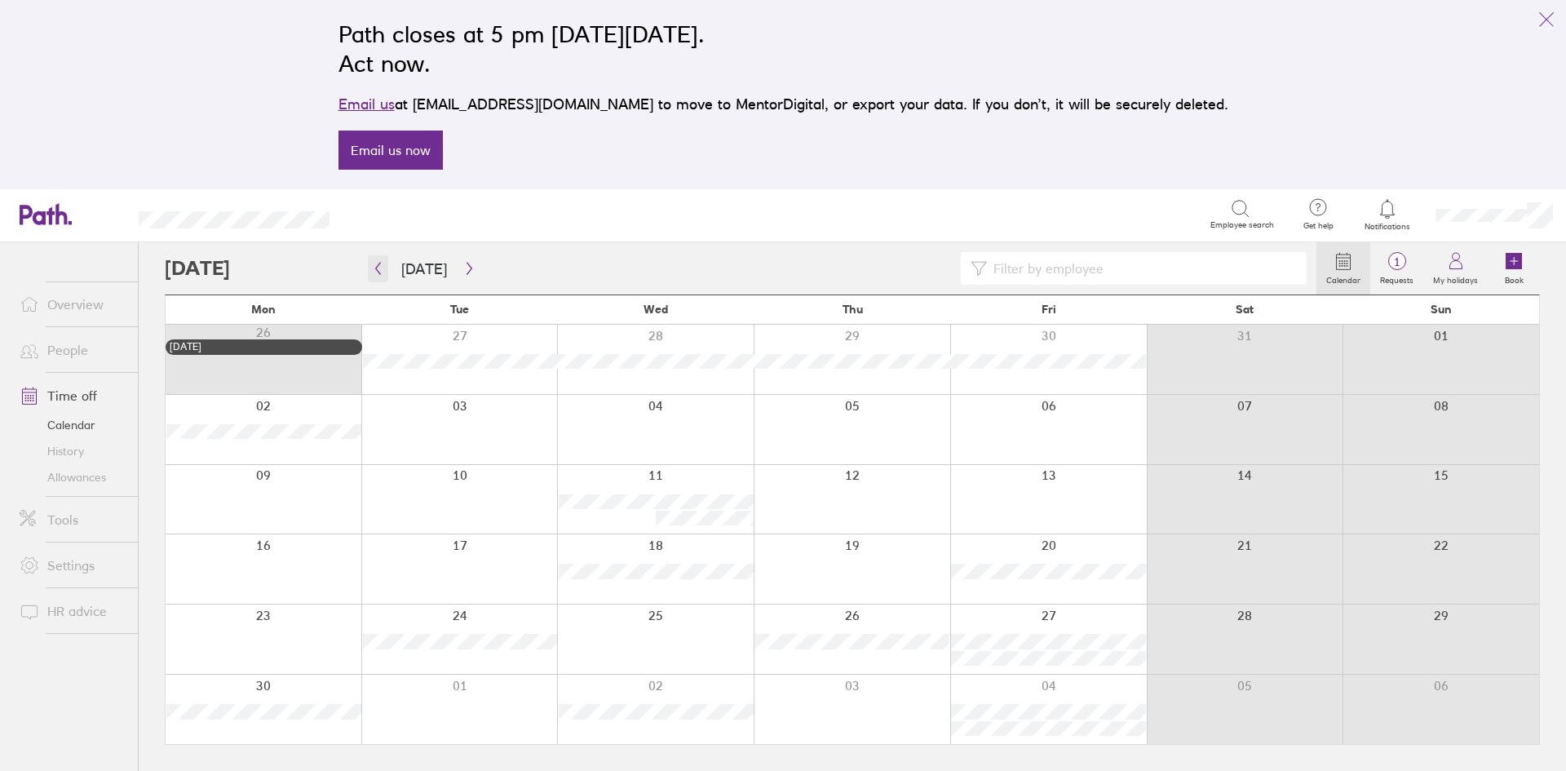
click at [378, 270] on icon "button" at bounding box center [378, 269] width 5 height 12
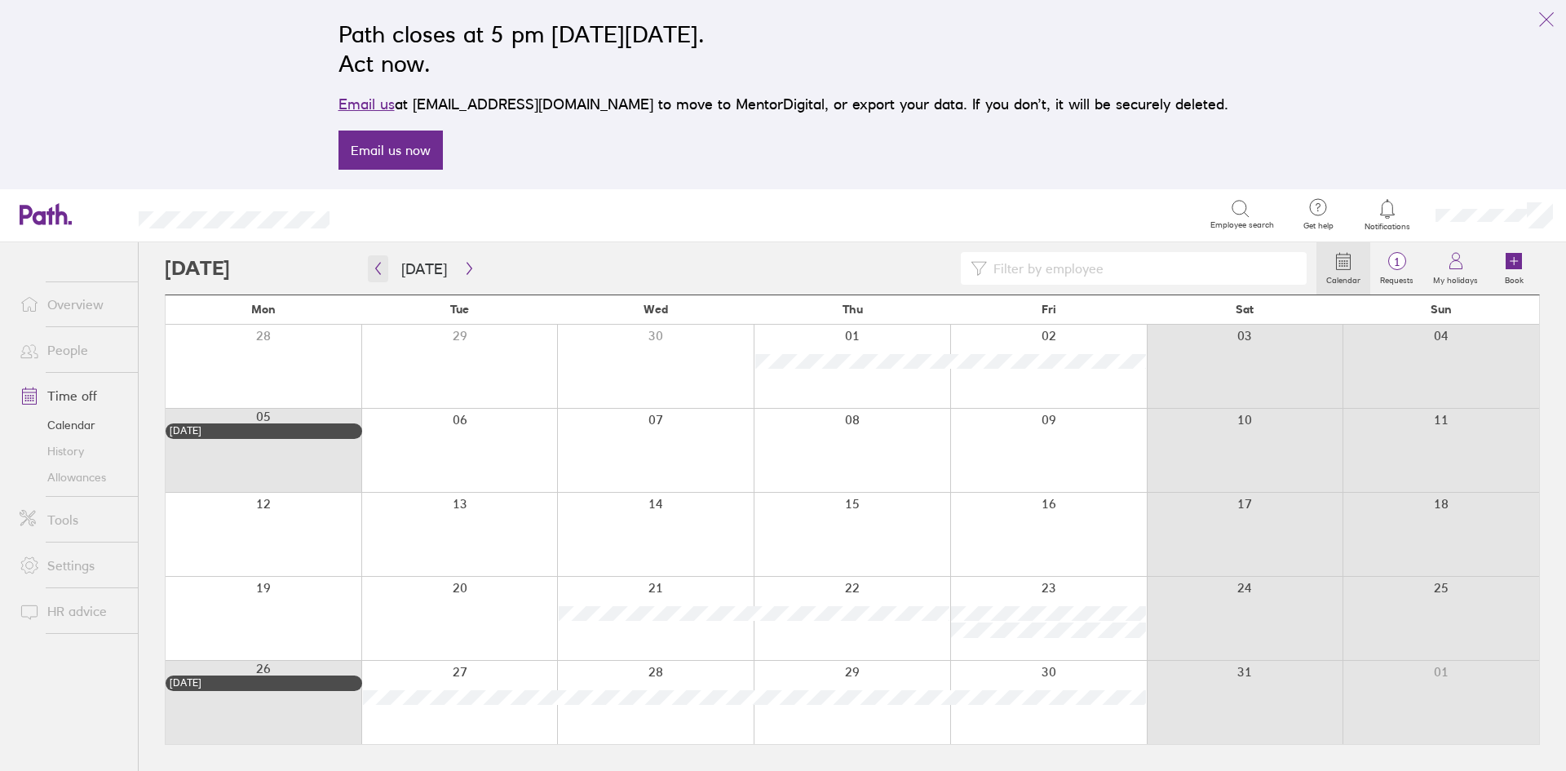
click at [373, 267] on icon "button" at bounding box center [378, 268] width 12 height 13
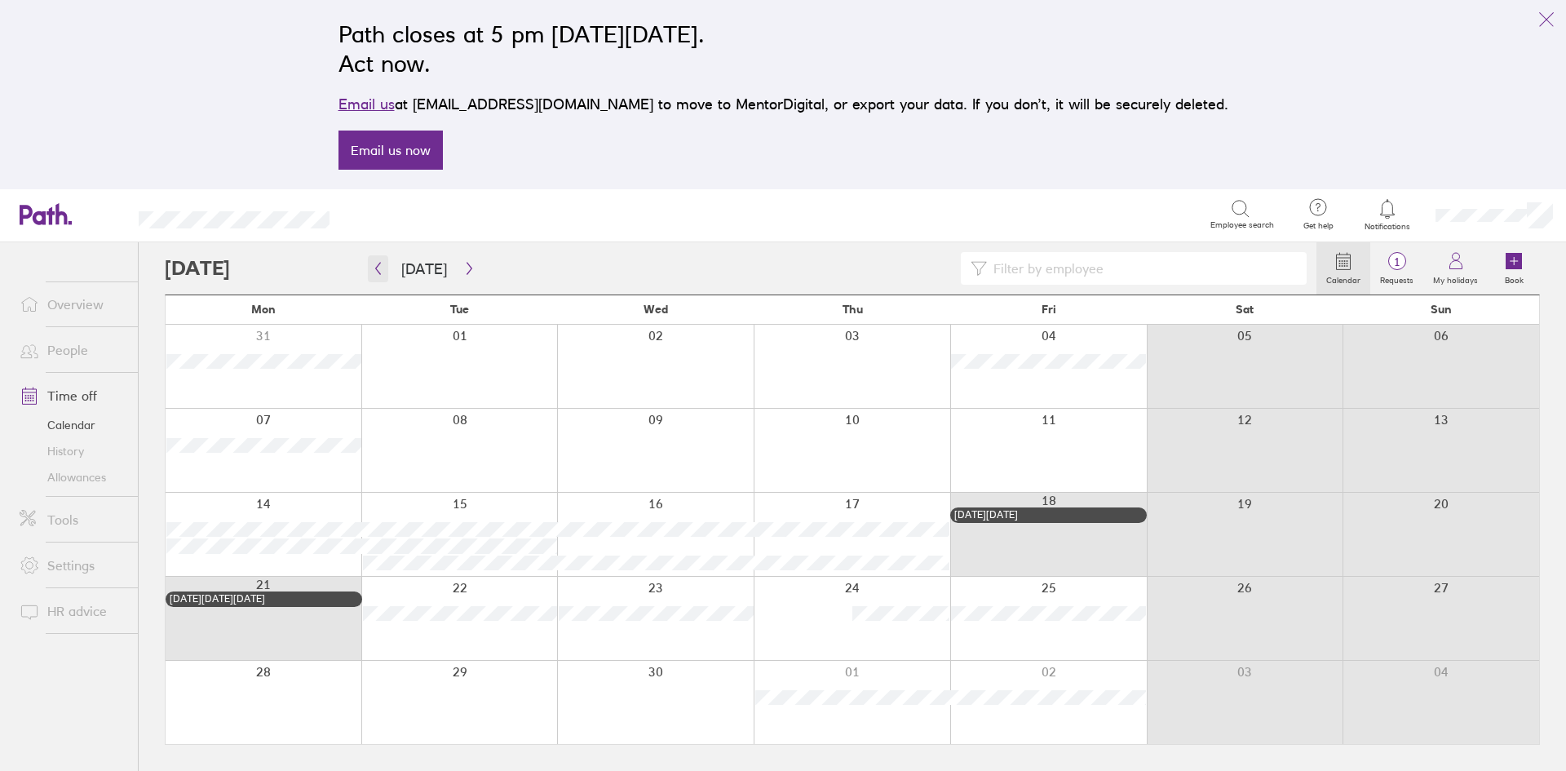
click at [373, 267] on icon "button" at bounding box center [378, 268] width 12 height 13
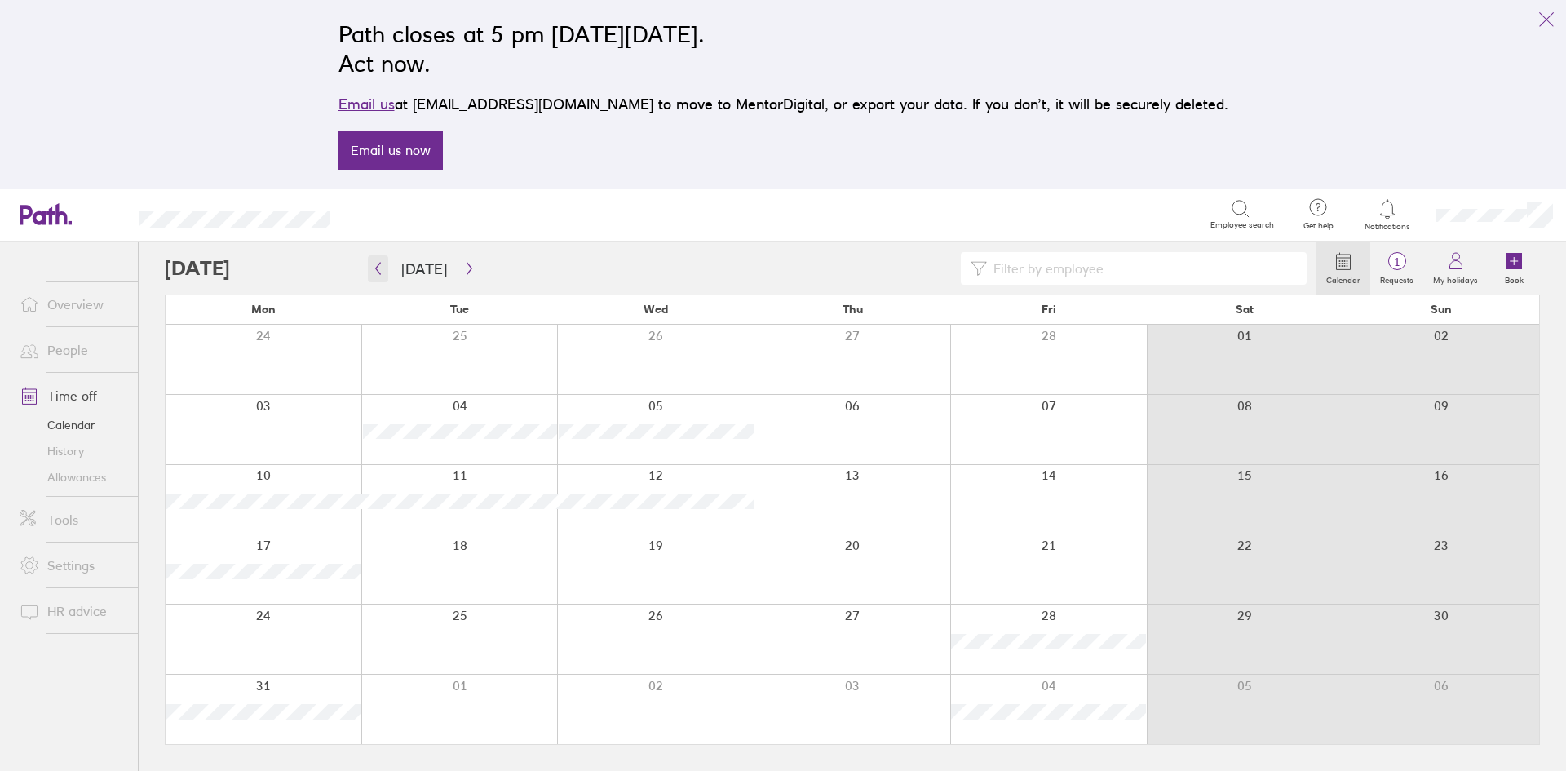
click at [373, 266] on icon "button" at bounding box center [378, 268] width 12 height 13
click at [373, 267] on icon "button" at bounding box center [378, 268] width 12 height 13
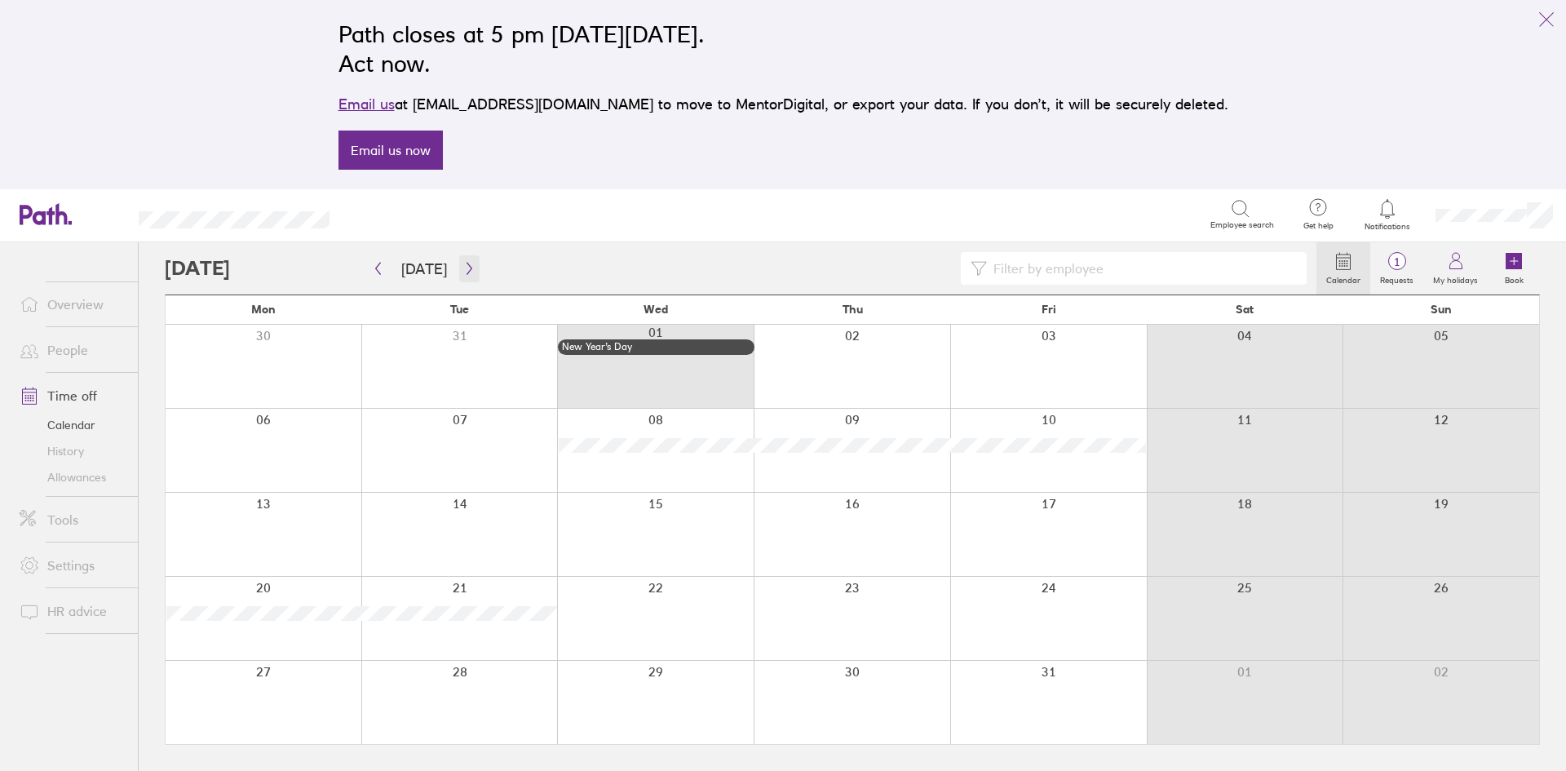
click at [466, 265] on icon "button" at bounding box center [468, 269] width 5 height 12
click at [463, 266] on icon "button" at bounding box center [469, 268] width 12 height 13
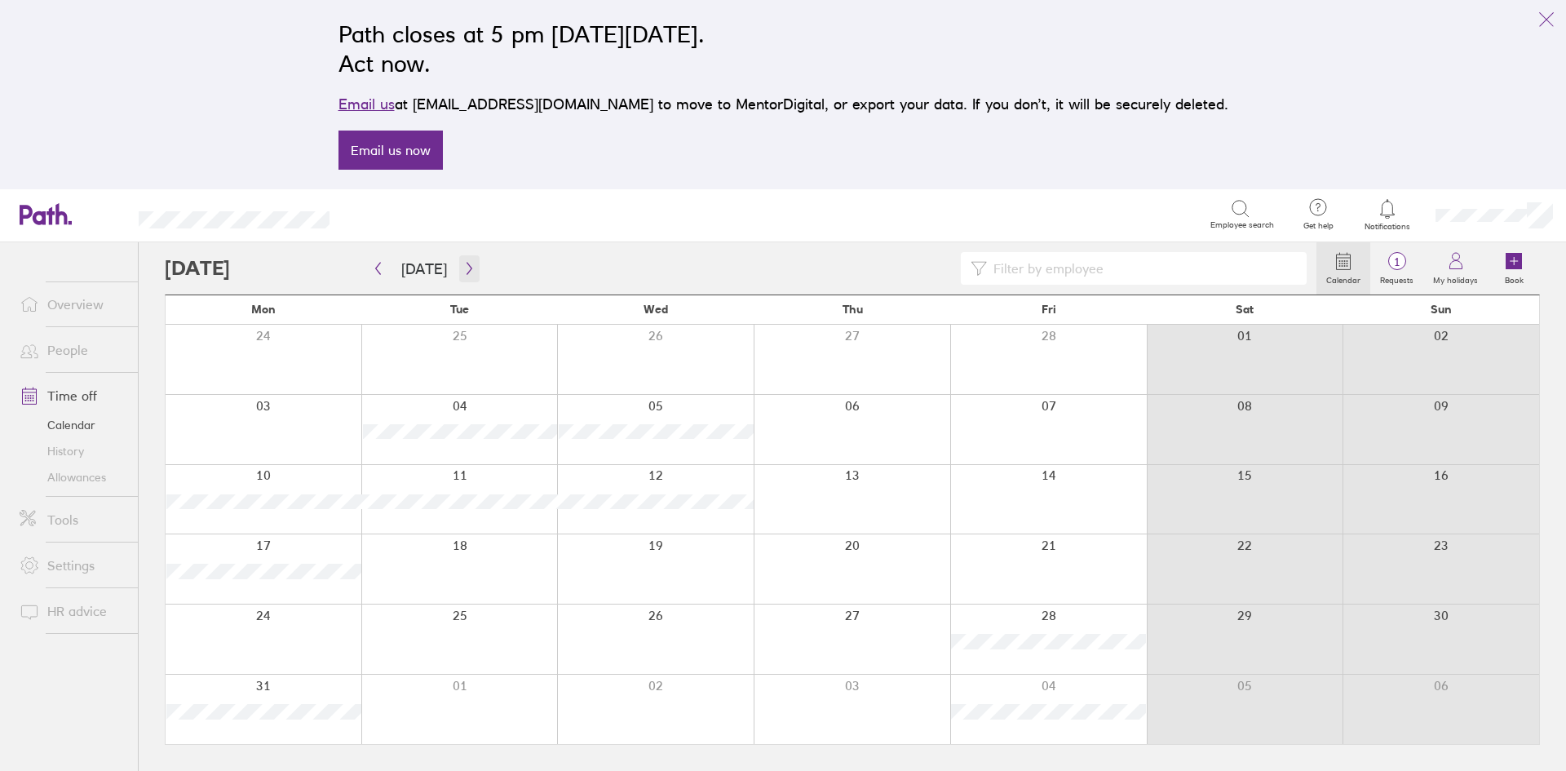
click at [466, 267] on icon "button" at bounding box center [468, 269] width 5 height 12
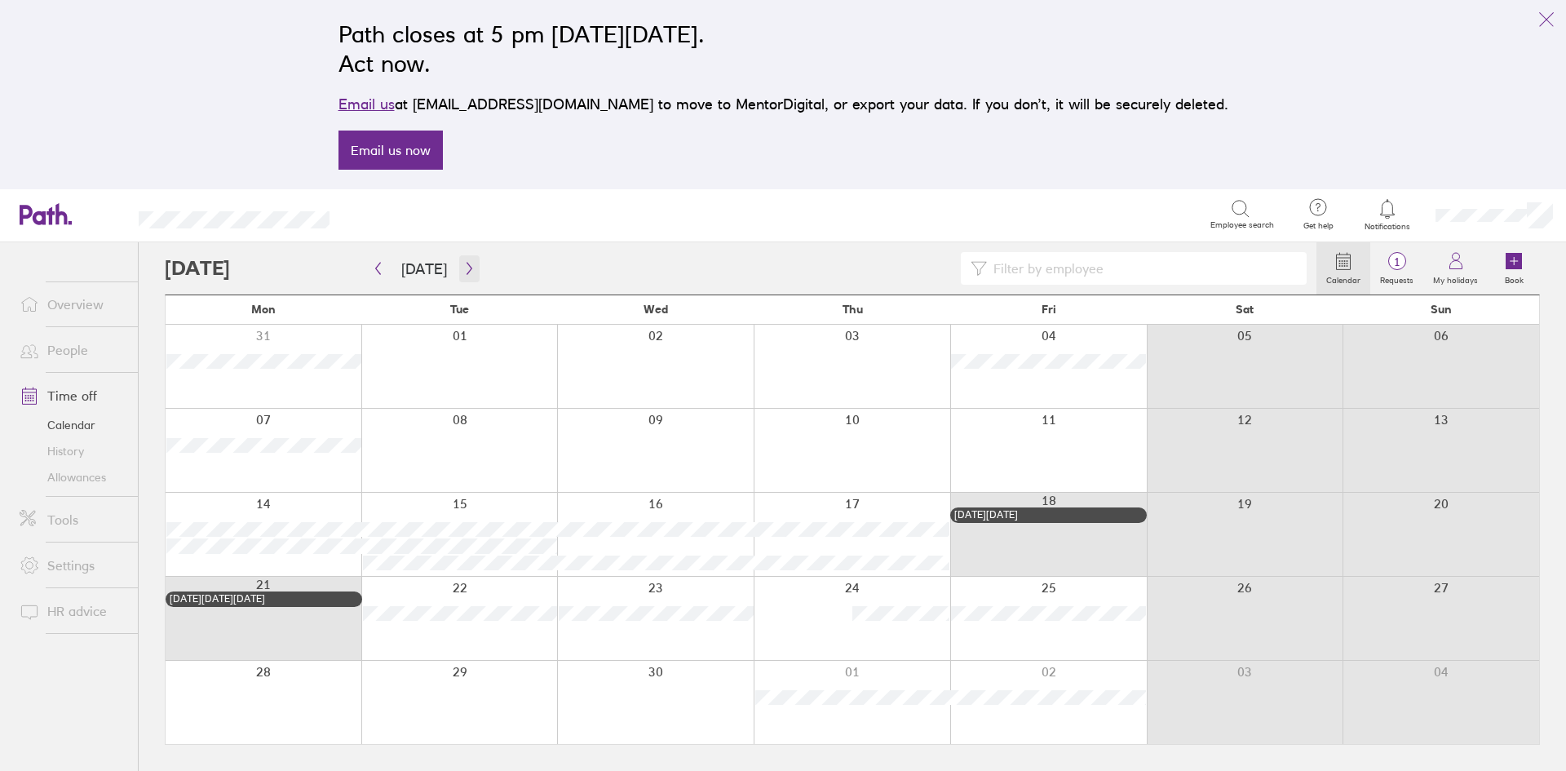
click at [466, 266] on icon "button" at bounding box center [469, 268] width 12 height 13
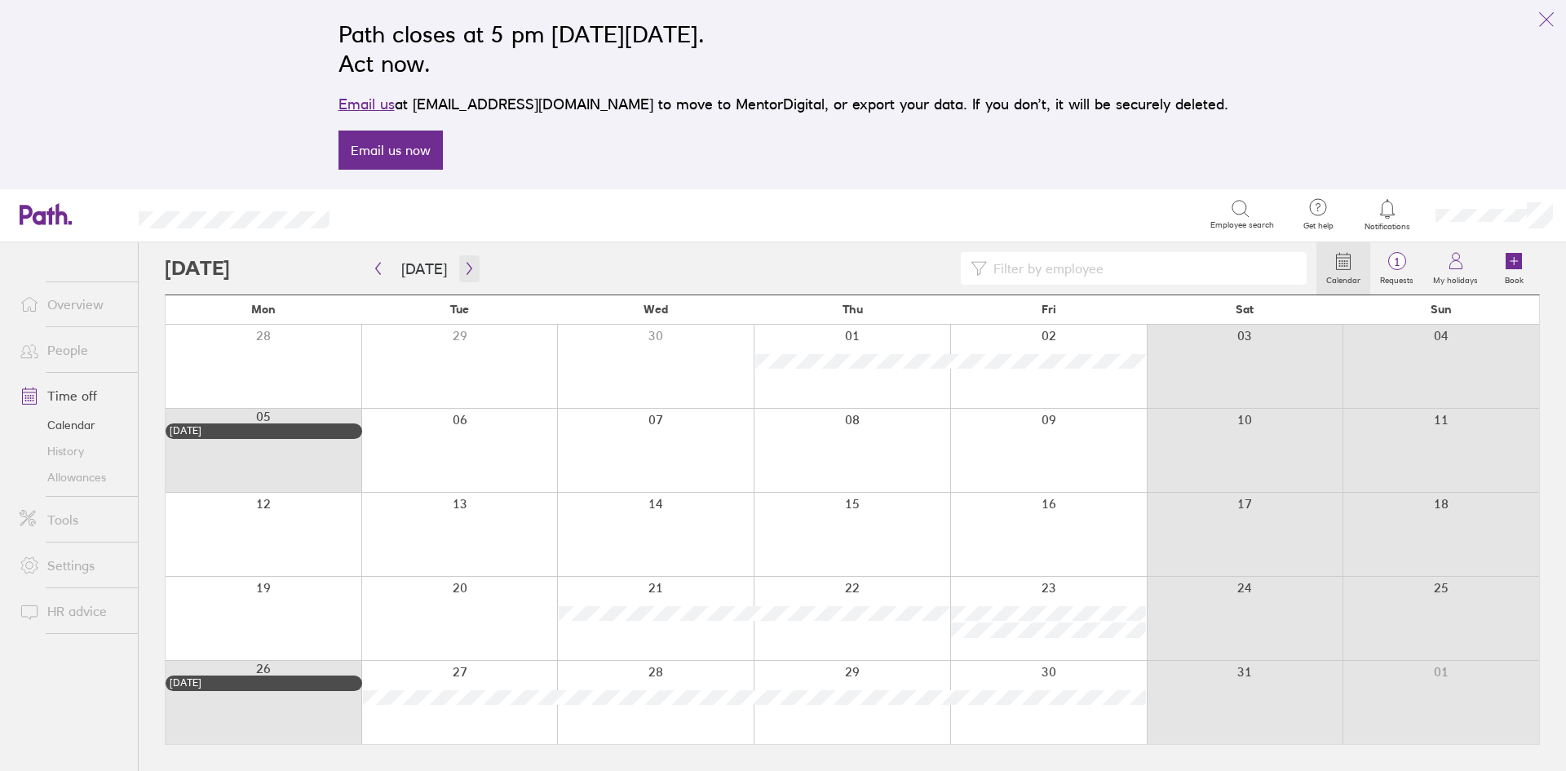
click at [463, 269] on icon "button" at bounding box center [469, 268] width 12 height 13
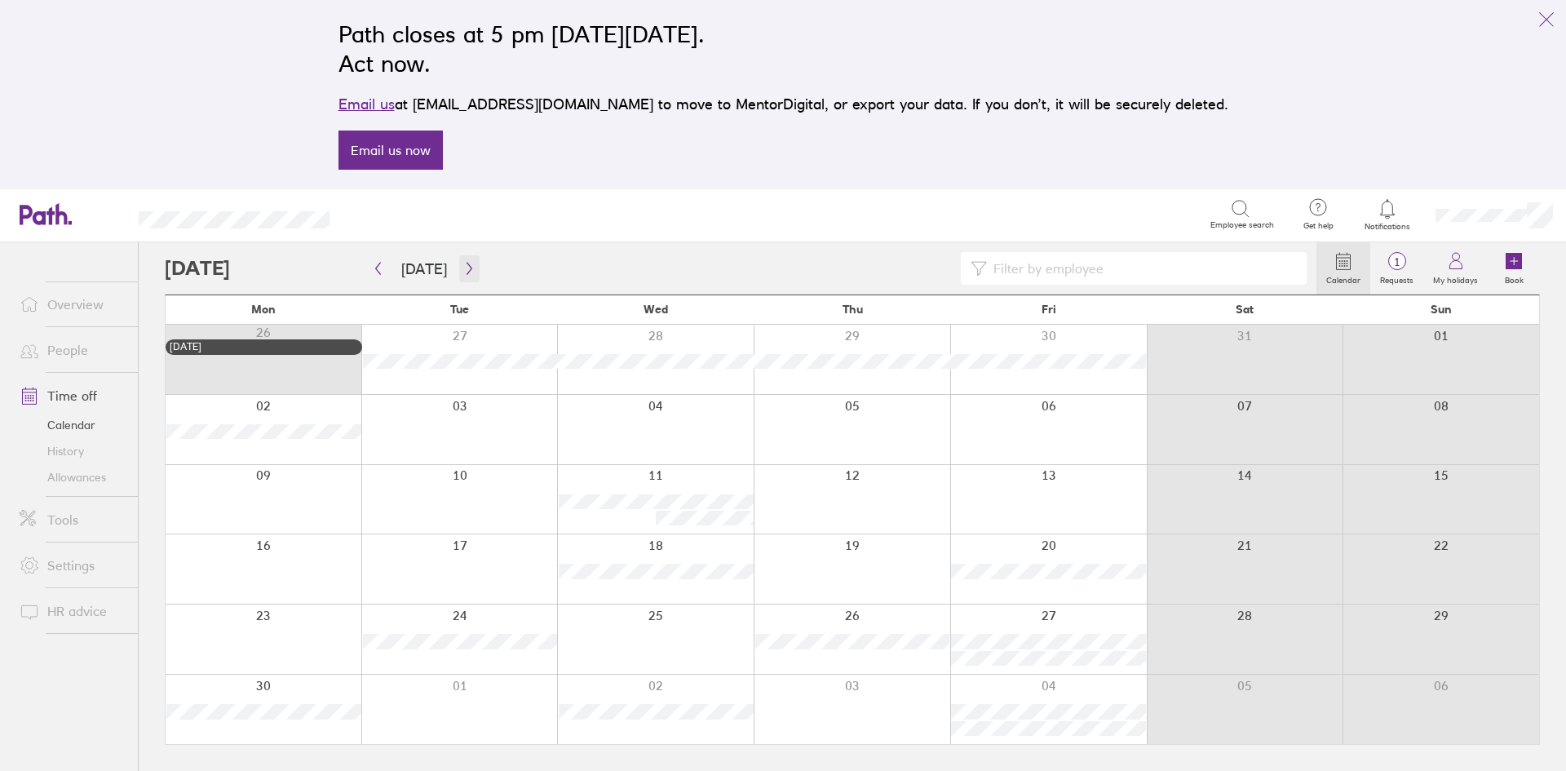
click at [466, 271] on icon "button" at bounding box center [468, 269] width 5 height 12
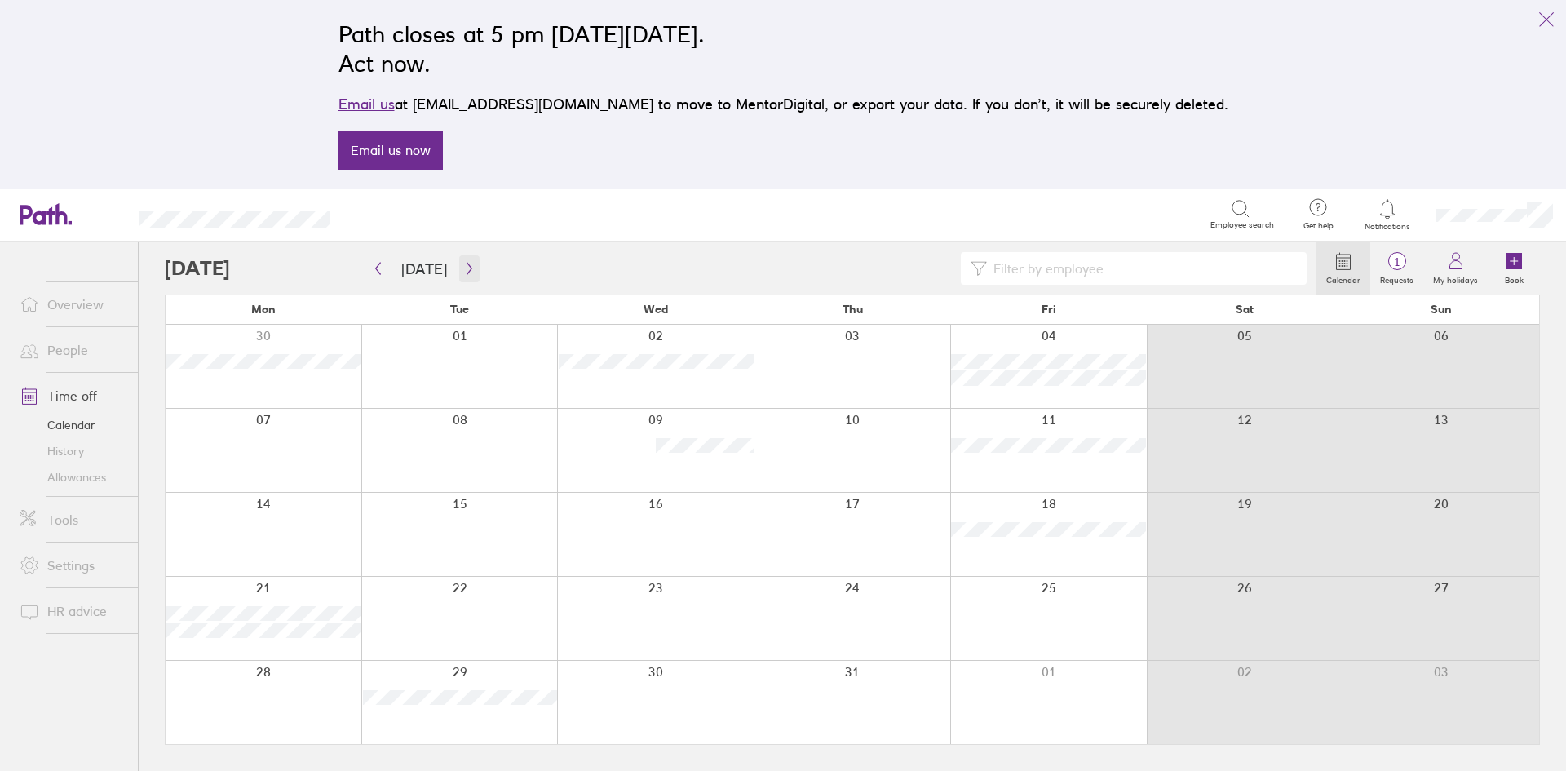
click at [463, 273] on icon "button" at bounding box center [469, 268] width 12 height 13
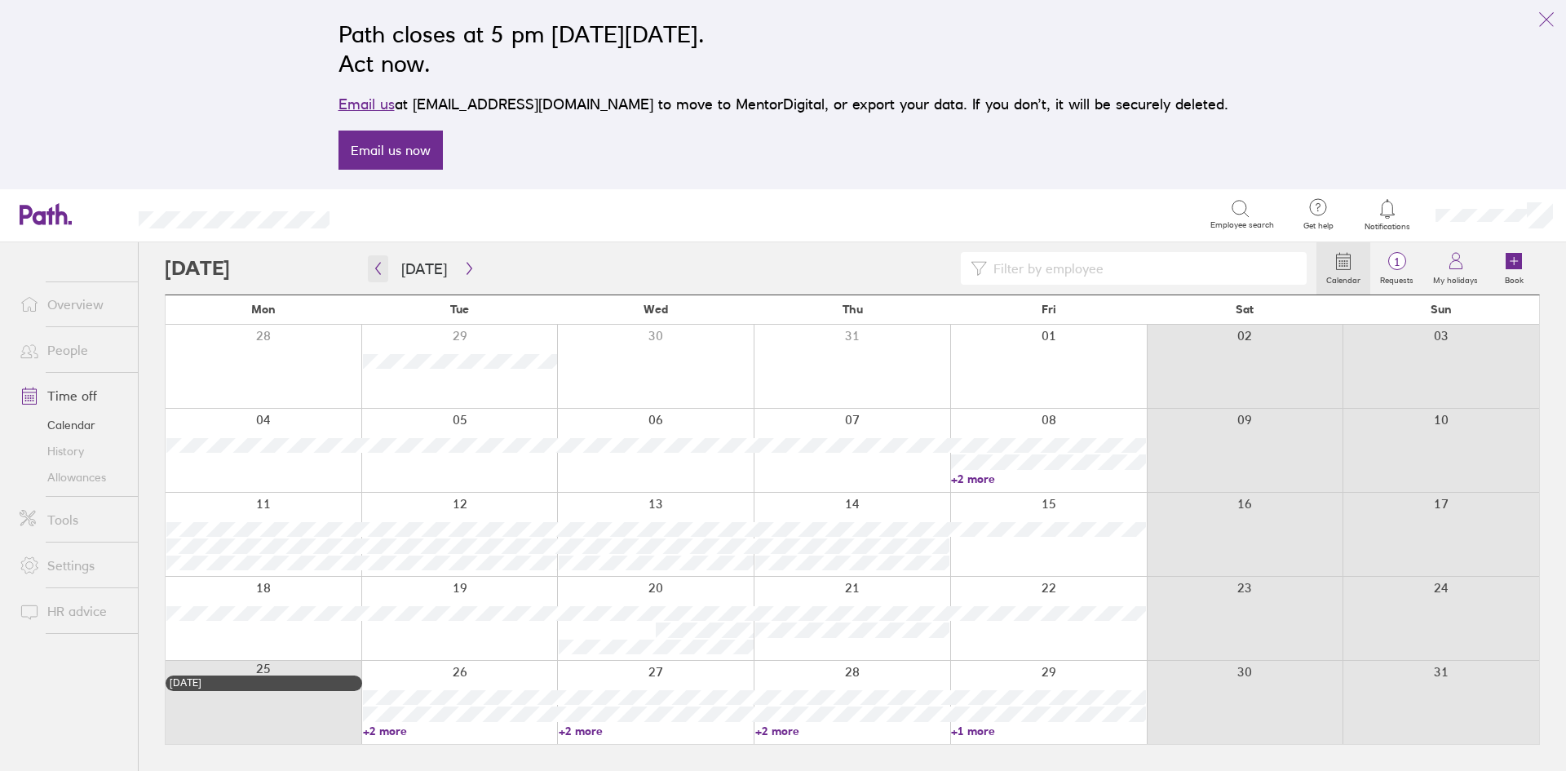
click at [380, 267] on icon "button" at bounding box center [378, 268] width 12 height 13
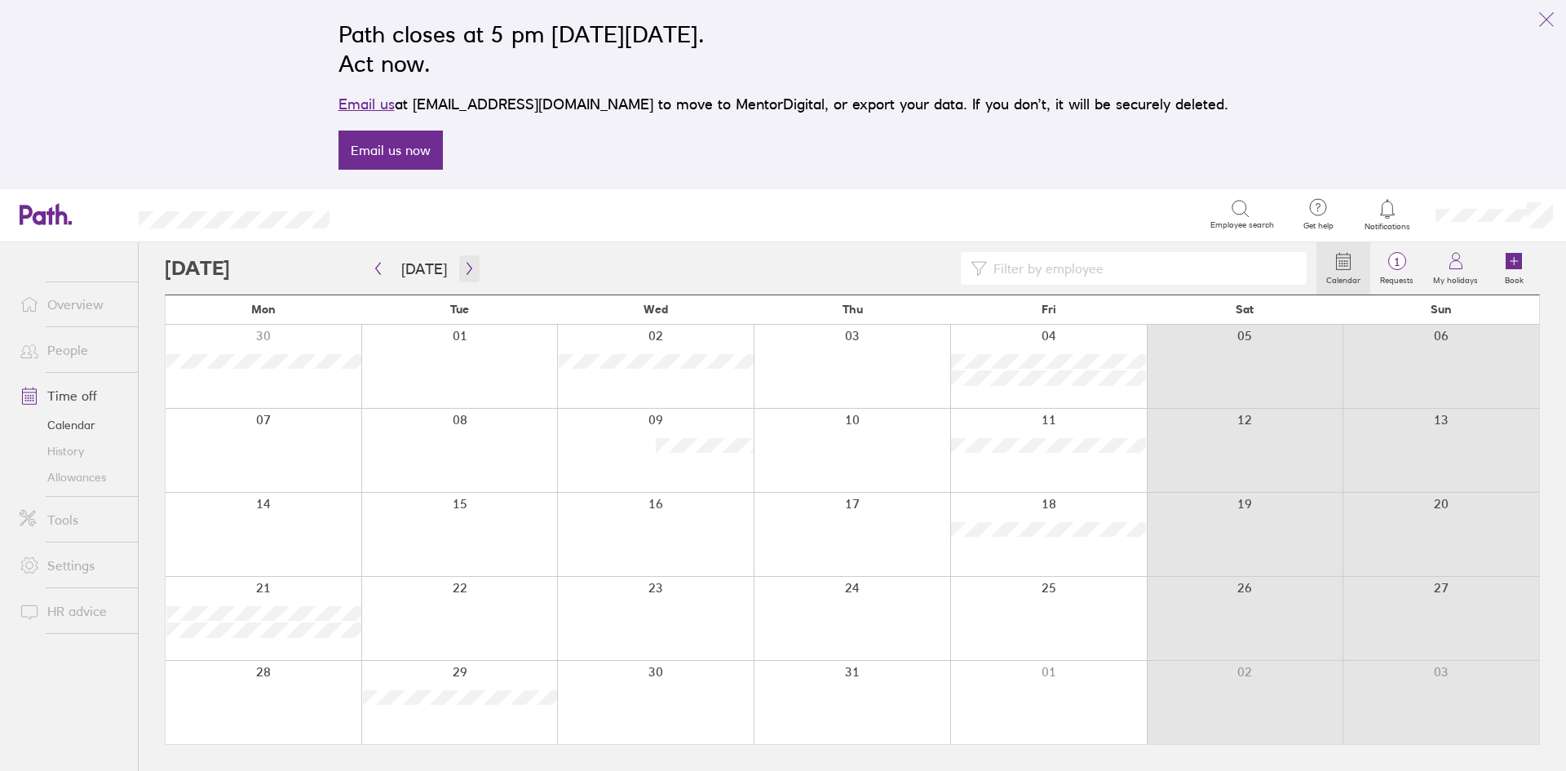
click at [460, 255] on button "button" at bounding box center [469, 268] width 20 height 27
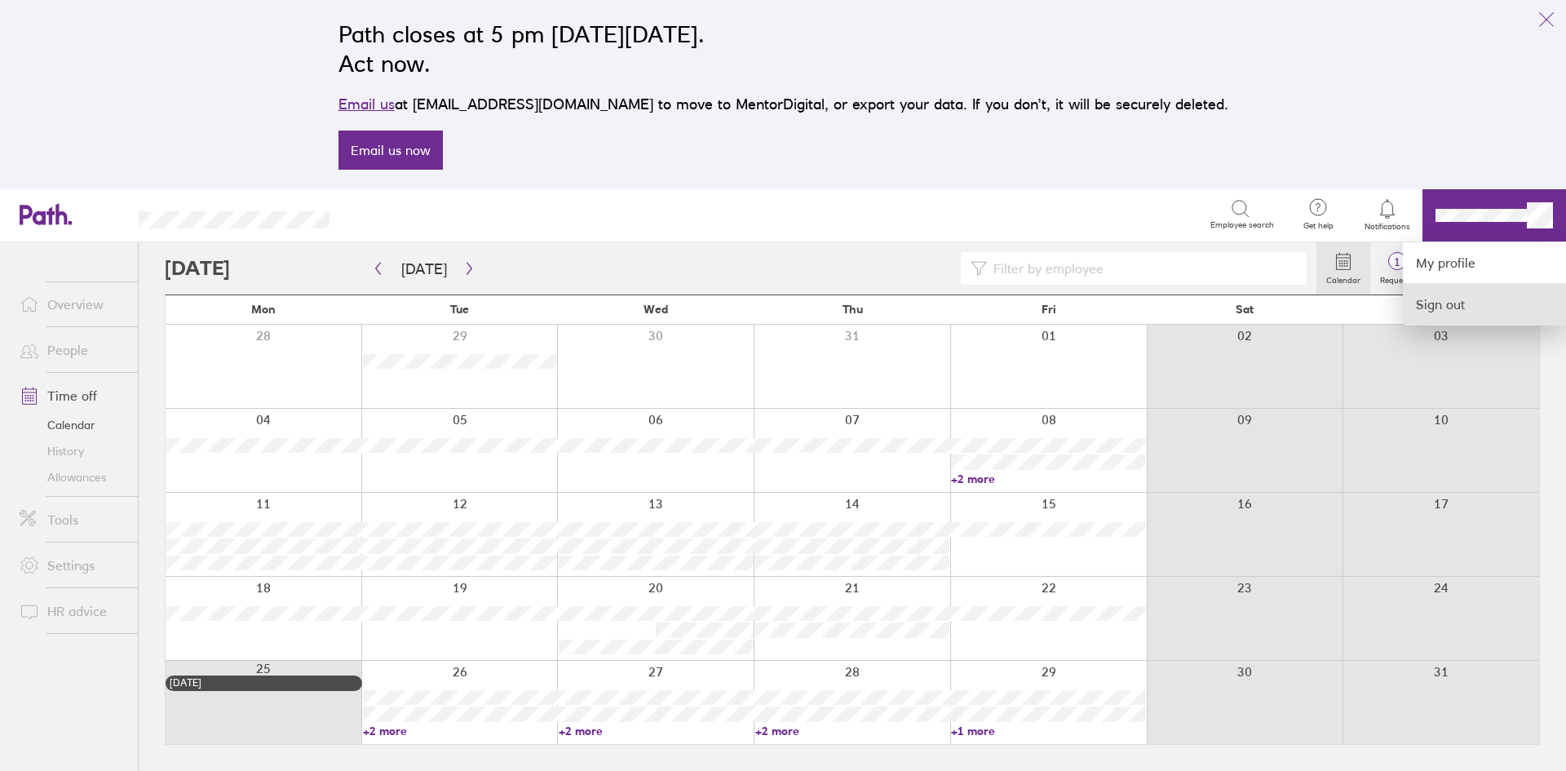
click at [1465, 311] on link "Sign out" at bounding box center [1483, 304] width 163 height 41
